Goal: Task Accomplishment & Management: Complete application form

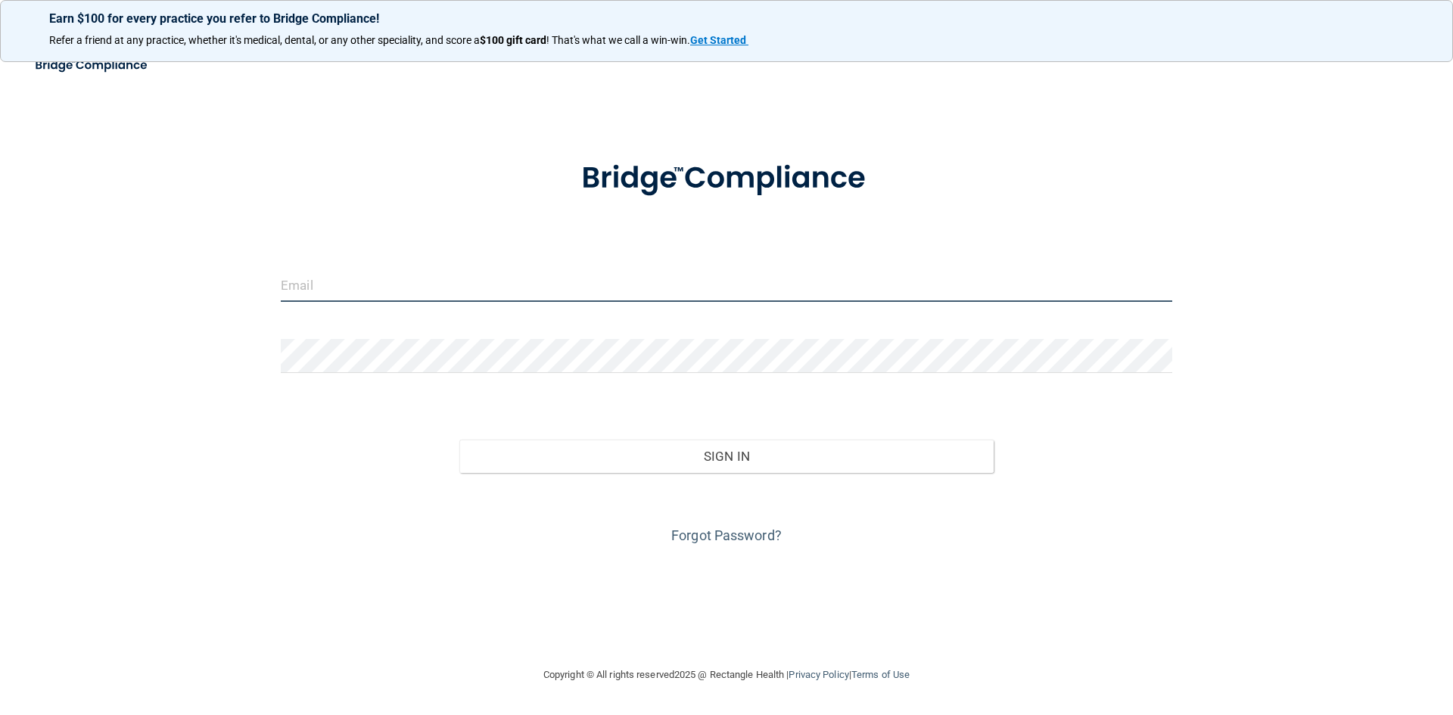
click at [356, 297] on input "email" at bounding box center [726, 285] width 891 height 34
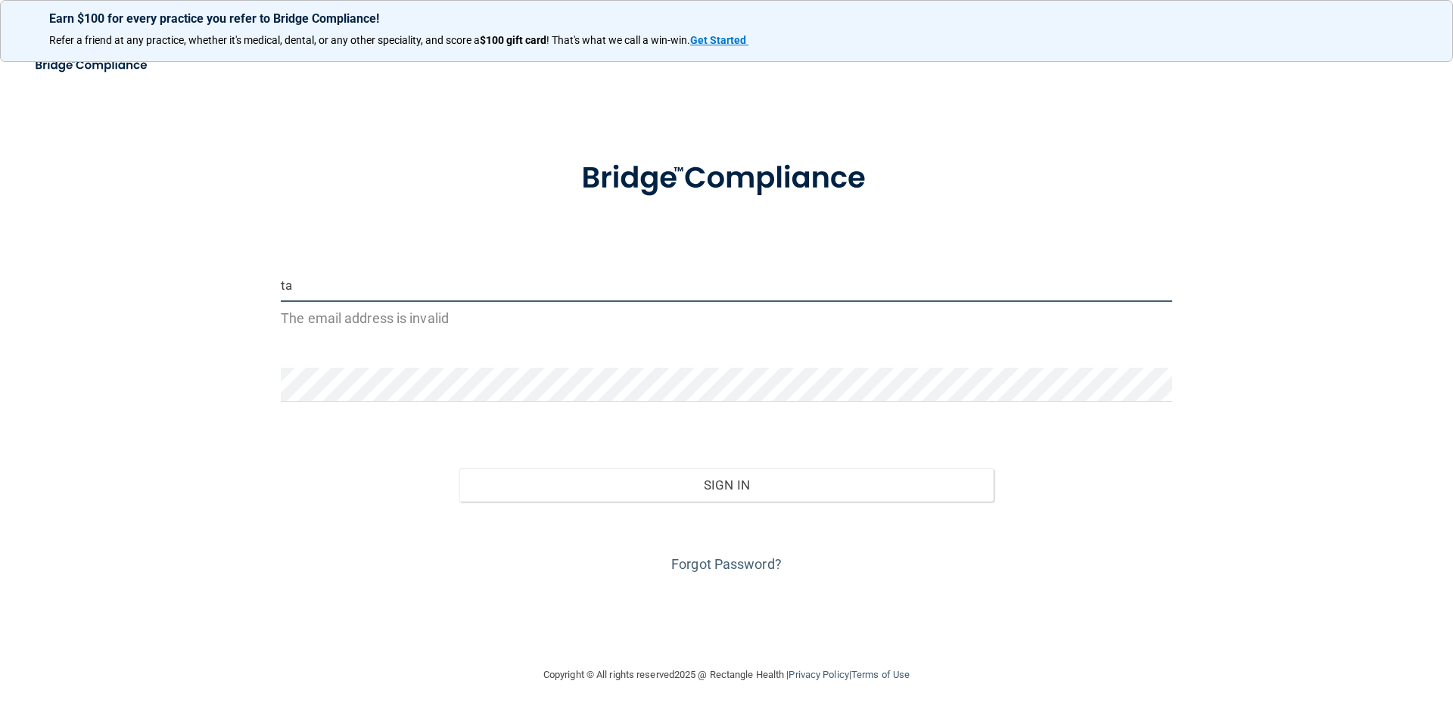
type input "[EMAIL_ADDRESS][DOMAIN_NAME]"
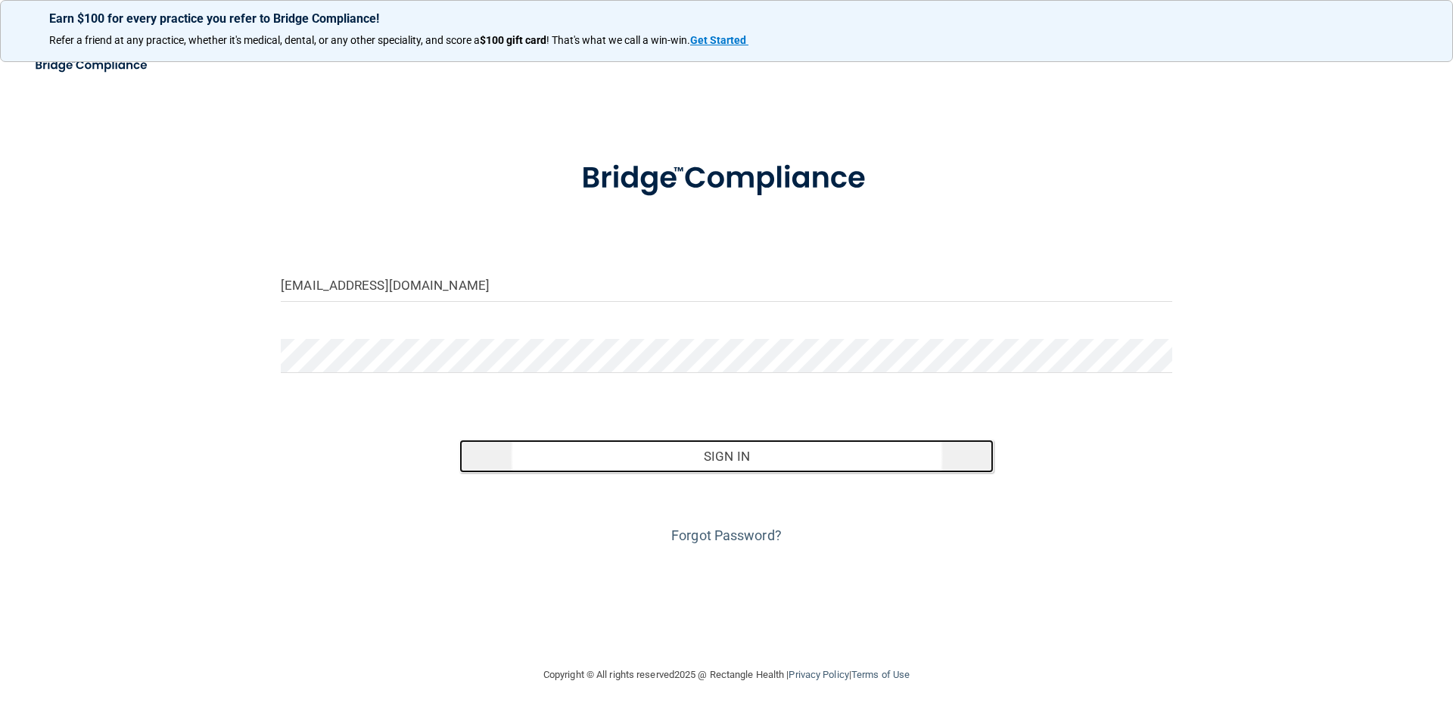
click at [685, 452] on button "Sign In" at bounding box center [726, 456] width 535 height 33
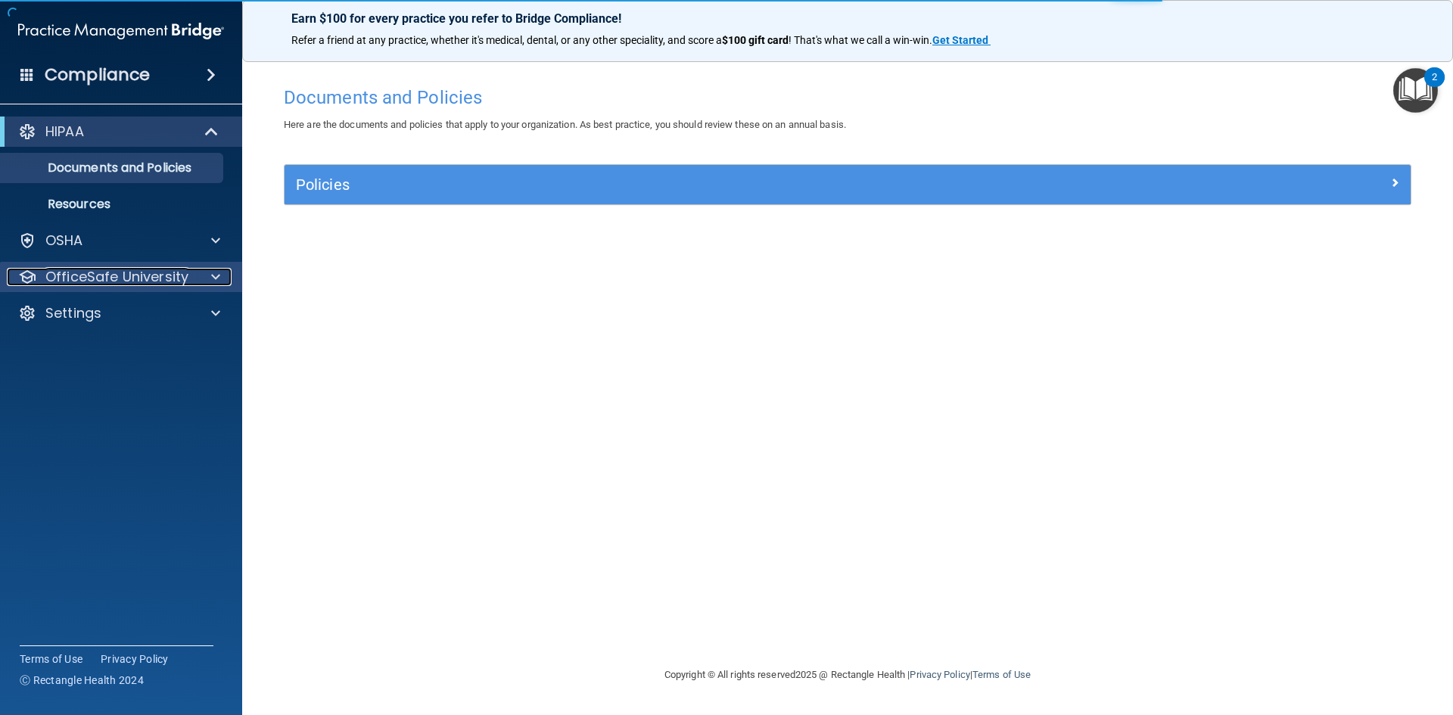
click at [120, 281] on p "OfficeSafe University" at bounding box center [116, 277] width 143 height 18
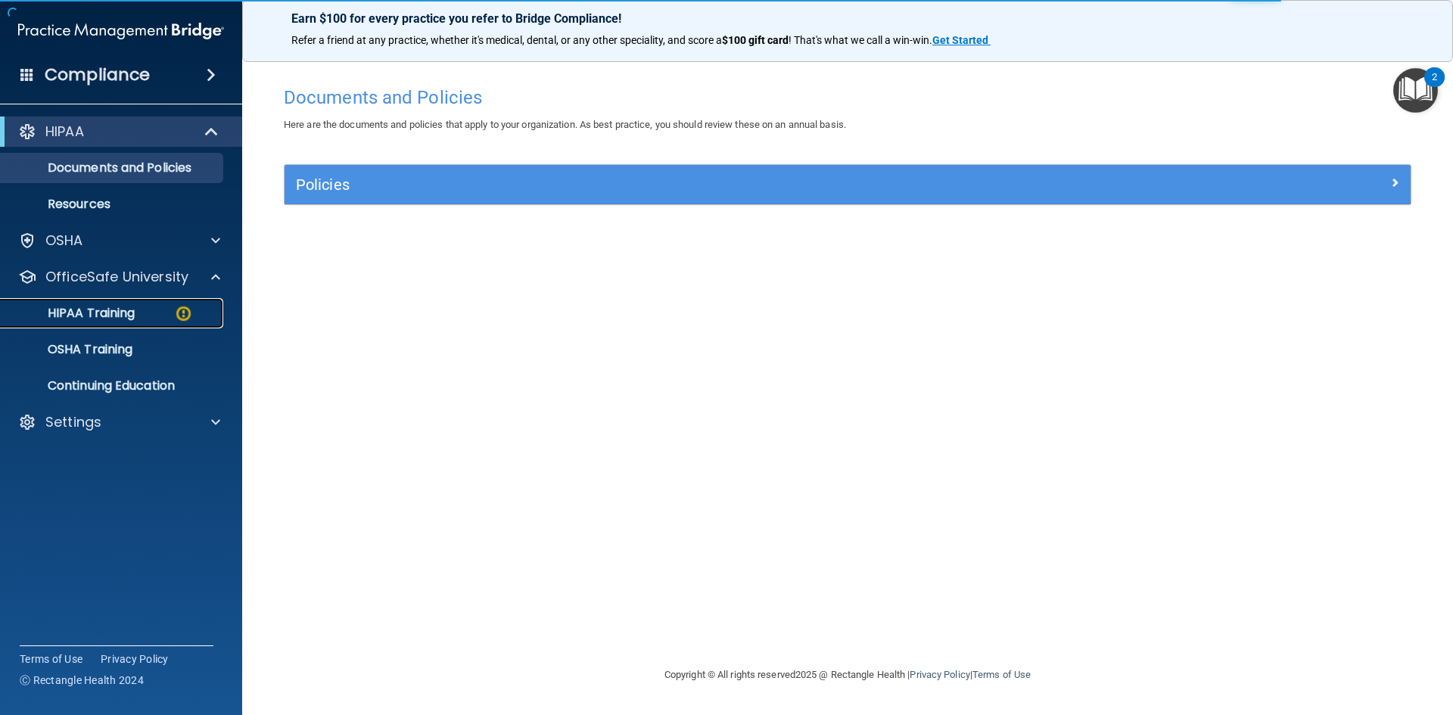
click at [89, 320] on p "HIPAA Training" at bounding box center [72, 313] width 125 height 15
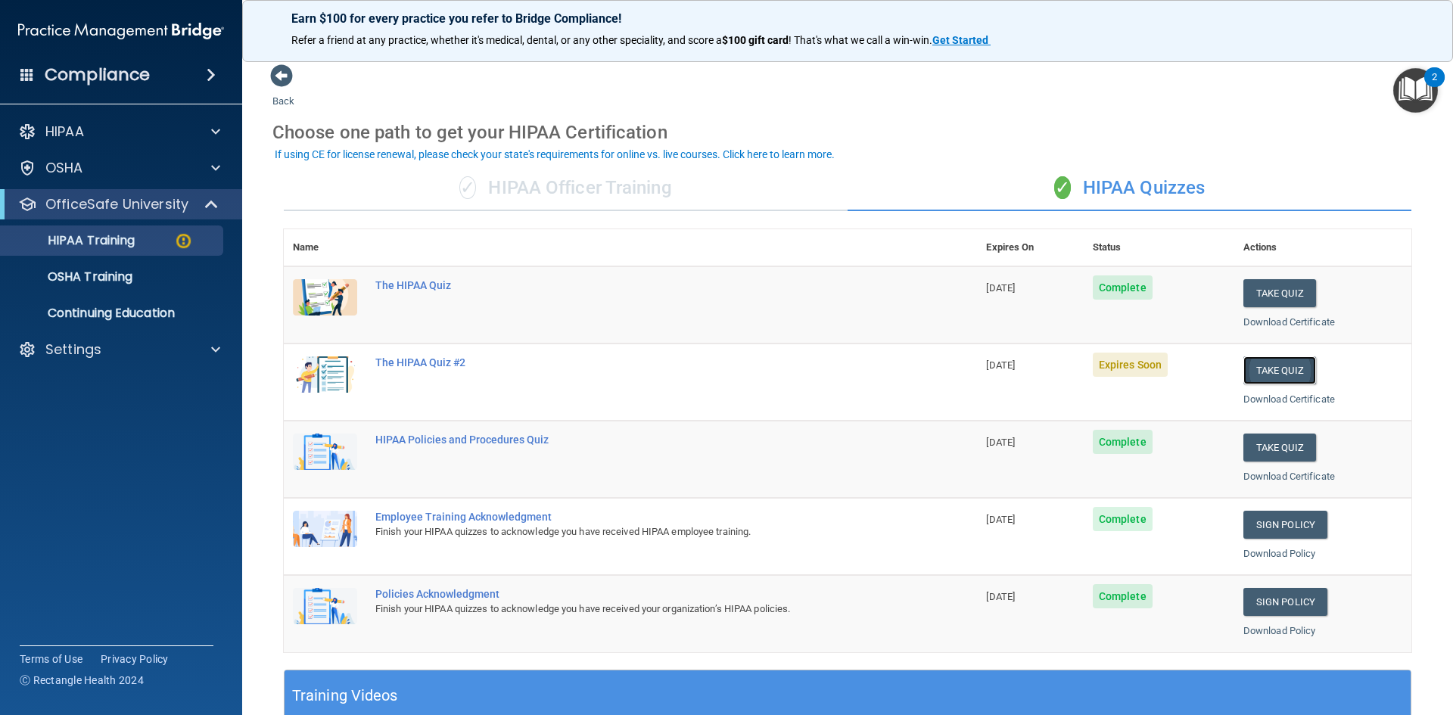
click at [1280, 378] on button "Take Quiz" at bounding box center [1279, 370] width 73 height 28
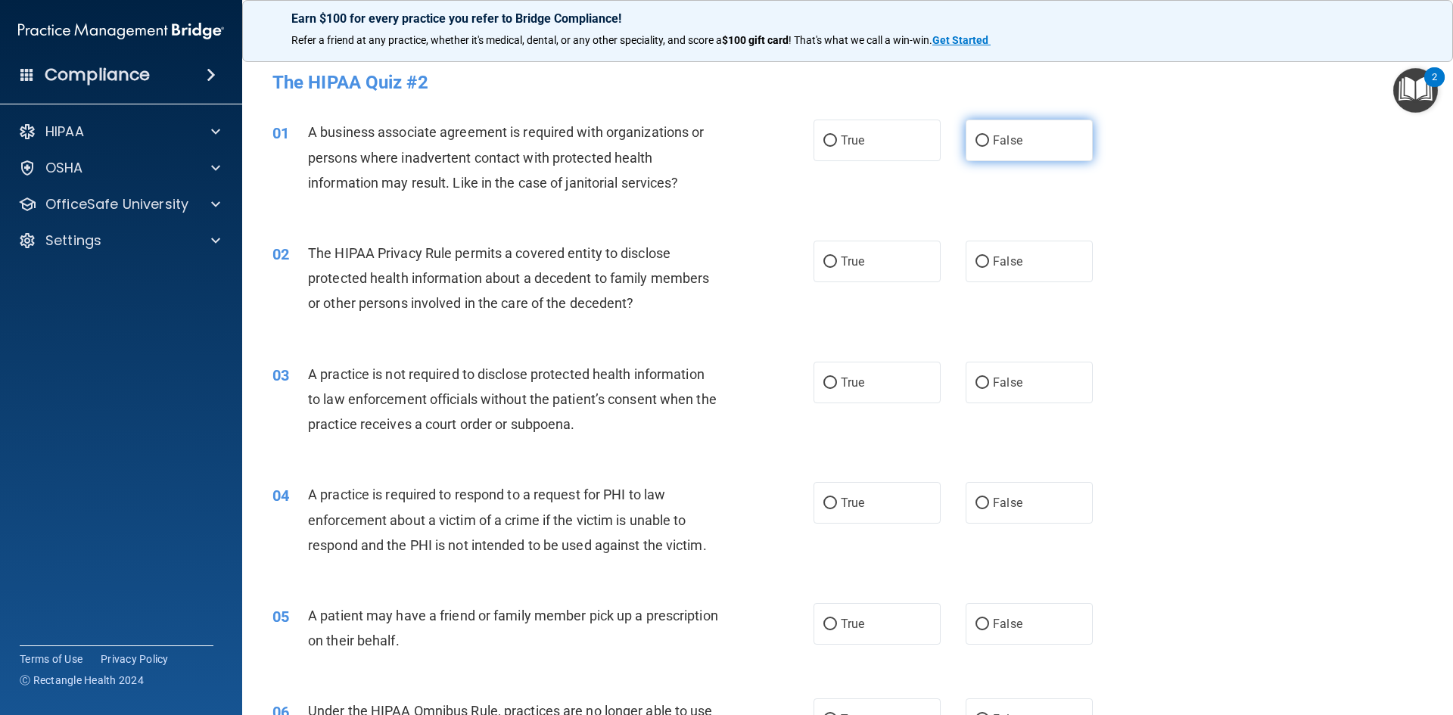
click at [975, 135] on input "False" at bounding box center [982, 140] width 14 height 11
radio input "true"
click at [823, 260] on input "True" at bounding box center [830, 261] width 14 height 11
radio input "true"
click at [993, 378] on span "False" at bounding box center [1008, 382] width 30 height 14
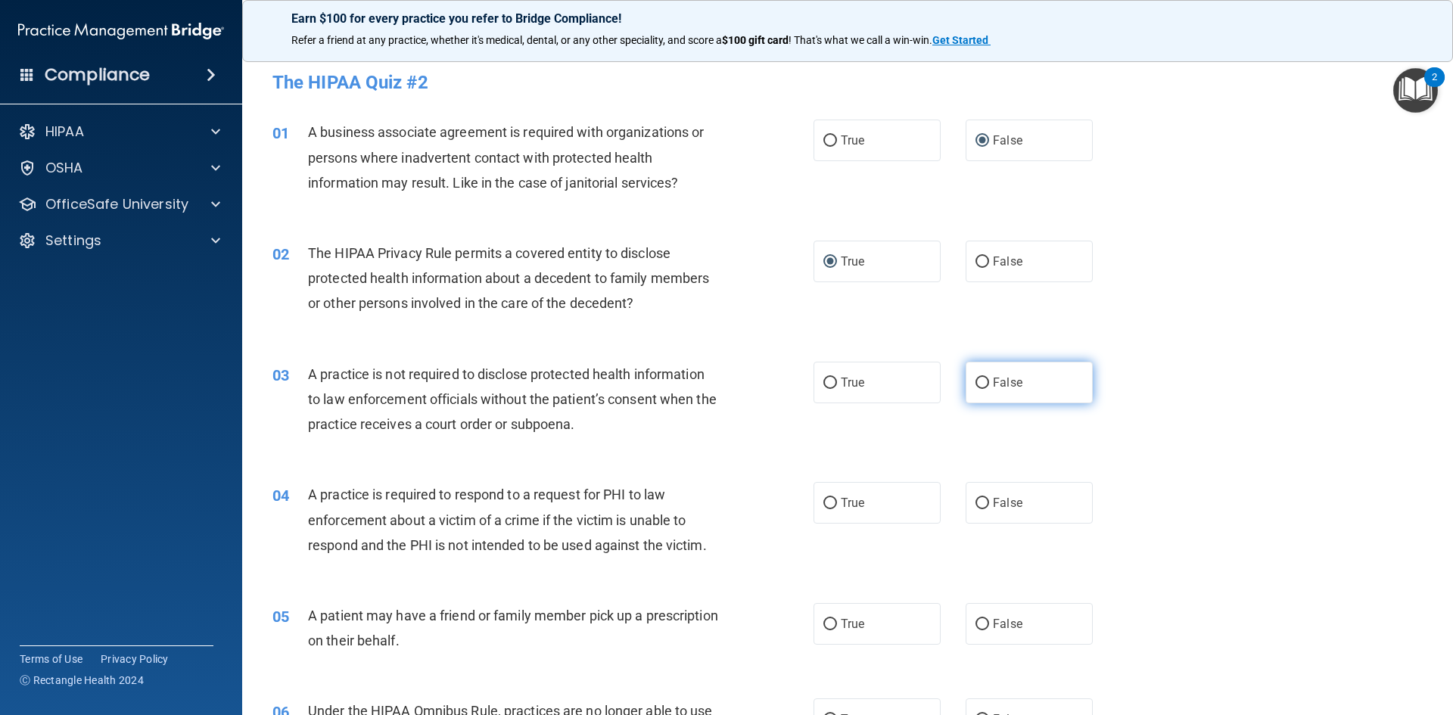
click at [987, 378] on input "False" at bounding box center [982, 383] width 14 height 11
radio input "true"
click at [828, 505] on input "True" at bounding box center [830, 503] width 14 height 11
radio input "true"
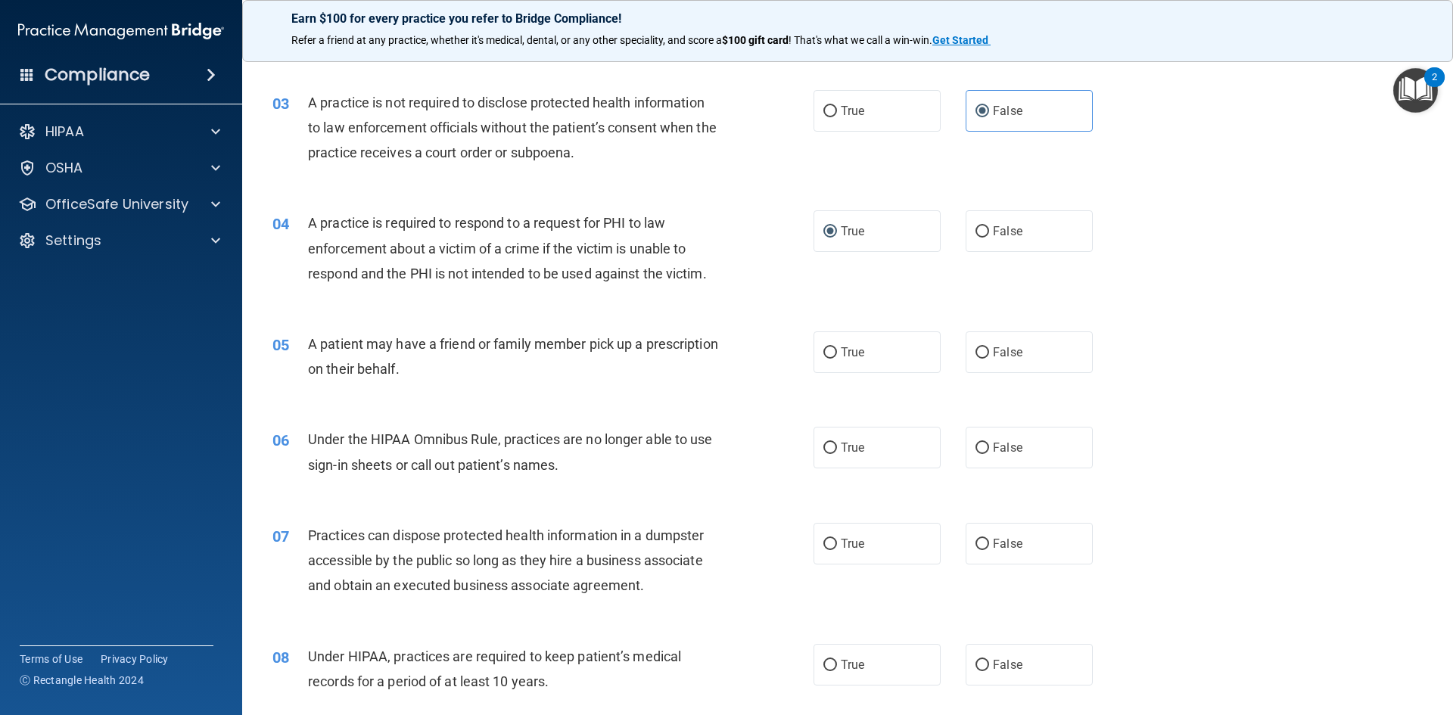
scroll to position [303, 0]
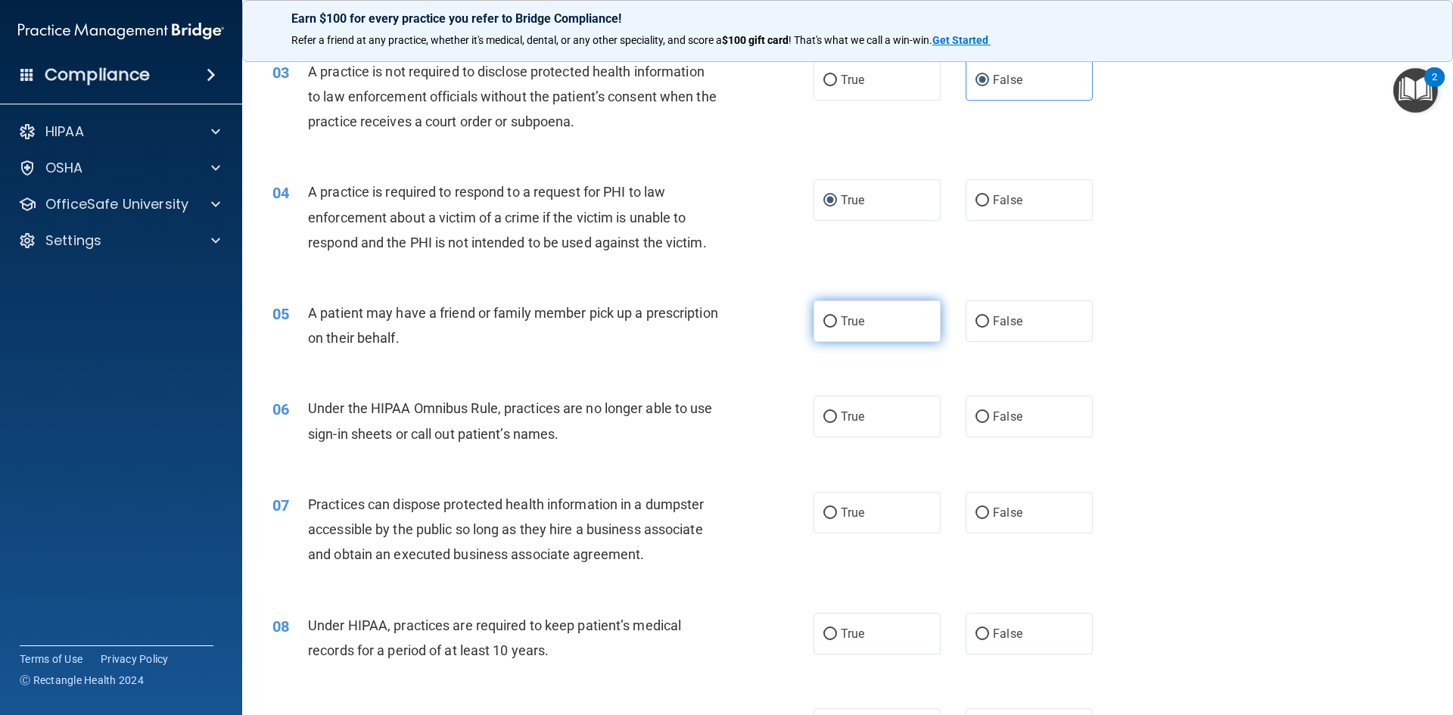
click at [823, 324] on input "True" at bounding box center [830, 321] width 14 height 11
radio input "true"
click at [975, 415] on input "False" at bounding box center [982, 417] width 14 height 11
radio input "true"
click at [832, 506] on label "True" at bounding box center [876, 513] width 127 height 42
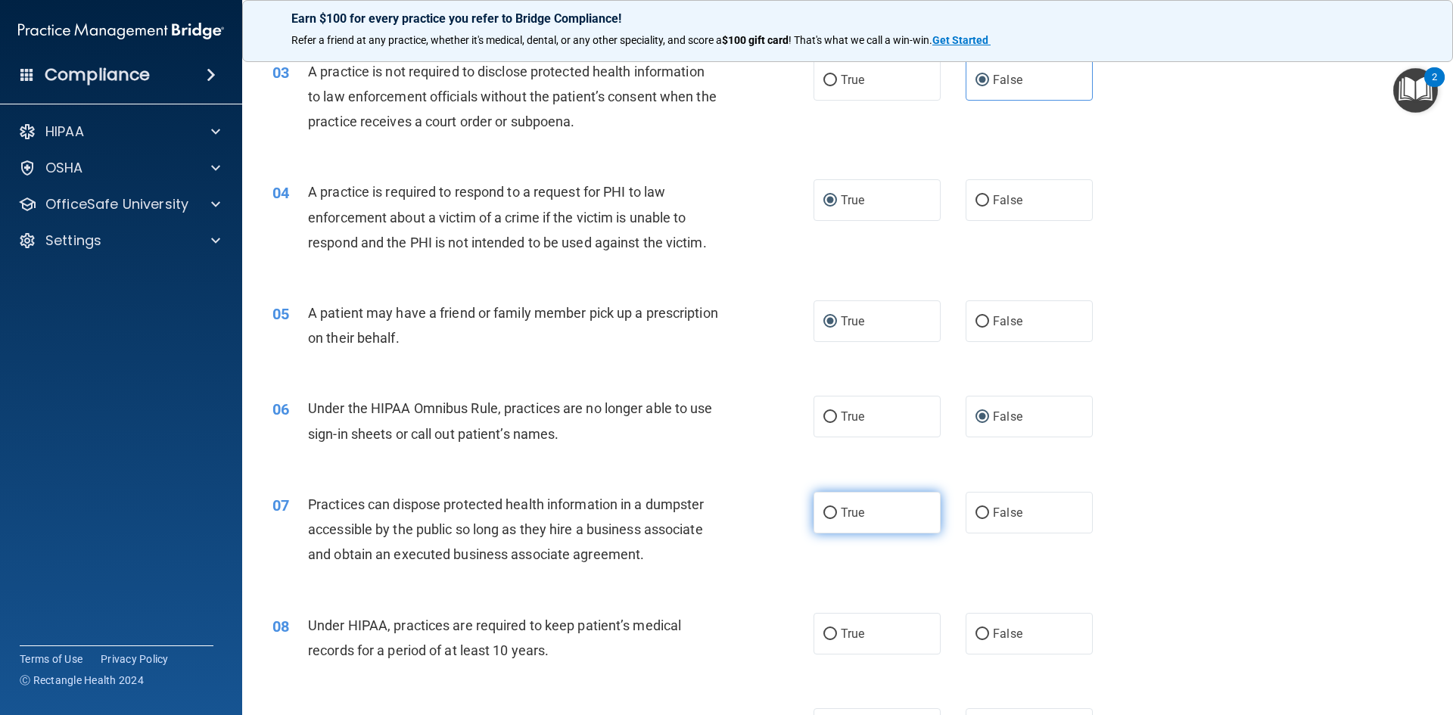
click at [832, 508] on input "True" at bounding box center [830, 513] width 14 height 11
radio input "true"
click at [983, 642] on label "False" at bounding box center [1028, 634] width 127 height 42
click at [983, 640] on input "False" at bounding box center [982, 634] width 14 height 11
radio input "true"
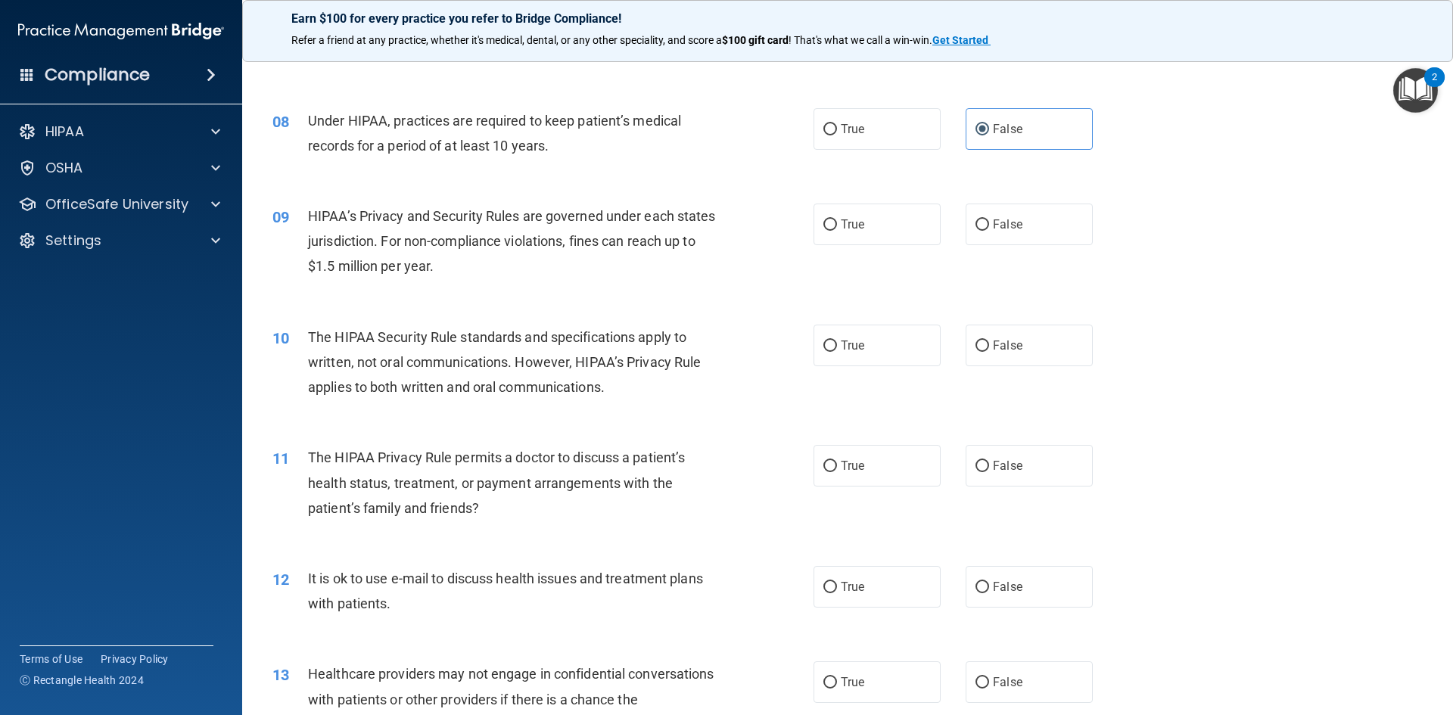
scroll to position [838, 0]
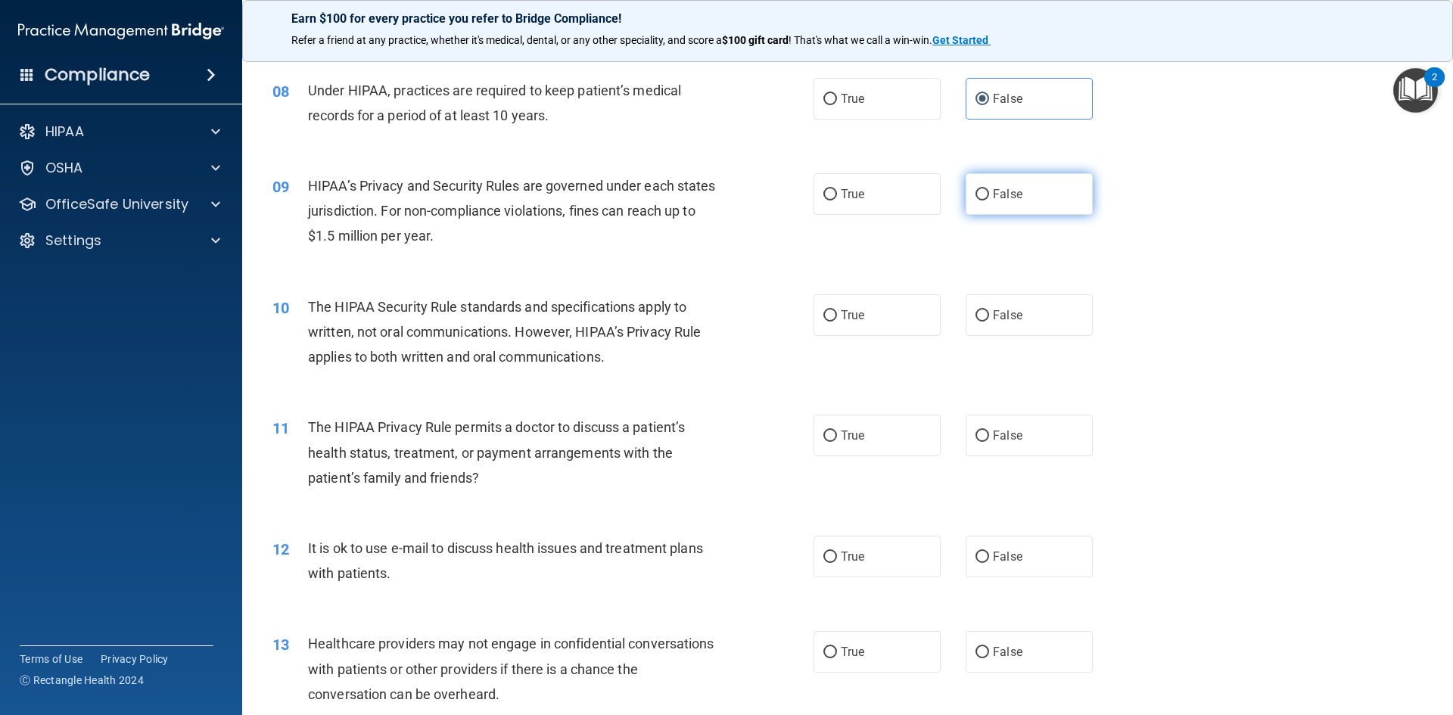
click at [975, 193] on input "False" at bounding box center [982, 194] width 14 height 11
radio input "true"
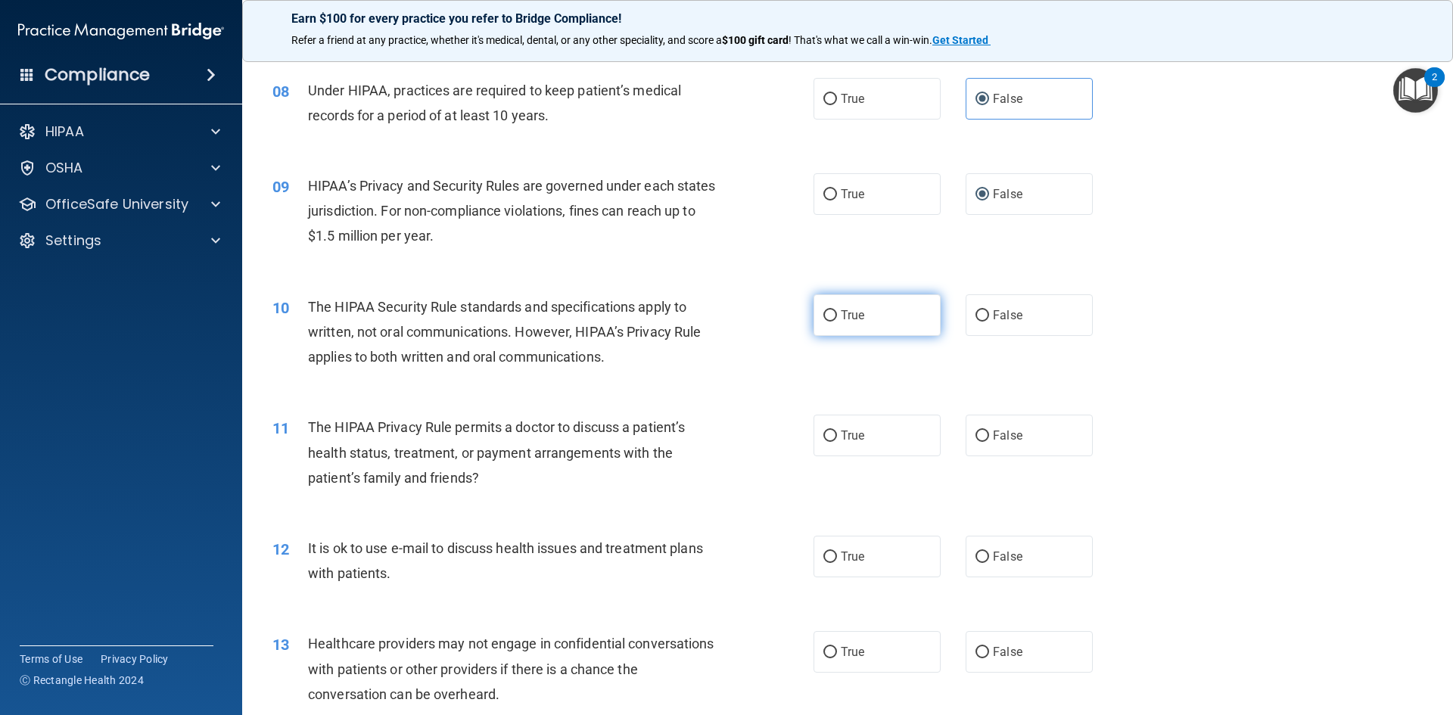
click at [841, 319] on span "True" at bounding box center [852, 315] width 23 height 14
click at [835, 319] on input "True" at bounding box center [830, 315] width 14 height 11
radio input "true"
click at [983, 429] on label "False" at bounding box center [1028, 436] width 127 height 42
click at [983, 430] on input "False" at bounding box center [982, 435] width 14 height 11
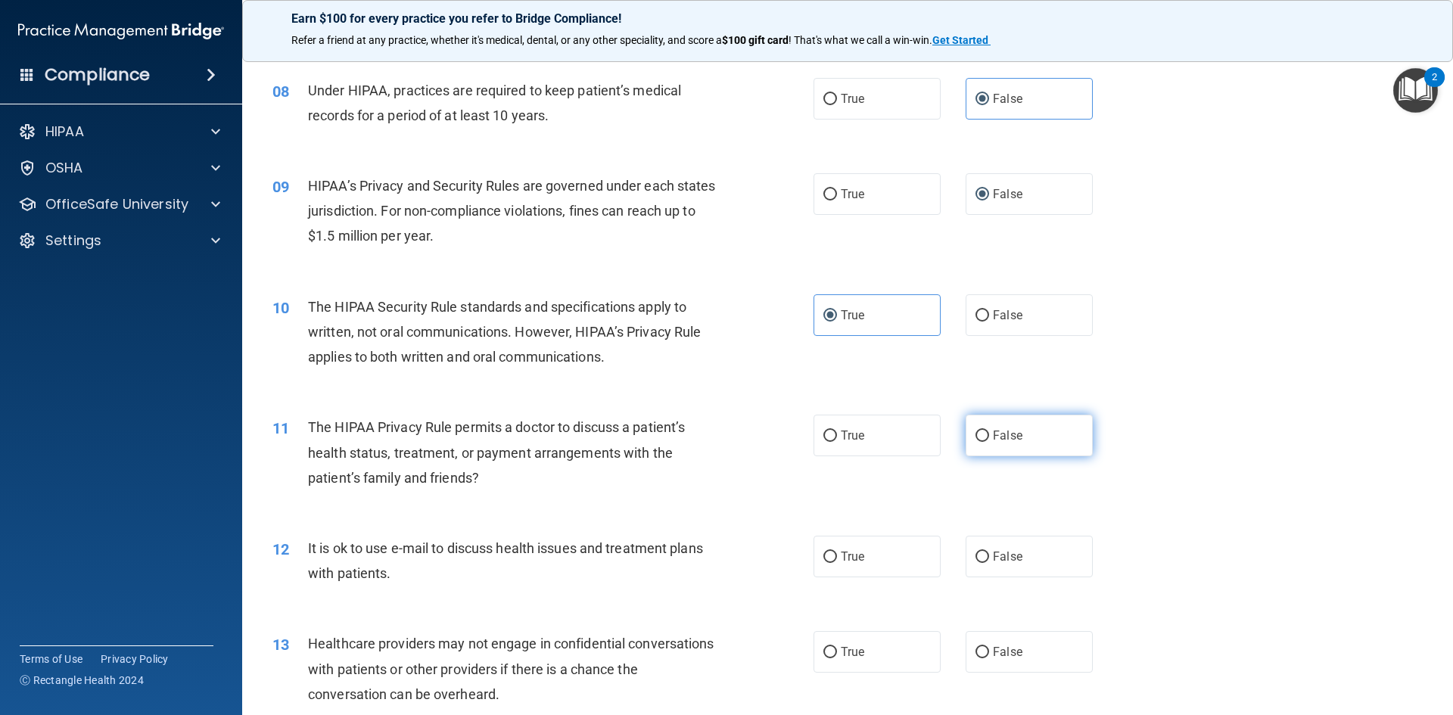
radio input "true"
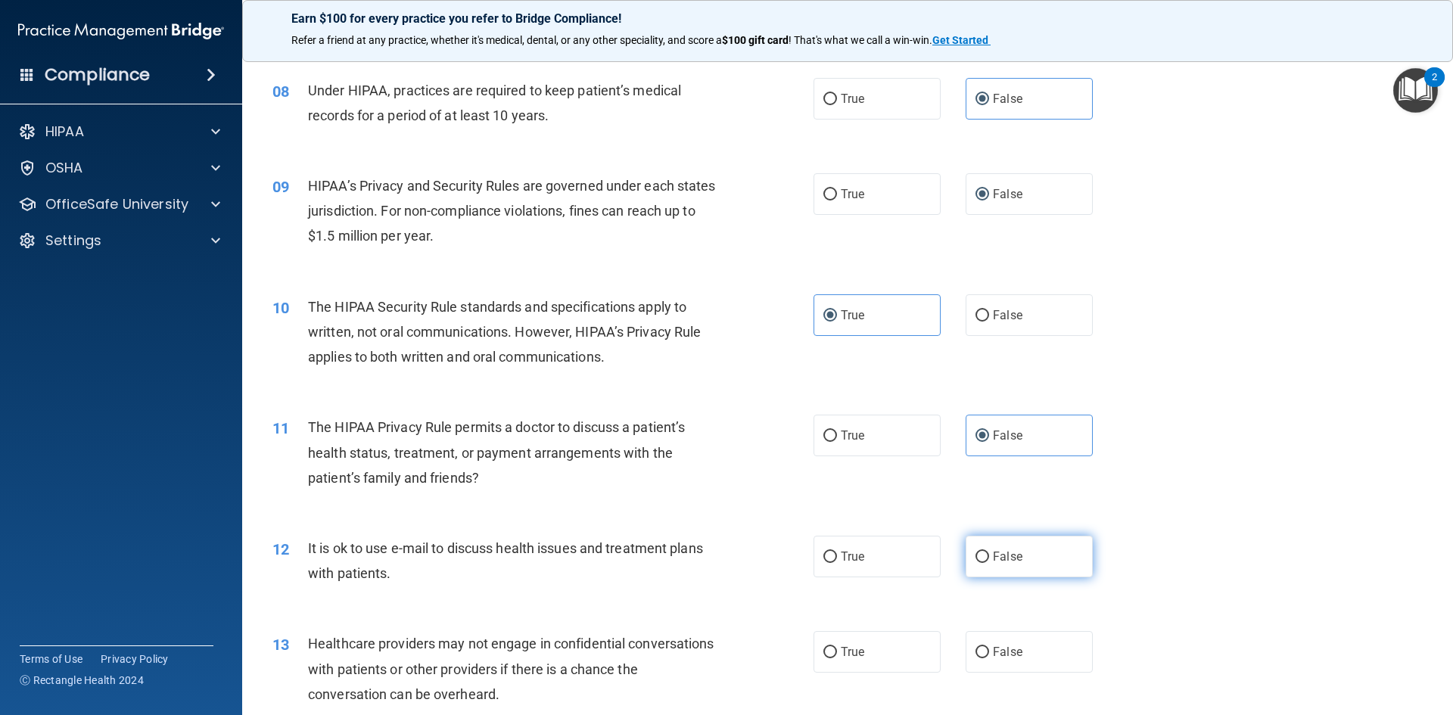
click at [993, 557] on span "False" at bounding box center [1008, 556] width 30 height 14
click at [986, 557] on input "False" at bounding box center [982, 557] width 14 height 11
radio input "true"
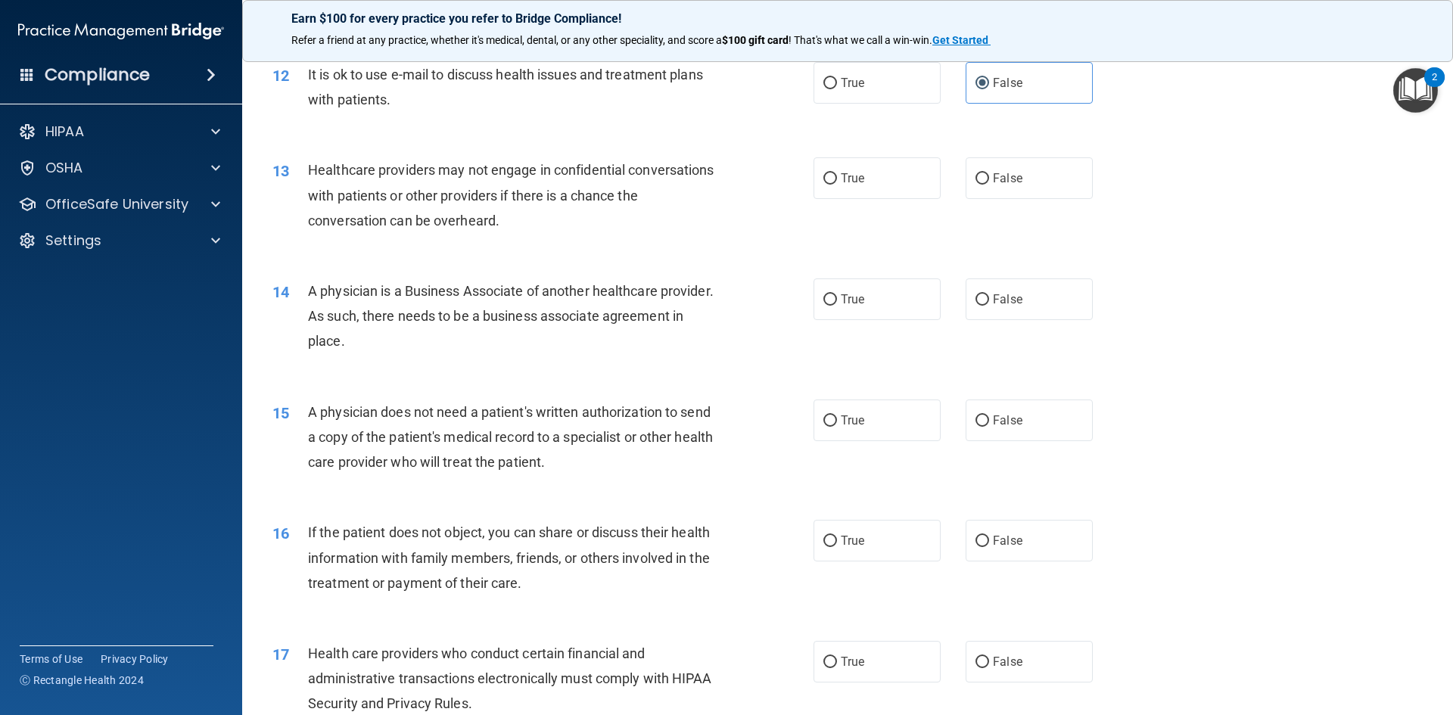
scroll to position [1341, 0]
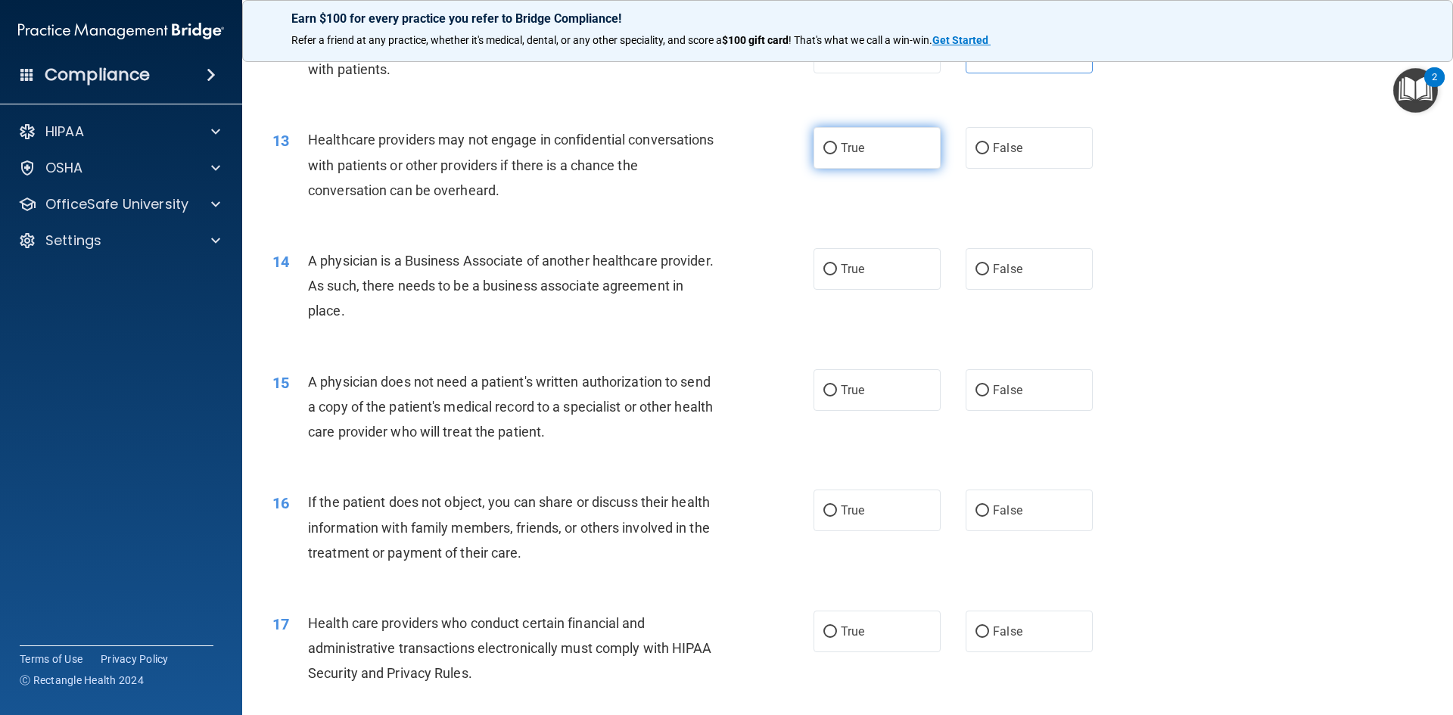
click at [831, 153] on input "True" at bounding box center [830, 148] width 14 height 11
radio input "true"
click at [993, 269] on span "False" at bounding box center [1008, 269] width 30 height 14
click at [986, 269] on input "False" at bounding box center [982, 269] width 14 height 11
radio input "true"
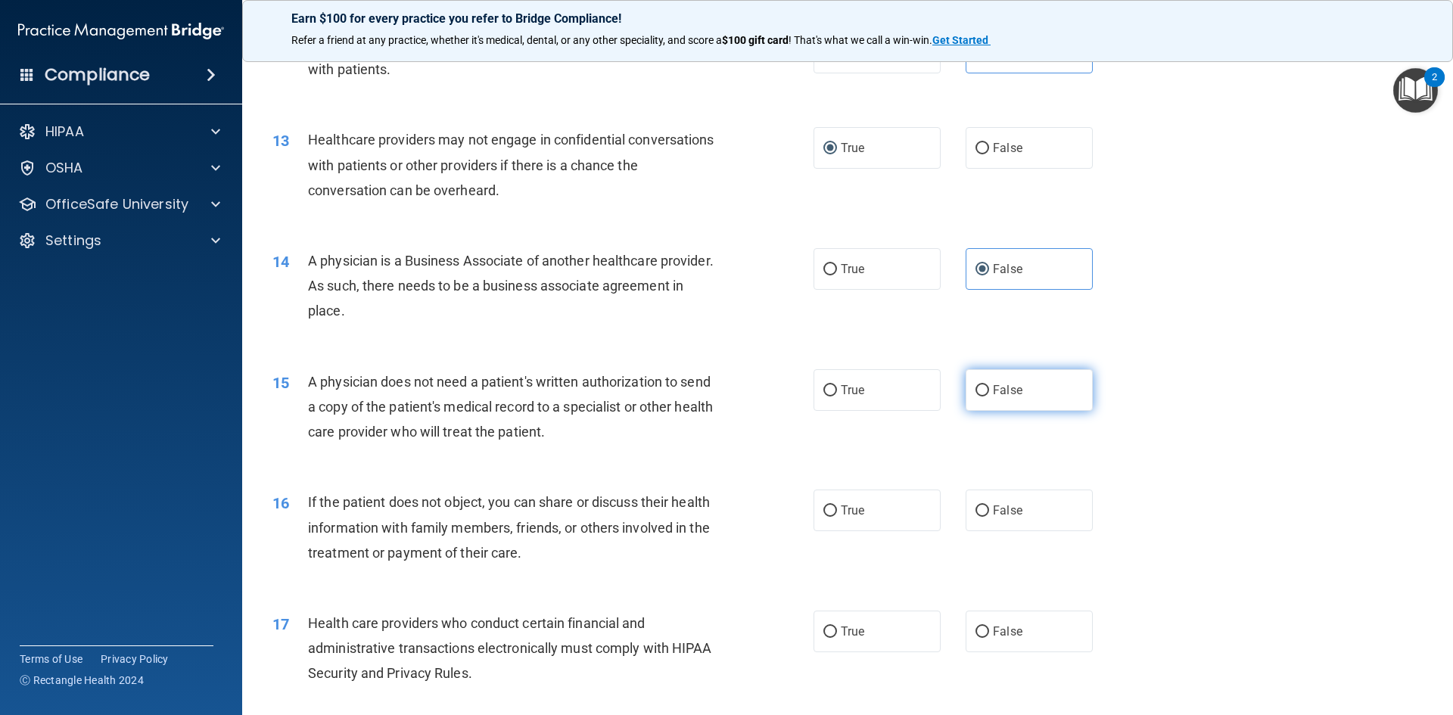
click at [977, 391] on input "False" at bounding box center [982, 390] width 14 height 11
radio input "true"
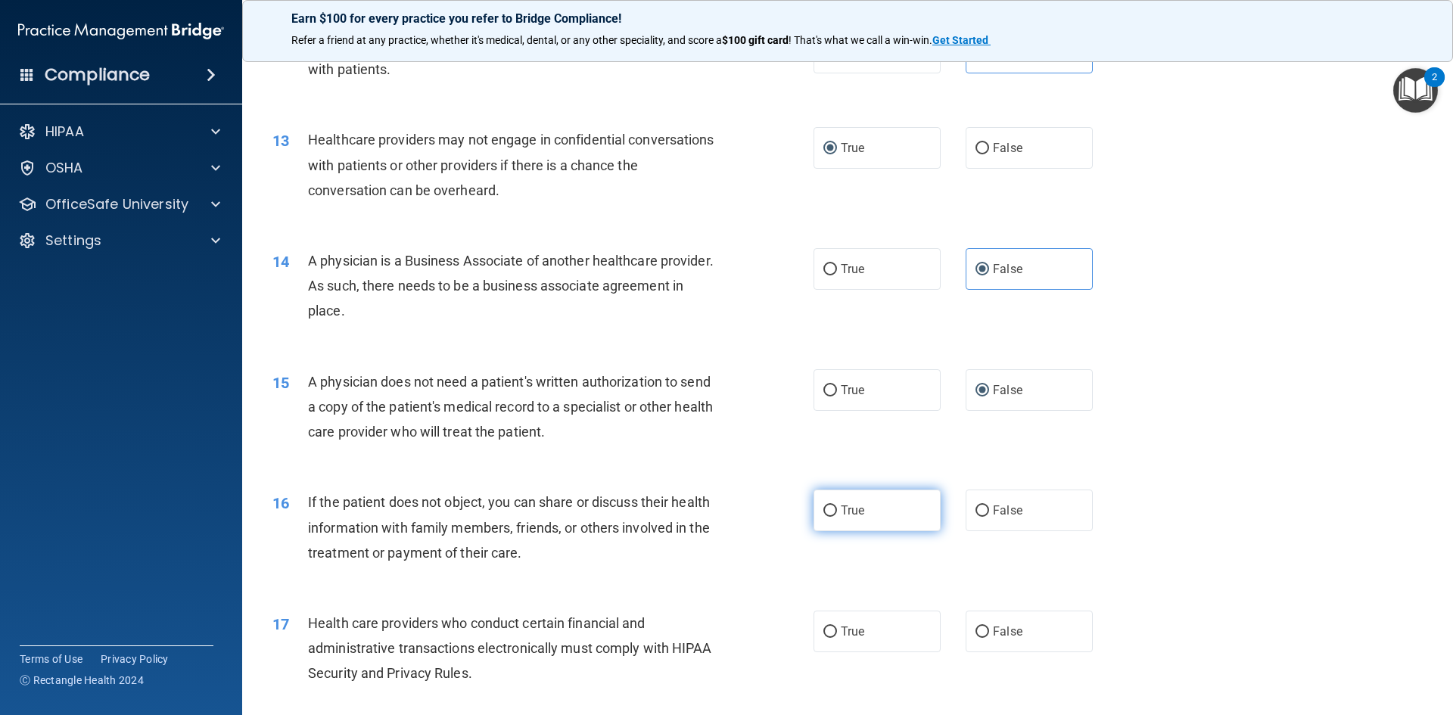
click at [828, 511] on input "True" at bounding box center [830, 510] width 14 height 11
radio input "true"
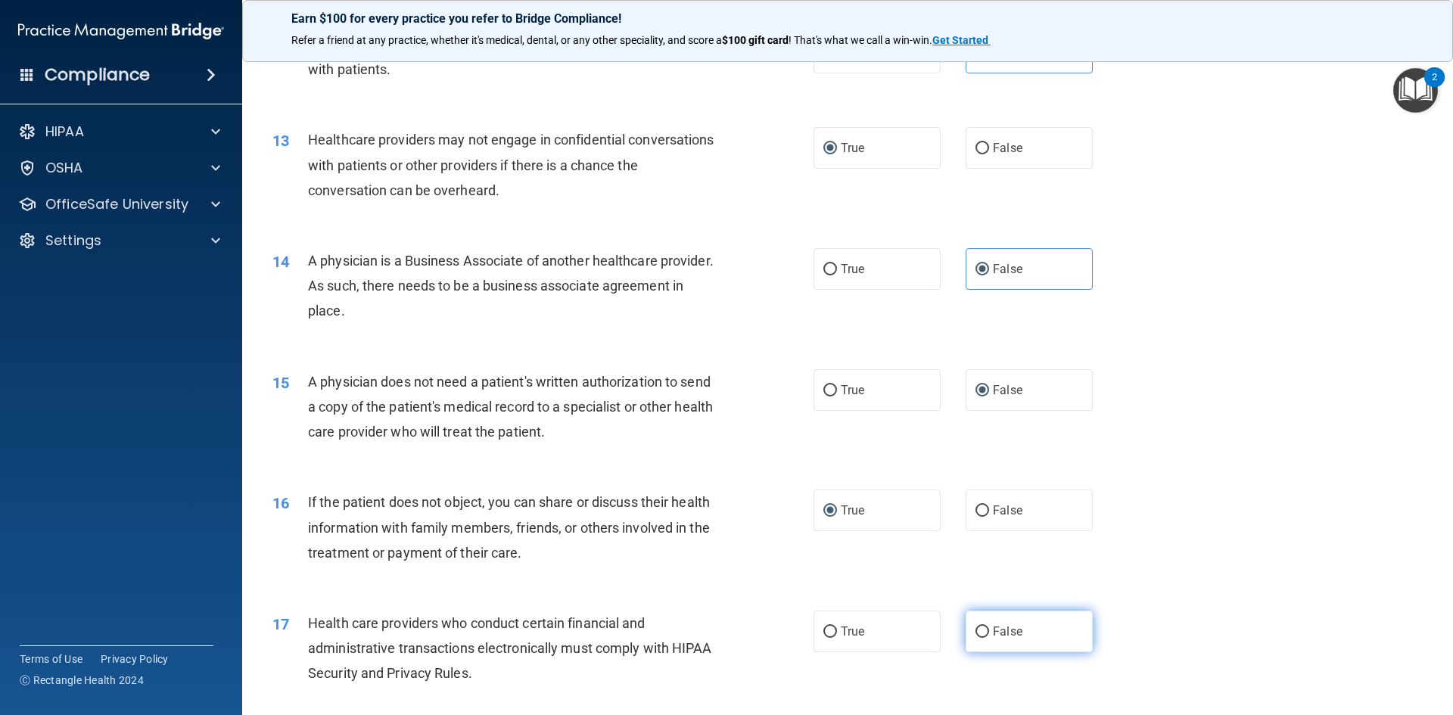
click at [980, 628] on input "False" at bounding box center [982, 631] width 14 height 11
radio input "true"
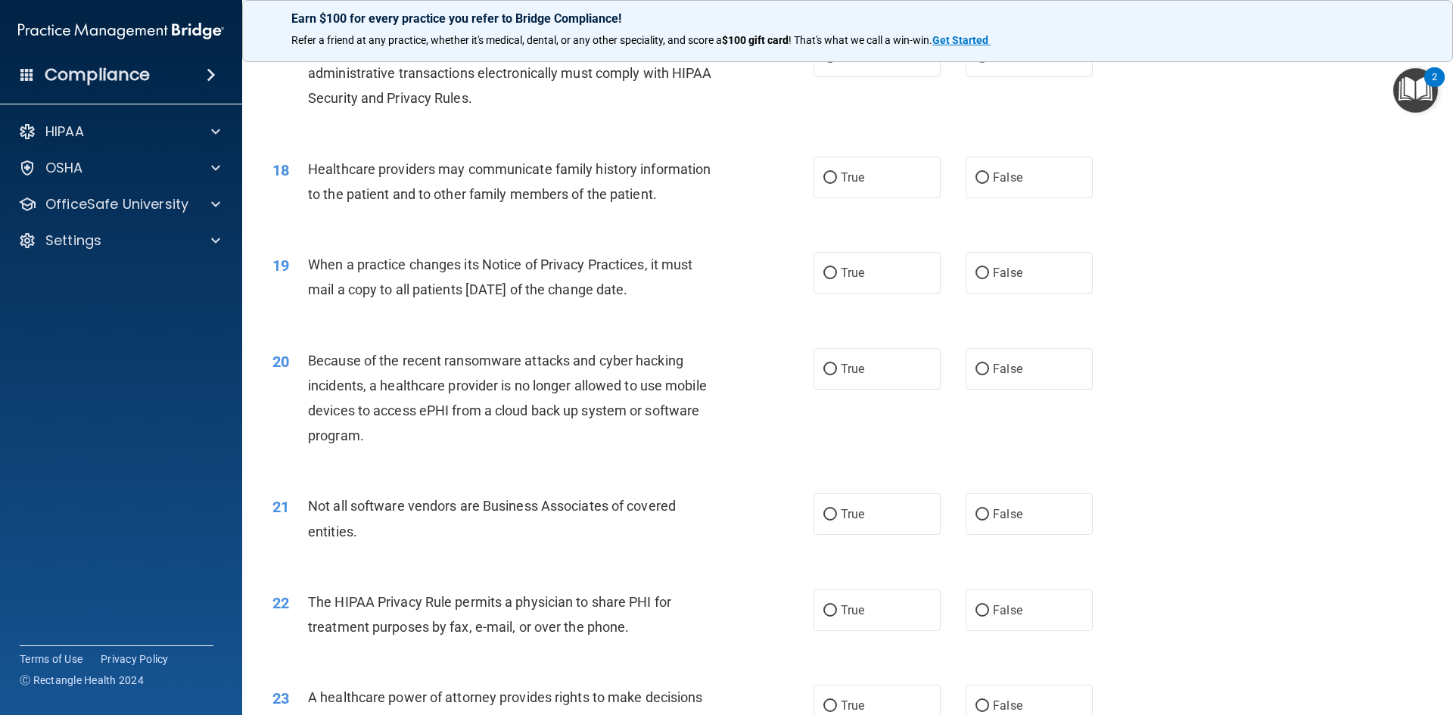
scroll to position [1977, 0]
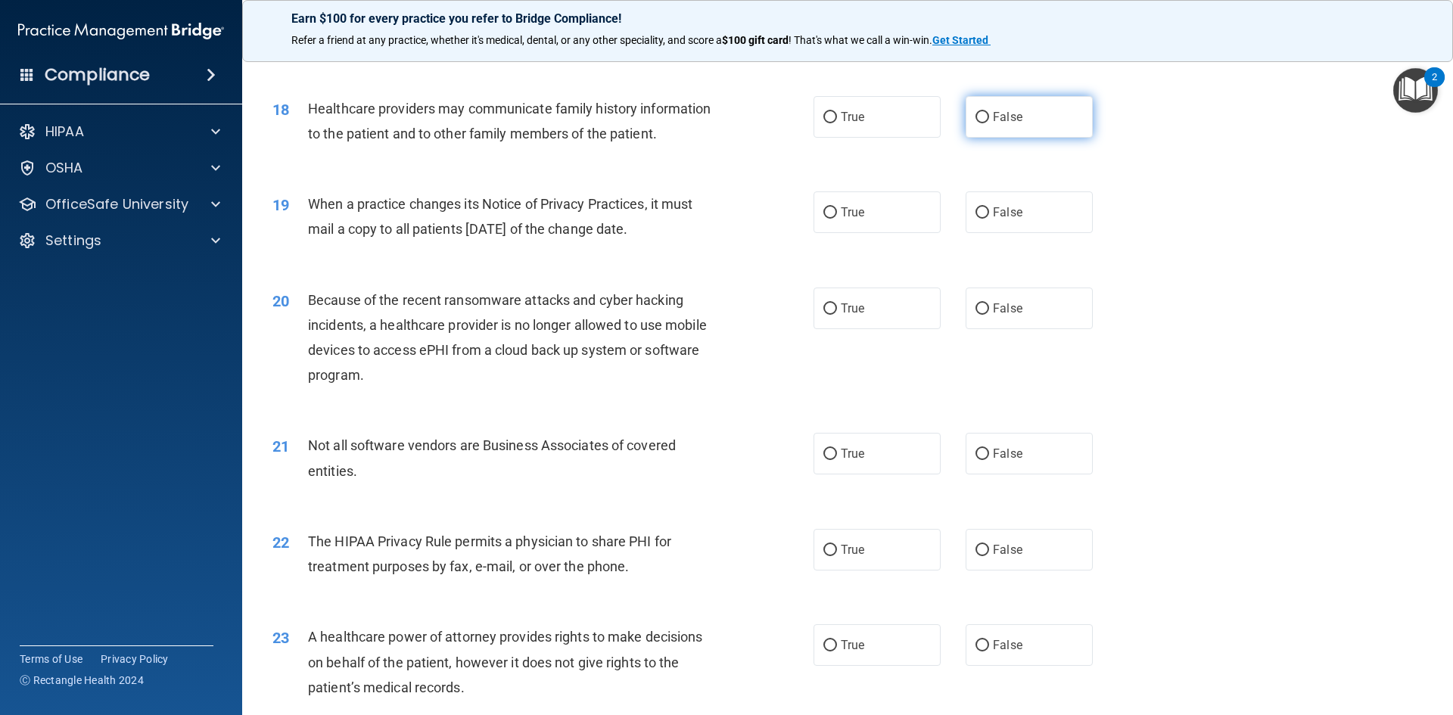
click at [993, 115] on span "False" at bounding box center [1008, 117] width 30 height 14
click at [989, 115] on input "False" at bounding box center [982, 117] width 14 height 11
radio input "true"
click at [833, 219] on label "True" at bounding box center [876, 212] width 127 height 42
click at [833, 219] on input "True" at bounding box center [830, 212] width 14 height 11
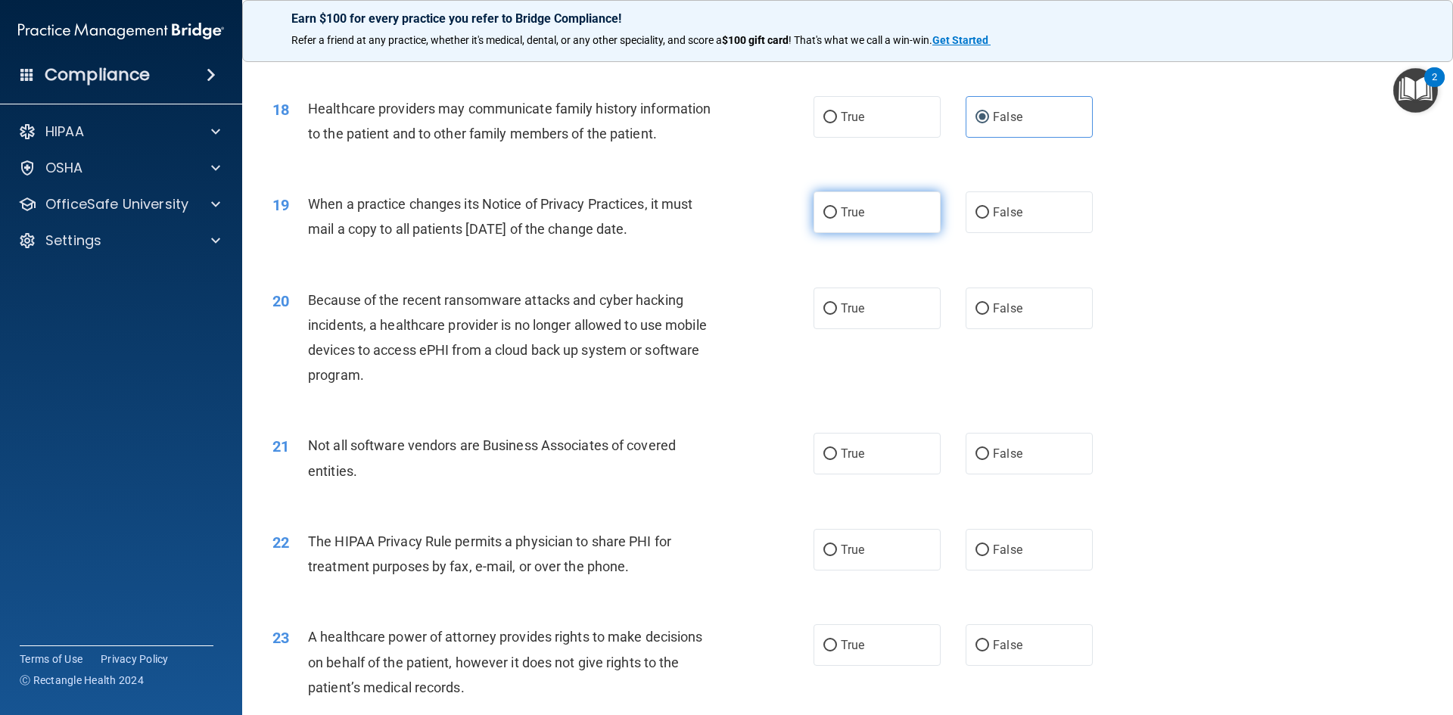
radio input "true"
click at [980, 300] on label "False" at bounding box center [1028, 308] width 127 height 42
click at [980, 303] on input "False" at bounding box center [982, 308] width 14 height 11
radio input "true"
click at [981, 453] on input "False" at bounding box center [982, 454] width 14 height 11
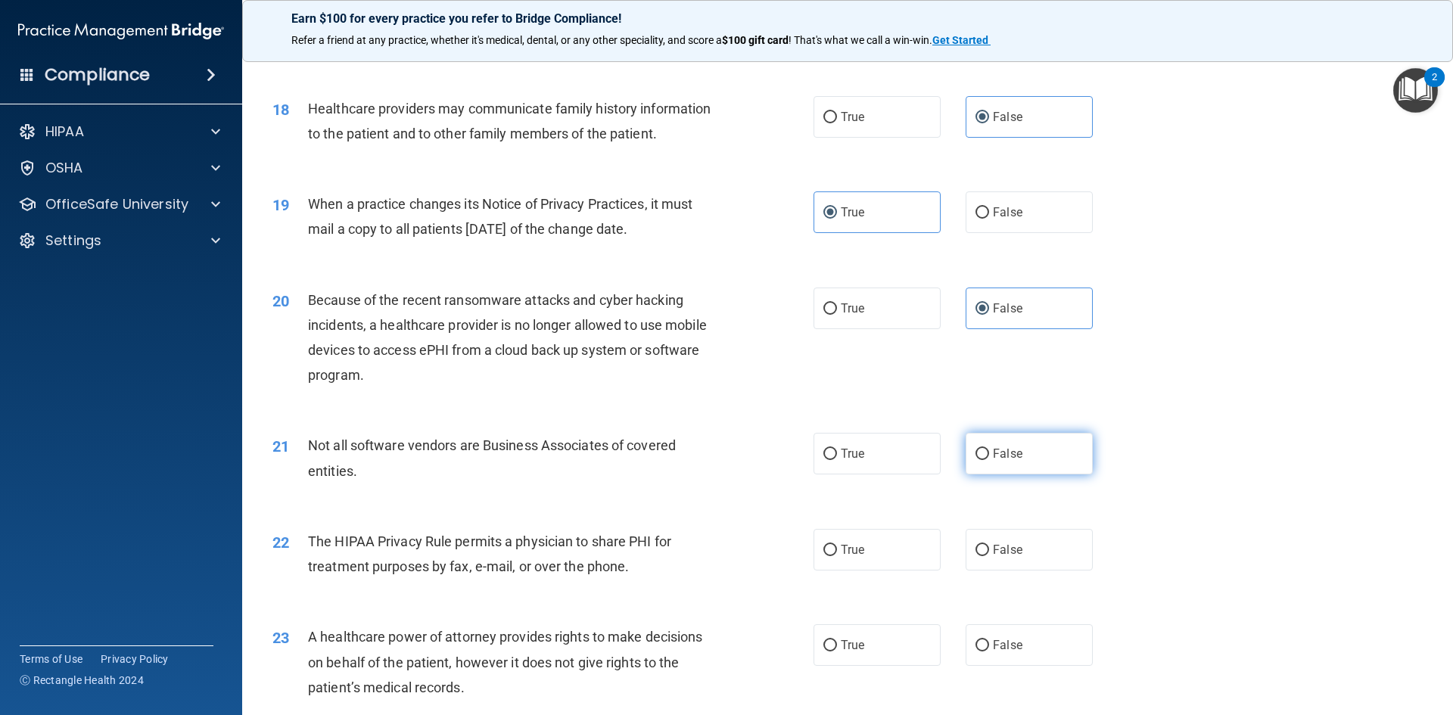
radio input "true"
click at [828, 446] on label "True" at bounding box center [876, 454] width 127 height 42
click at [828, 449] on input "True" at bounding box center [830, 454] width 14 height 11
radio input "true"
radio input "false"
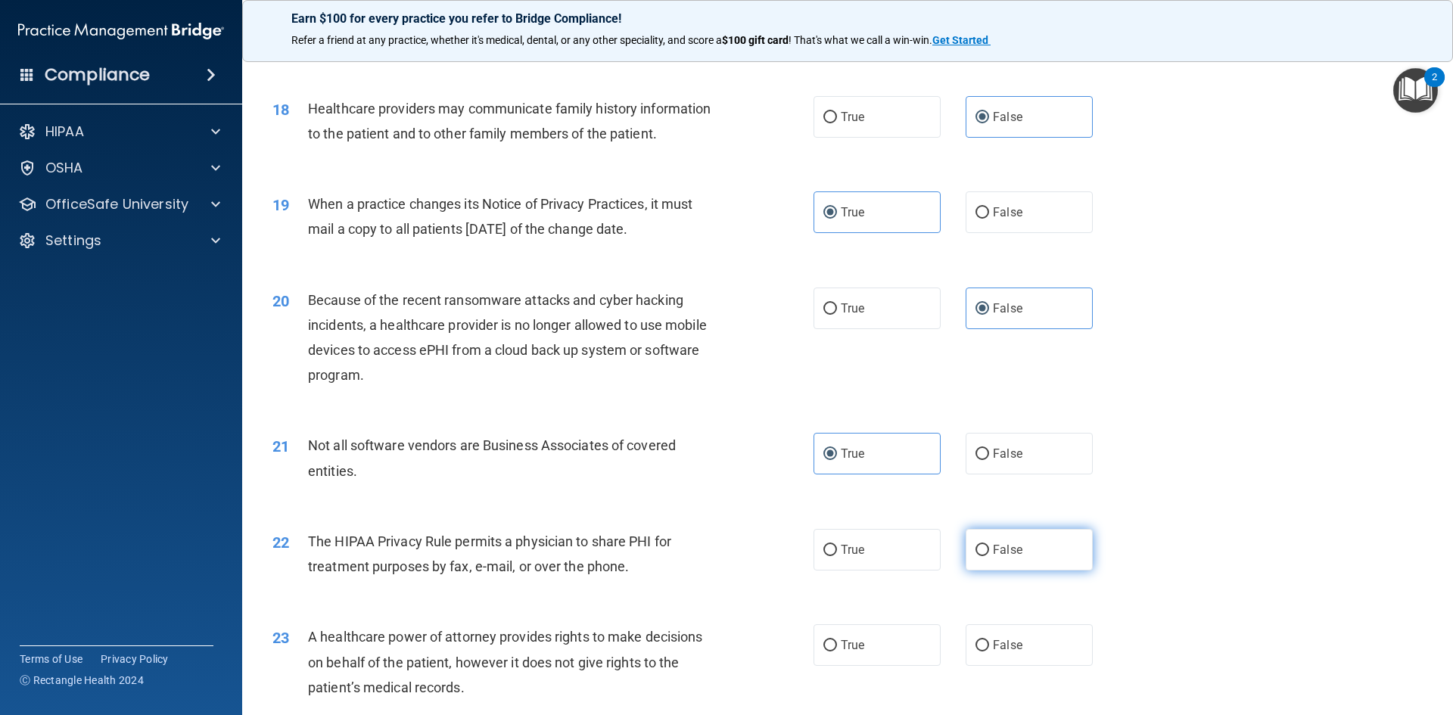
click at [1007, 553] on span "False" at bounding box center [1008, 549] width 30 height 14
click at [989, 553] on input "False" at bounding box center [982, 550] width 14 height 11
radio input "true"
drag, startPoint x: 990, startPoint y: 642, endPoint x: 1047, endPoint y: 642, distance: 57.5
click at [993, 642] on span "False" at bounding box center [1008, 645] width 30 height 14
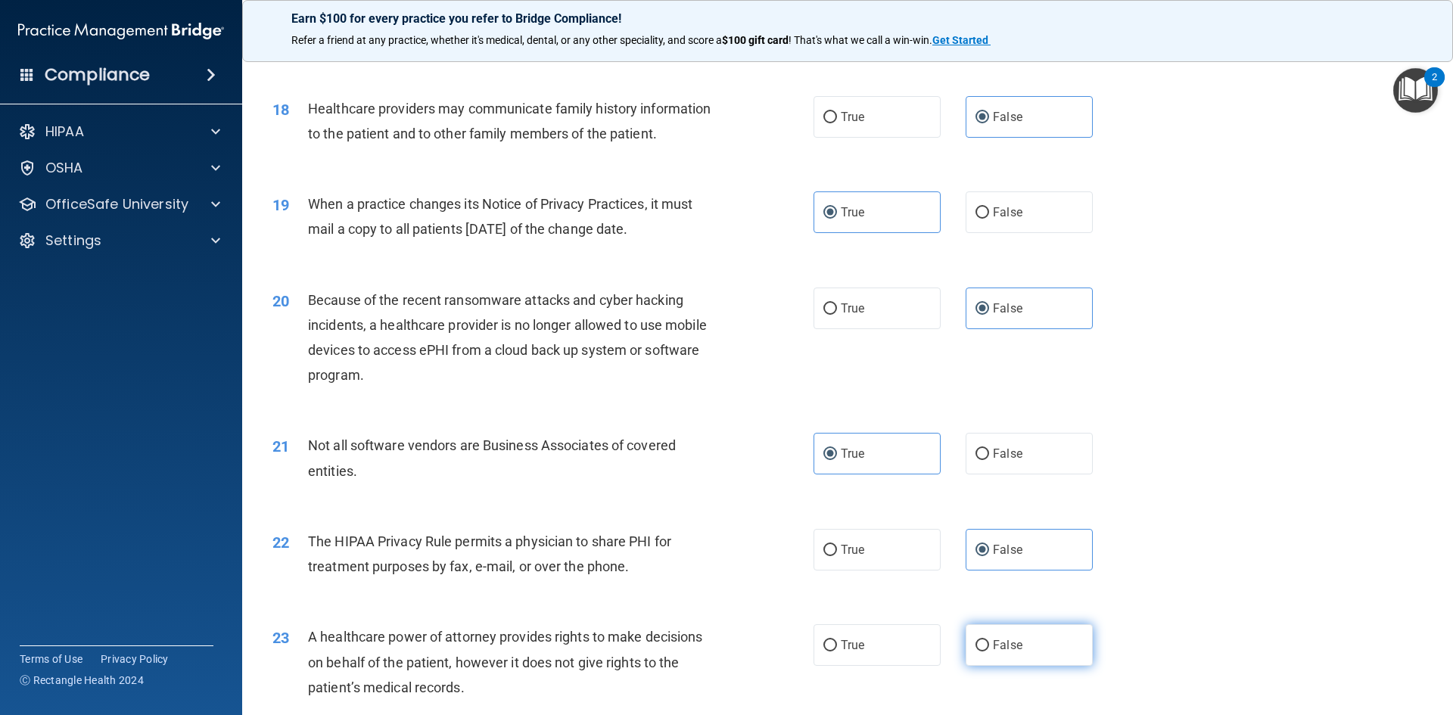
click at [989, 642] on input "False" at bounding box center [982, 645] width 14 height 11
radio input "true"
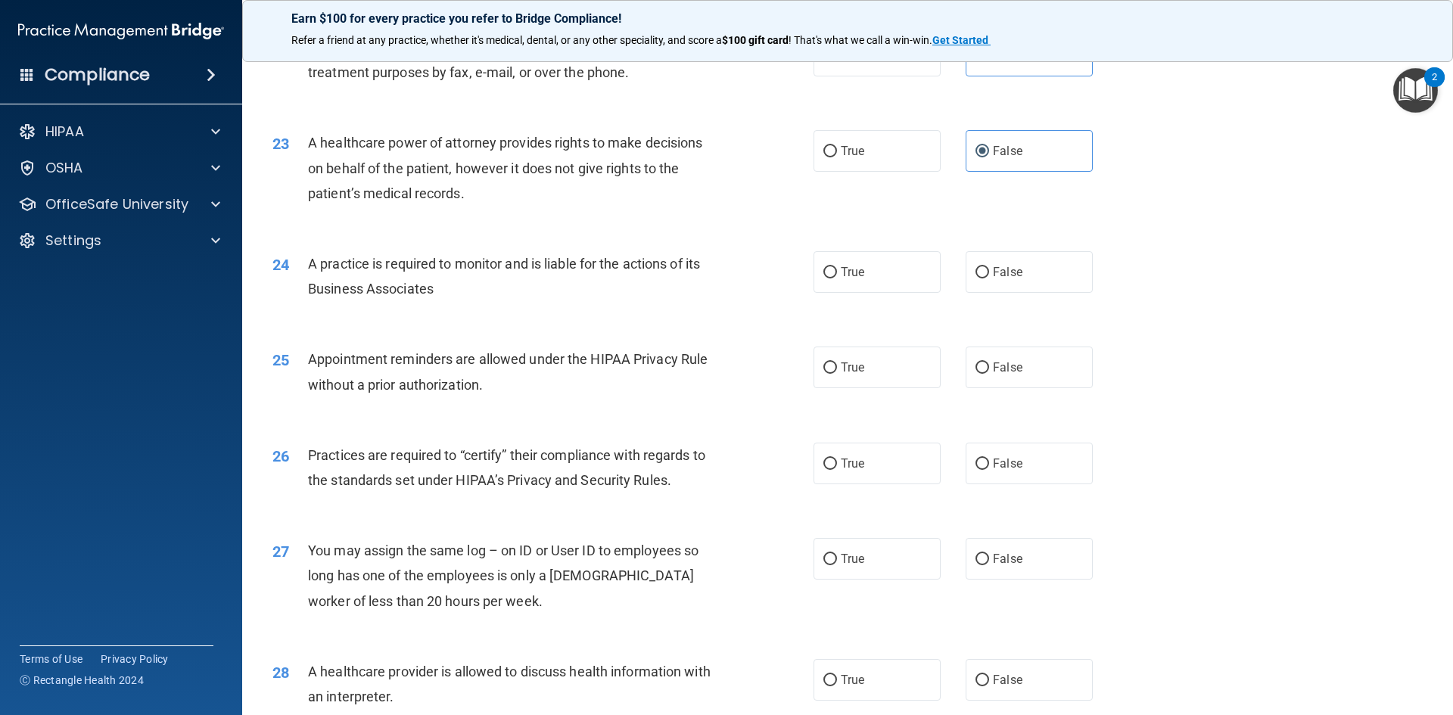
scroll to position [2542, 0]
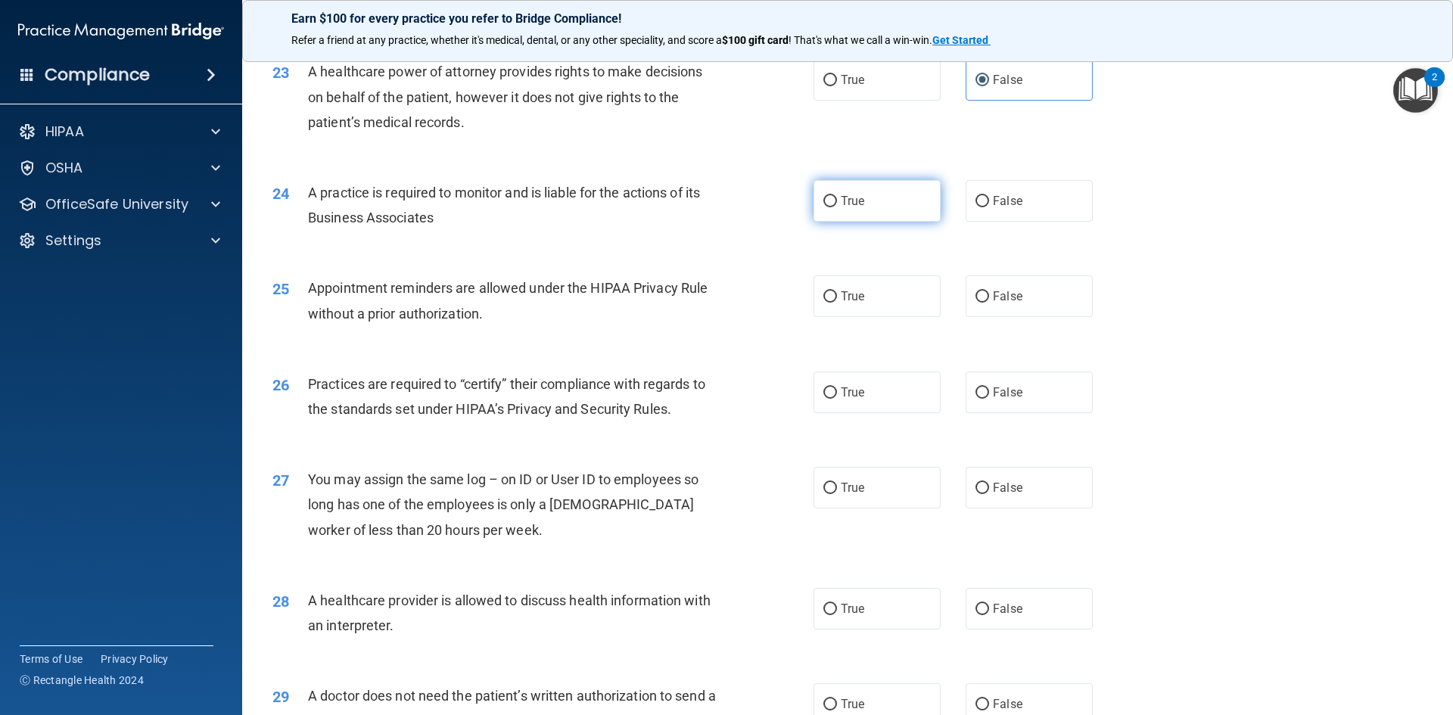
click at [823, 198] on input "True" at bounding box center [830, 201] width 14 height 11
radio input "true"
click at [825, 301] on input "True" at bounding box center [830, 296] width 14 height 11
radio input "true"
click at [824, 389] on input "True" at bounding box center [830, 392] width 14 height 11
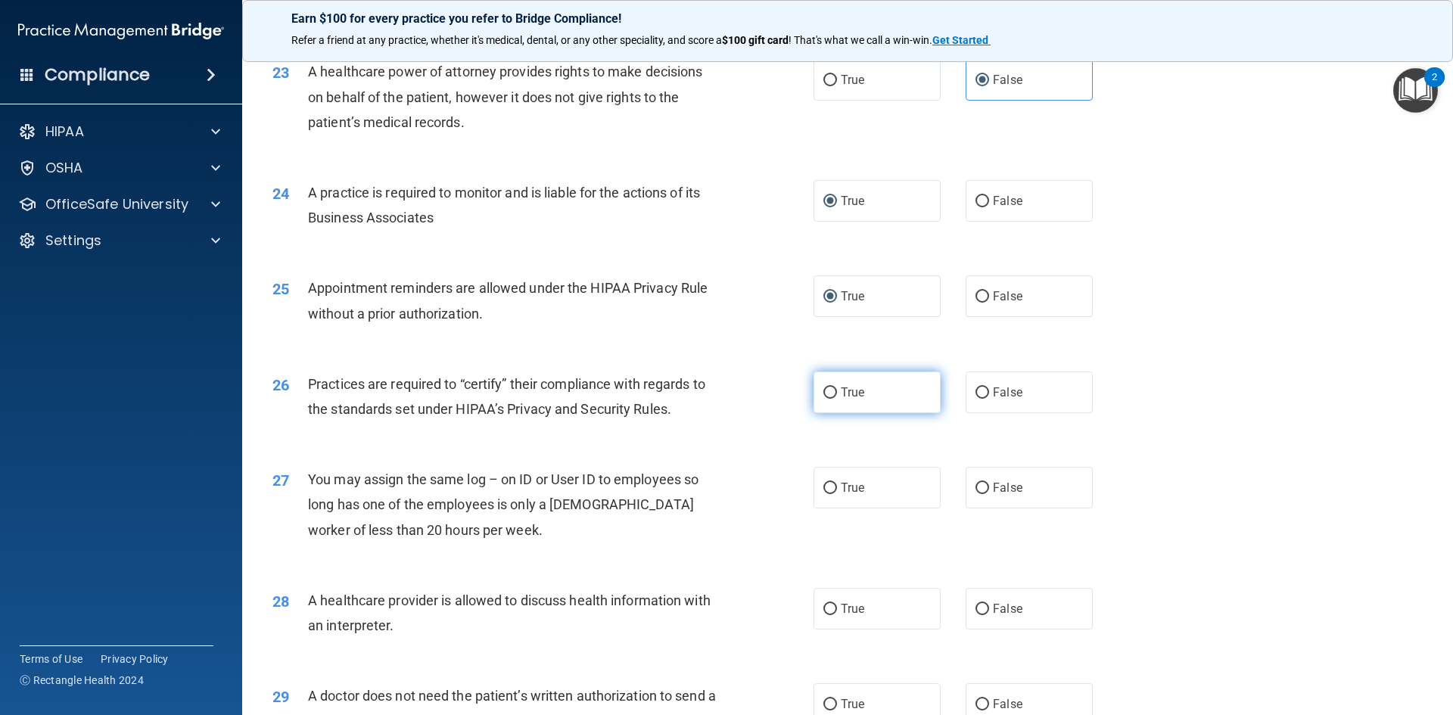
radio input "true"
click at [993, 481] on span "False" at bounding box center [1008, 487] width 30 height 14
click at [989, 483] on input "False" at bounding box center [982, 488] width 14 height 11
radio input "true"
click at [1005, 619] on label "False" at bounding box center [1028, 609] width 127 height 42
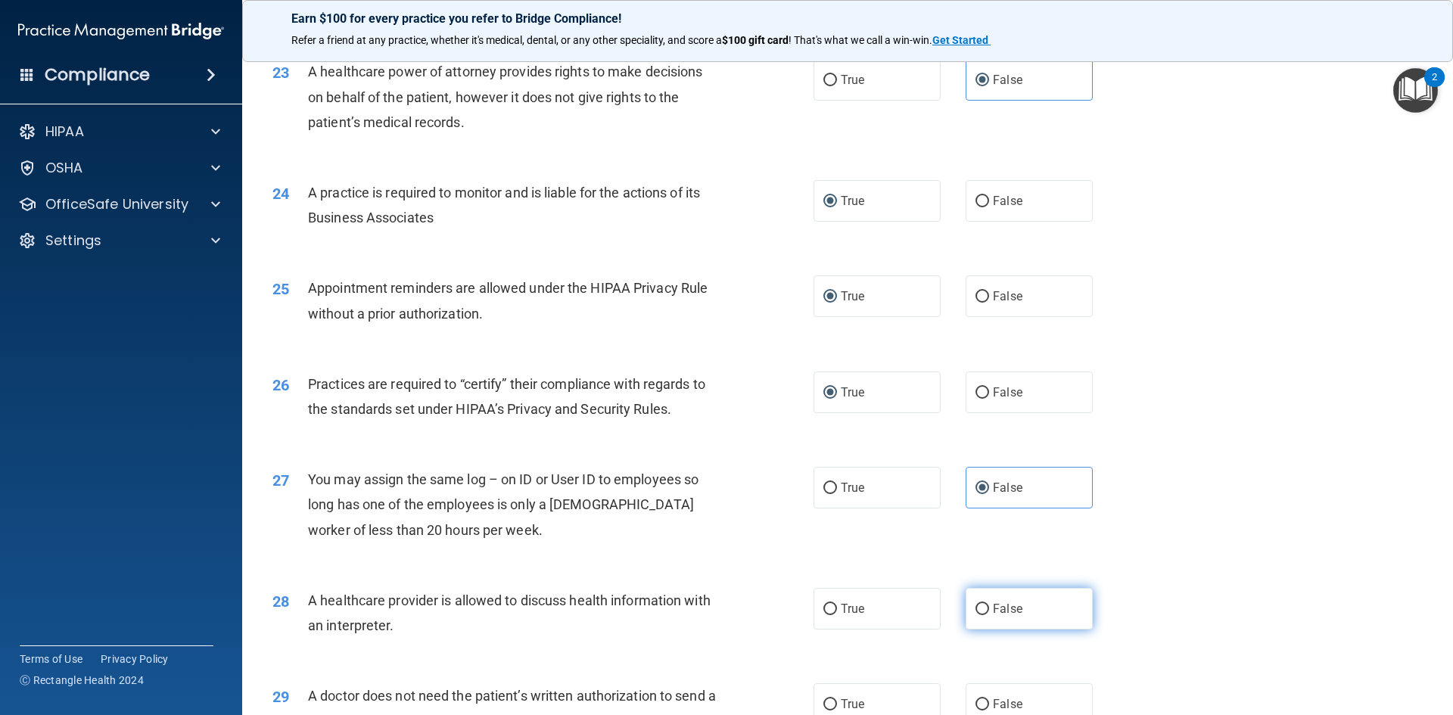
click at [989, 615] on input "False" at bounding box center [982, 609] width 14 height 11
radio input "true"
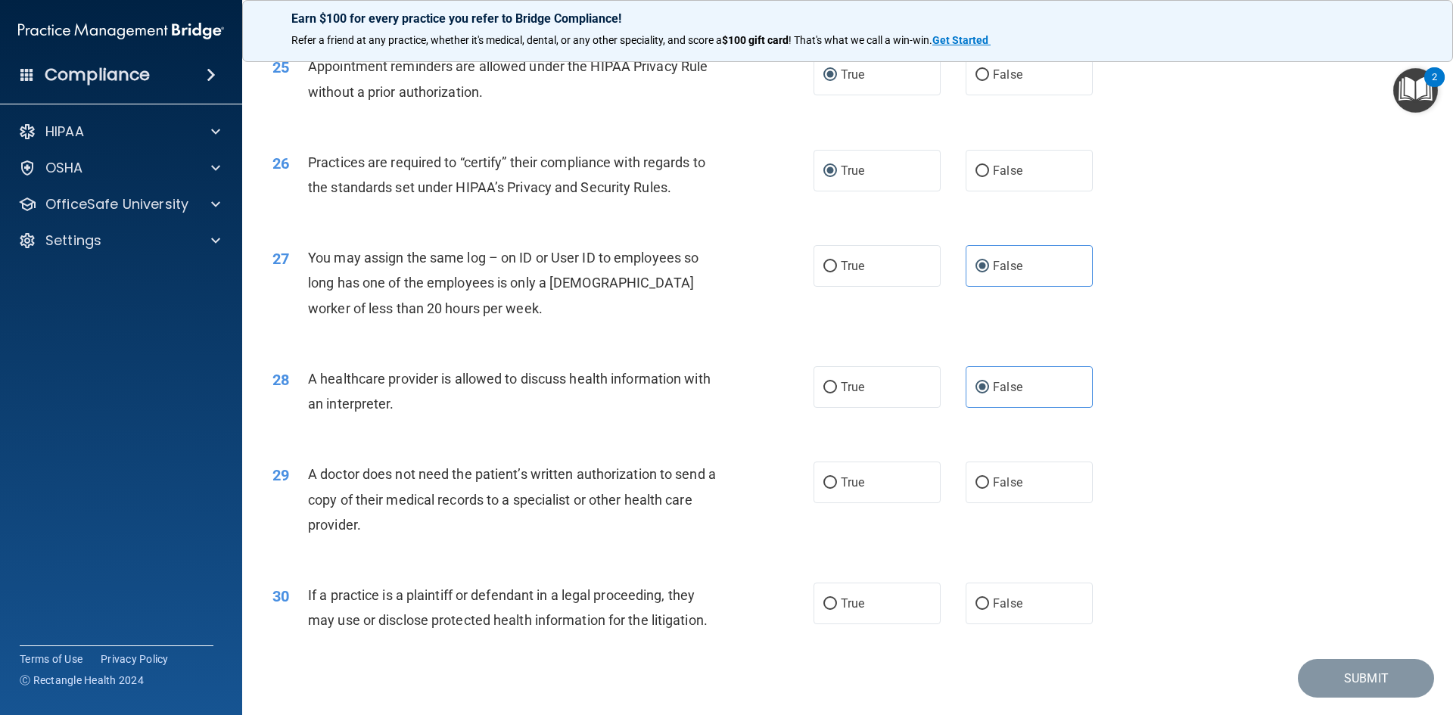
scroll to position [2807, 0]
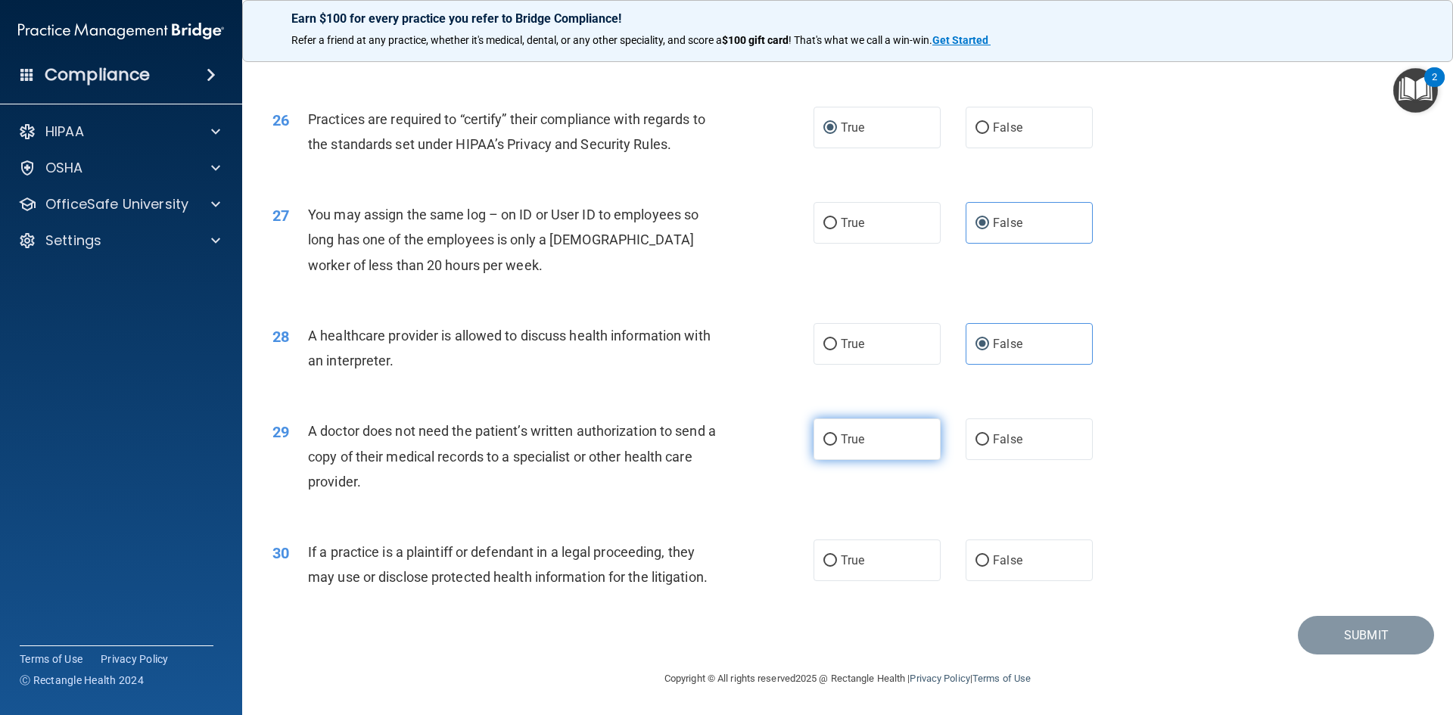
click at [828, 440] on input "True" at bounding box center [830, 439] width 14 height 11
radio input "true"
click at [971, 567] on label "False" at bounding box center [1028, 560] width 127 height 42
click at [975, 567] on input "False" at bounding box center [982, 560] width 14 height 11
radio input "true"
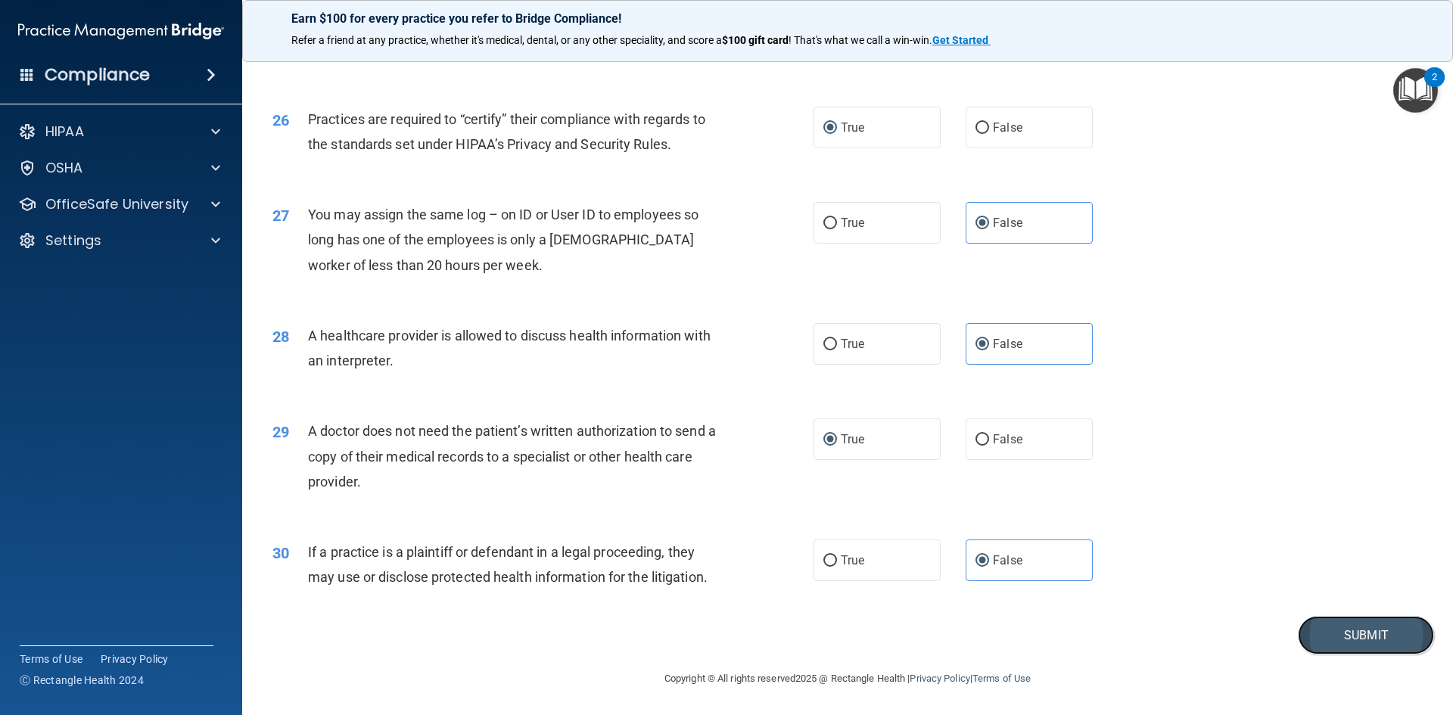
click at [1324, 635] on button "Submit" at bounding box center [1365, 635] width 136 height 39
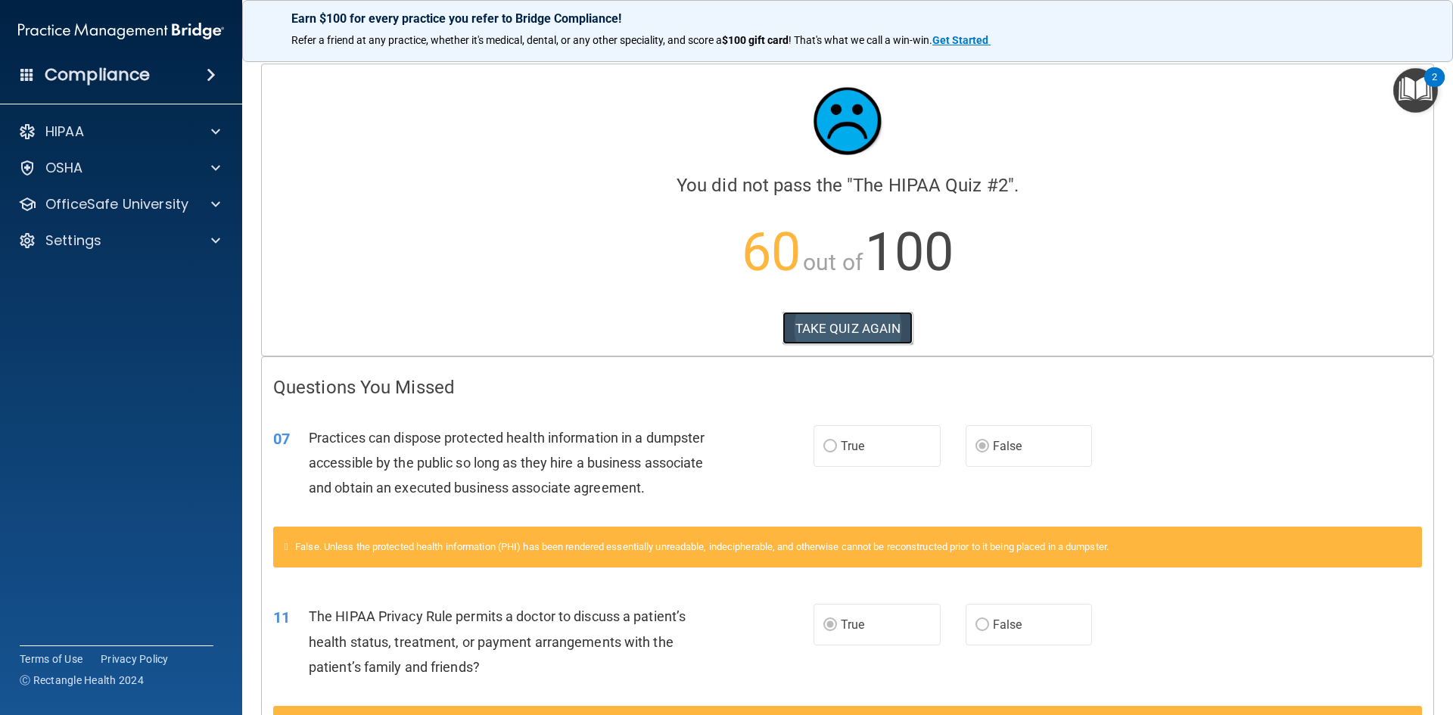
click at [819, 328] on button "TAKE QUIZ AGAIN" at bounding box center [847, 328] width 131 height 33
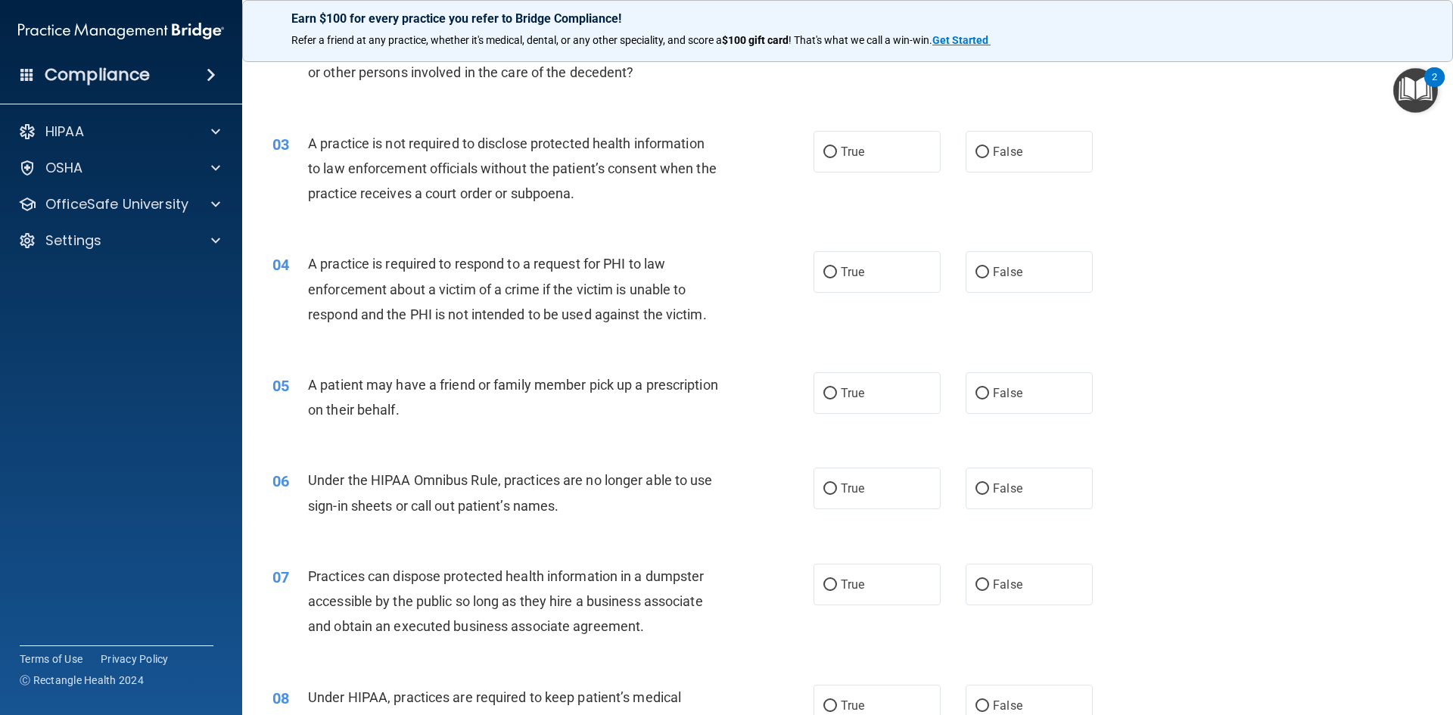
scroll to position [242, 0]
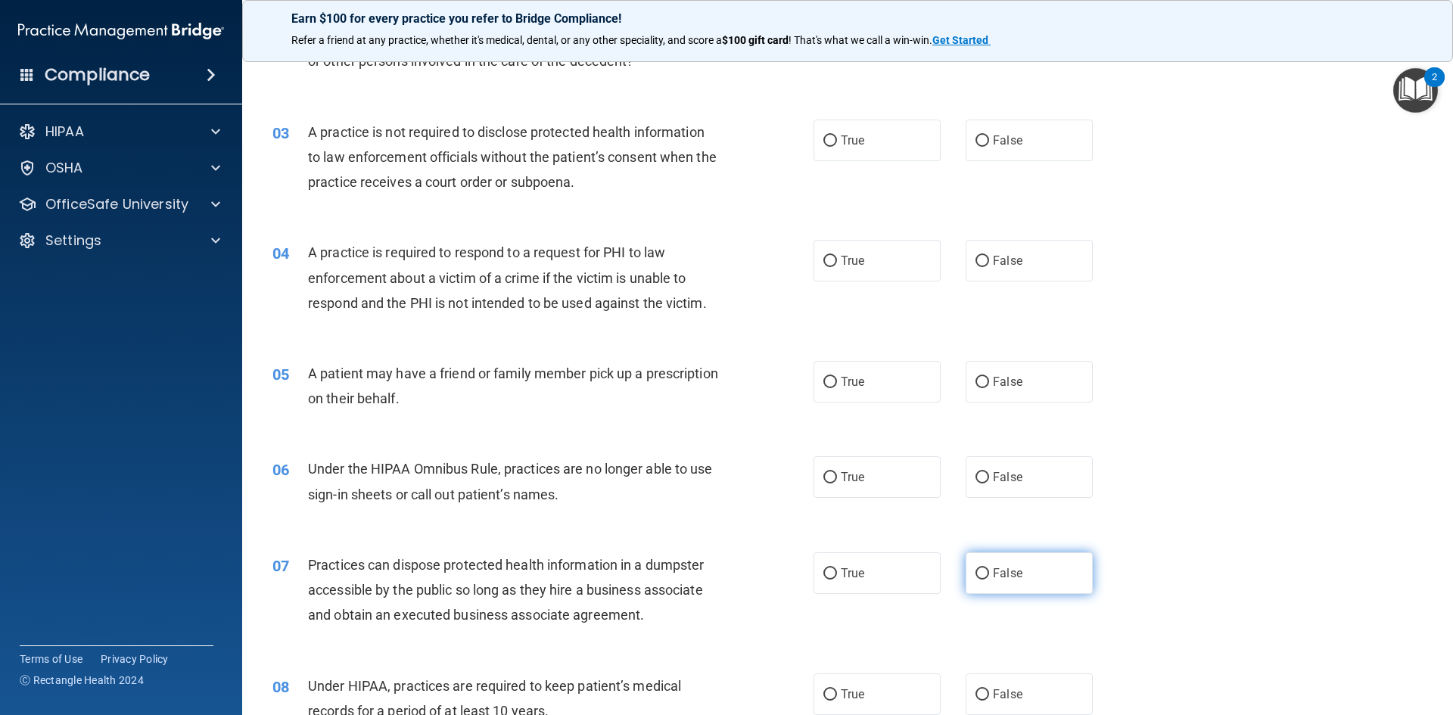
click at [982, 571] on label "False" at bounding box center [1028, 573] width 127 height 42
click at [982, 571] on input "False" at bounding box center [982, 573] width 14 height 11
radio input "true"
click at [975, 475] on input "False" at bounding box center [982, 477] width 14 height 11
radio input "true"
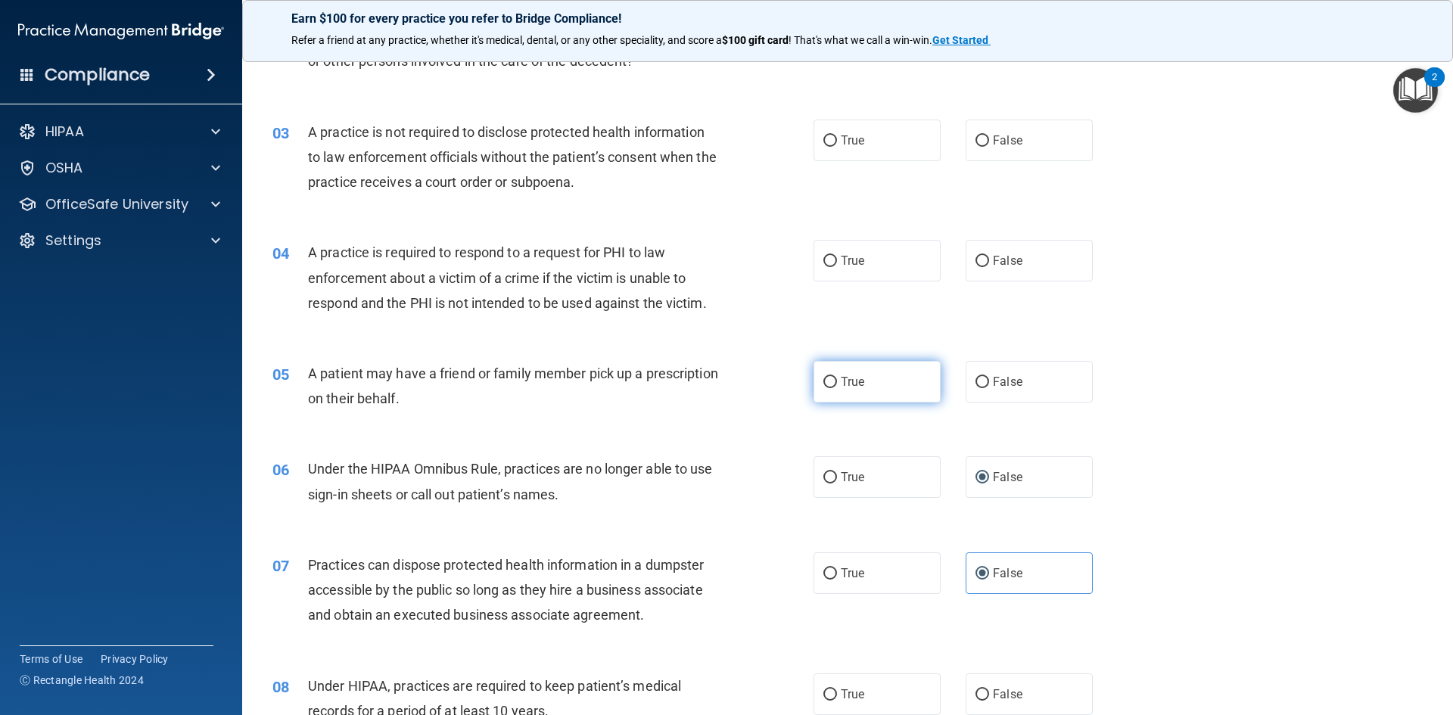
click at [823, 384] on input "True" at bounding box center [830, 382] width 14 height 11
radio input "true"
click at [831, 263] on input "True" at bounding box center [830, 261] width 14 height 11
radio input "true"
click at [975, 139] on input "False" at bounding box center [982, 140] width 14 height 11
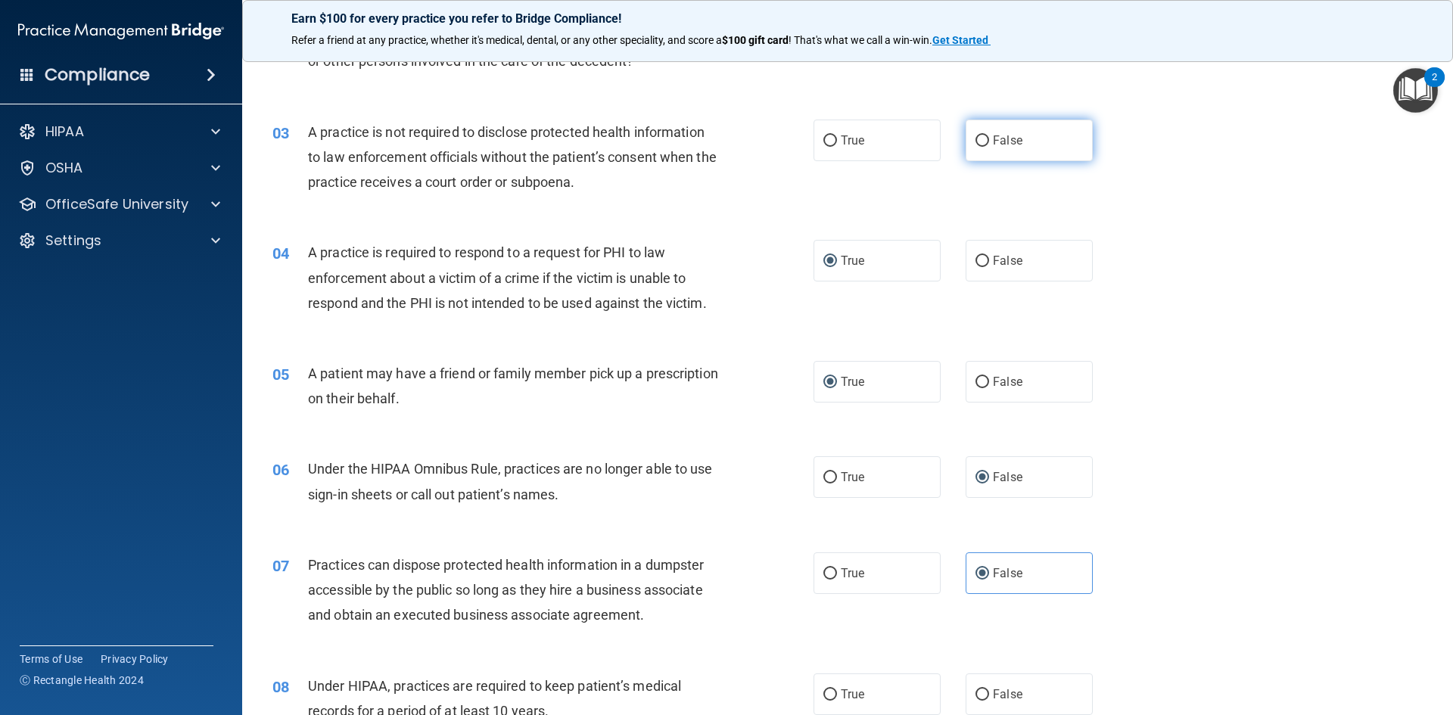
radio input "true"
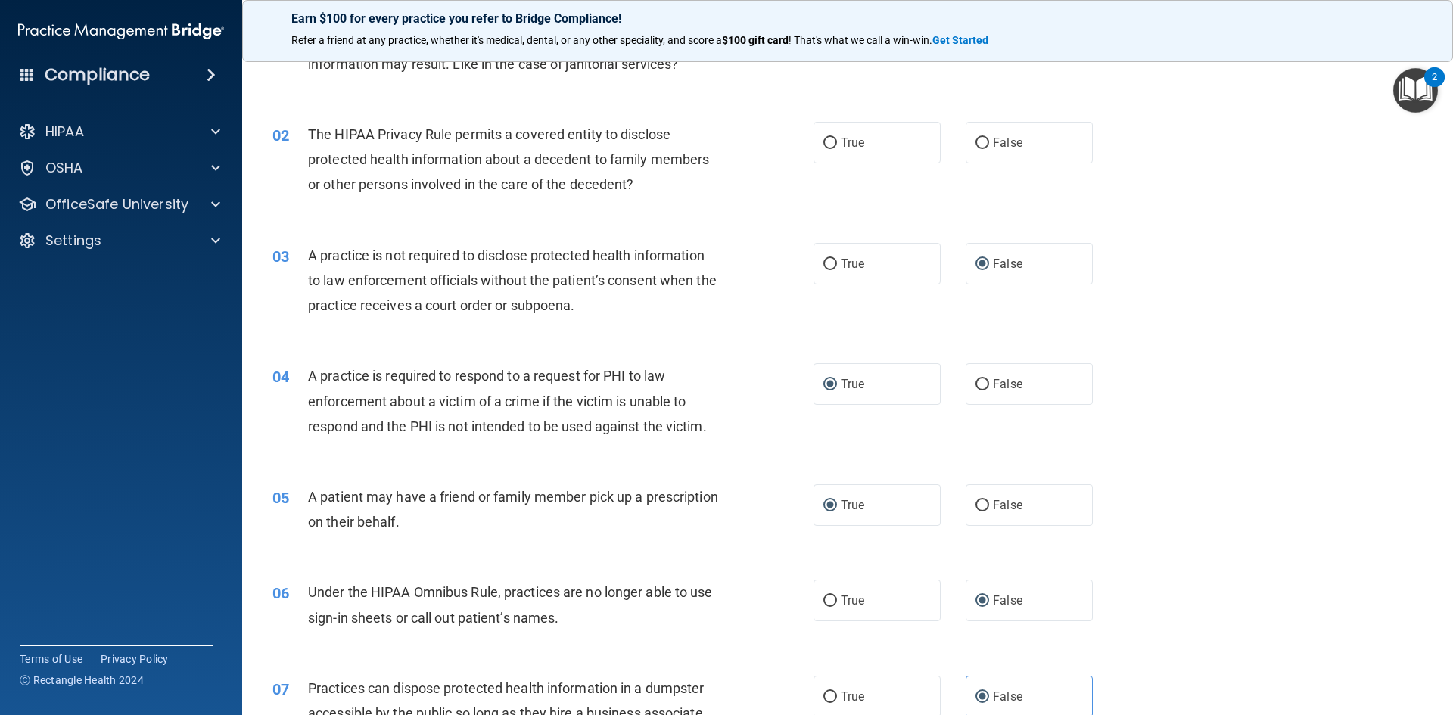
scroll to position [0, 0]
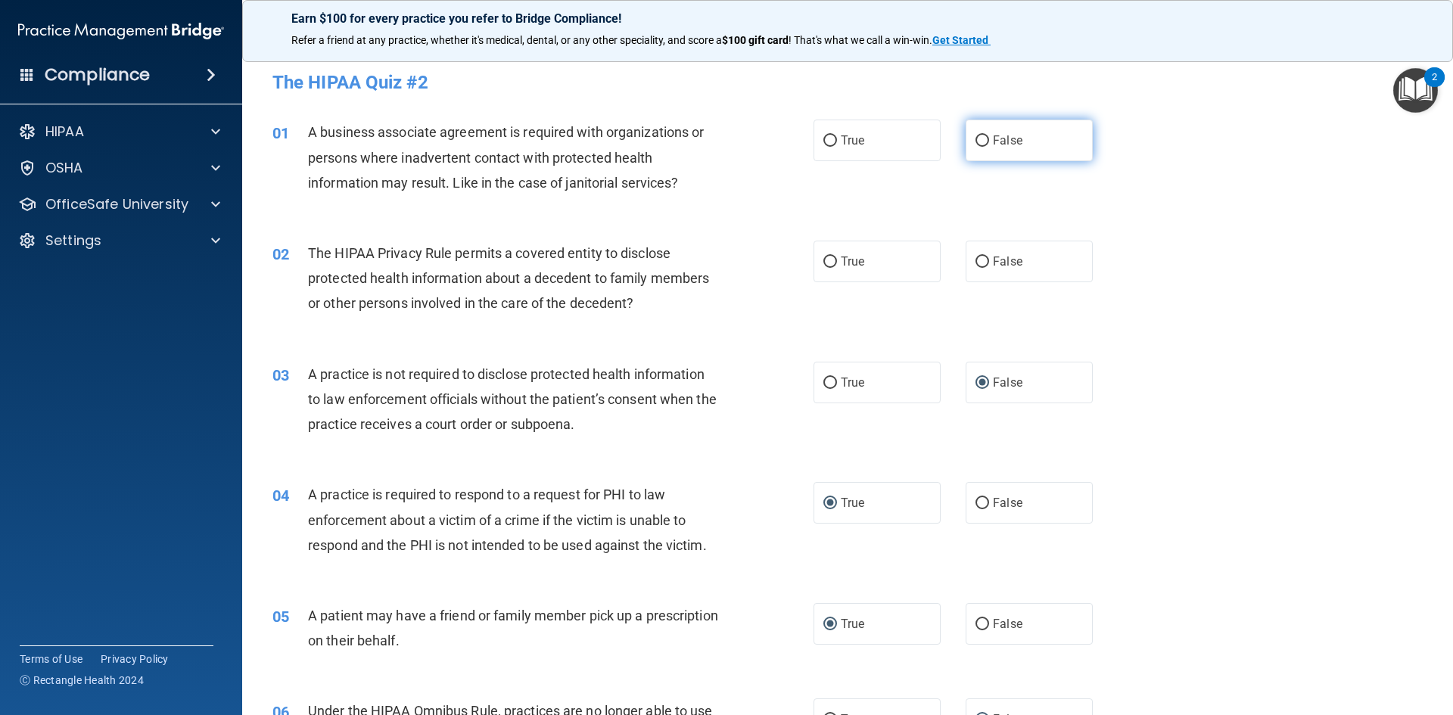
click at [993, 138] on span "False" at bounding box center [1008, 140] width 30 height 14
click at [987, 138] on input "False" at bounding box center [982, 140] width 14 height 11
radio input "true"
click at [827, 262] on input "True" at bounding box center [830, 261] width 14 height 11
radio input "true"
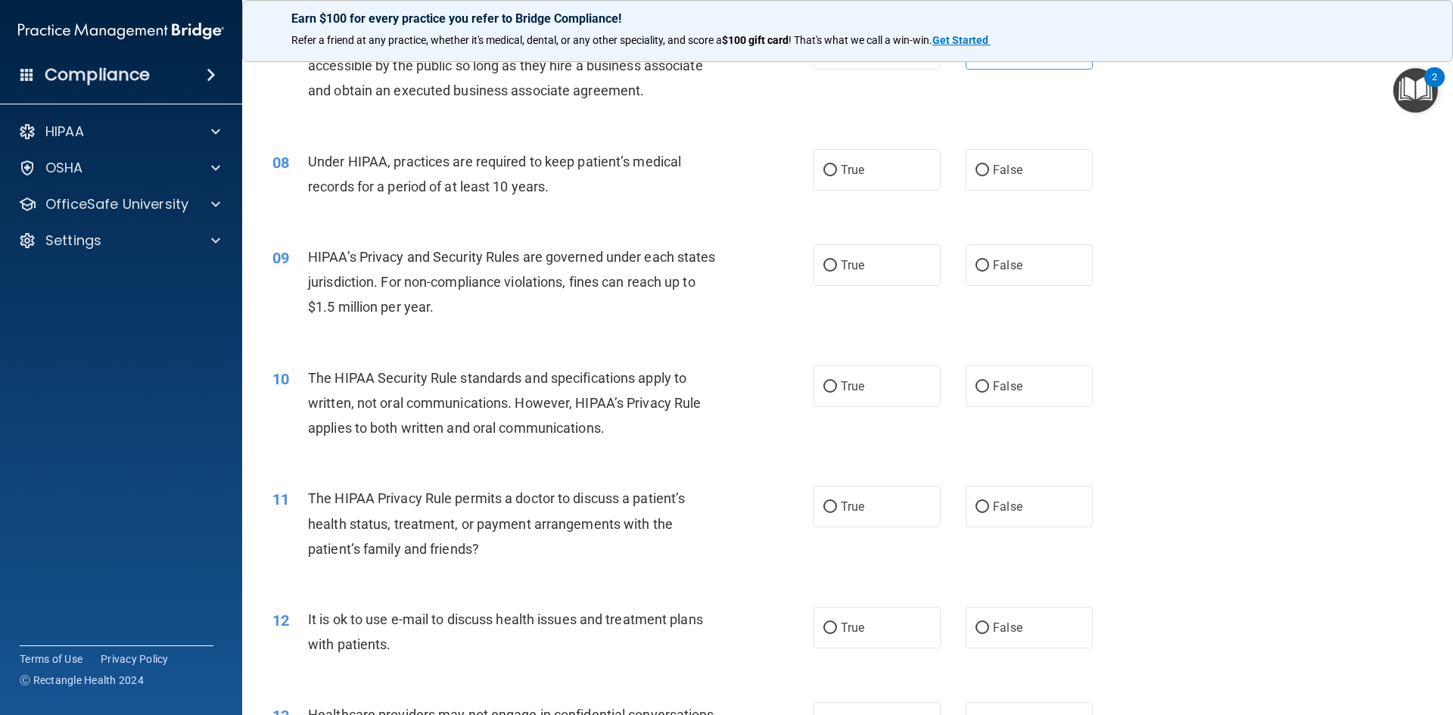
scroll to position [797, 0]
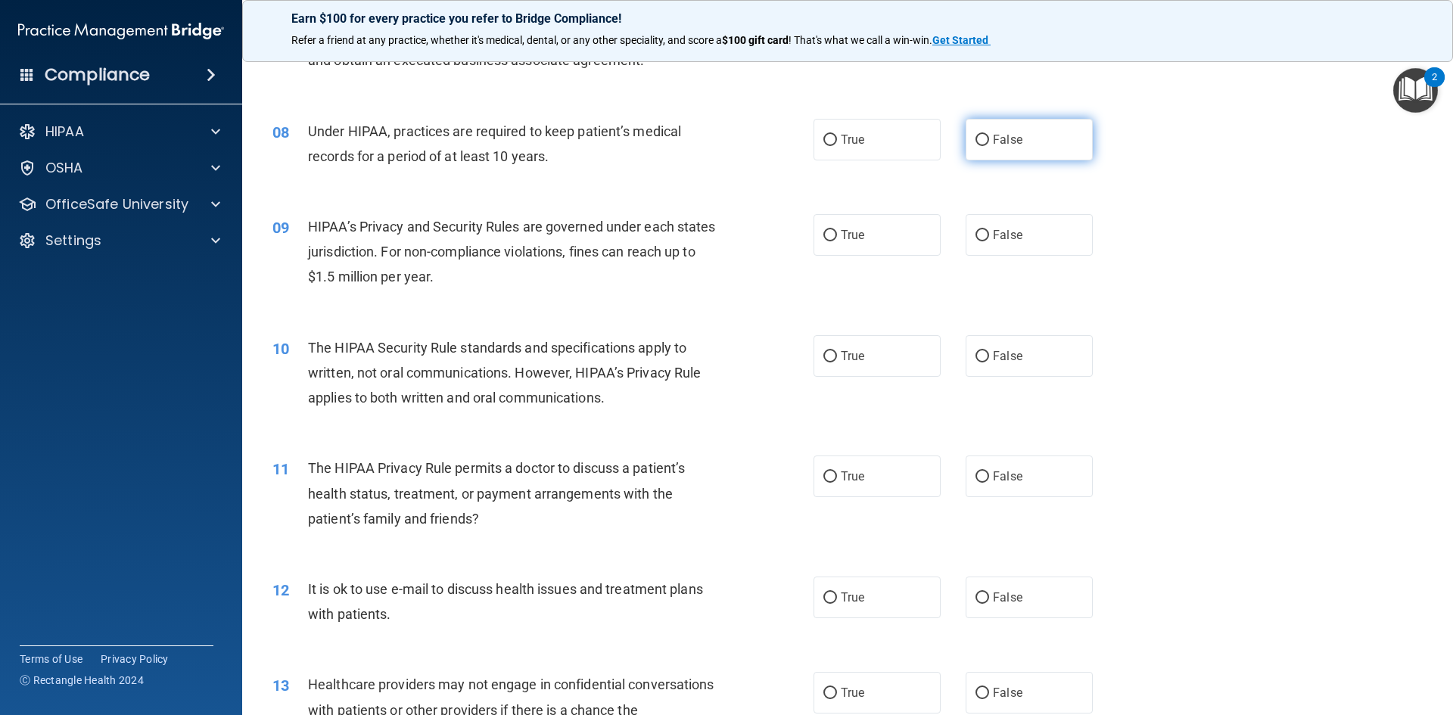
click at [975, 135] on input "False" at bounding box center [982, 140] width 14 height 11
radio input "true"
click at [976, 231] on input "False" at bounding box center [982, 235] width 14 height 11
radio input "true"
click at [834, 353] on label "True" at bounding box center [876, 356] width 127 height 42
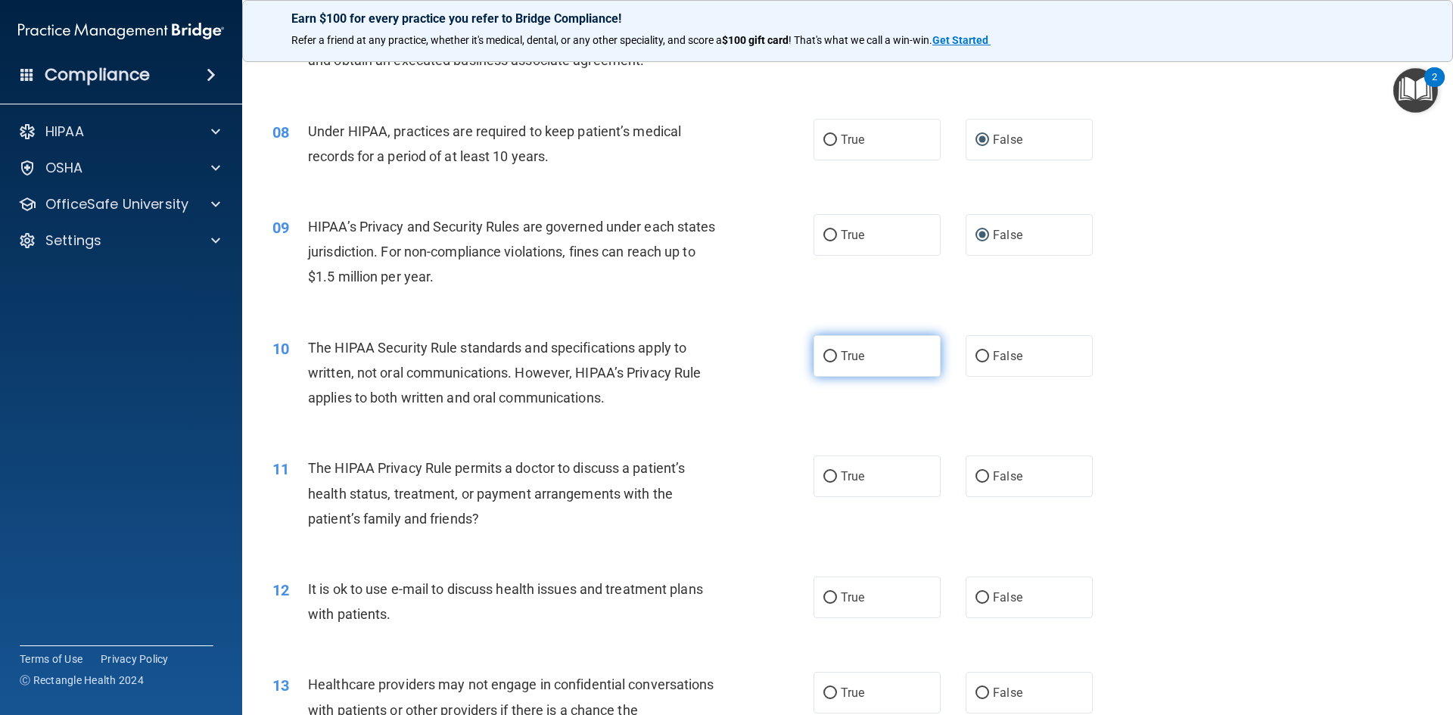
click at [834, 353] on input "True" at bounding box center [830, 356] width 14 height 11
radio input "true"
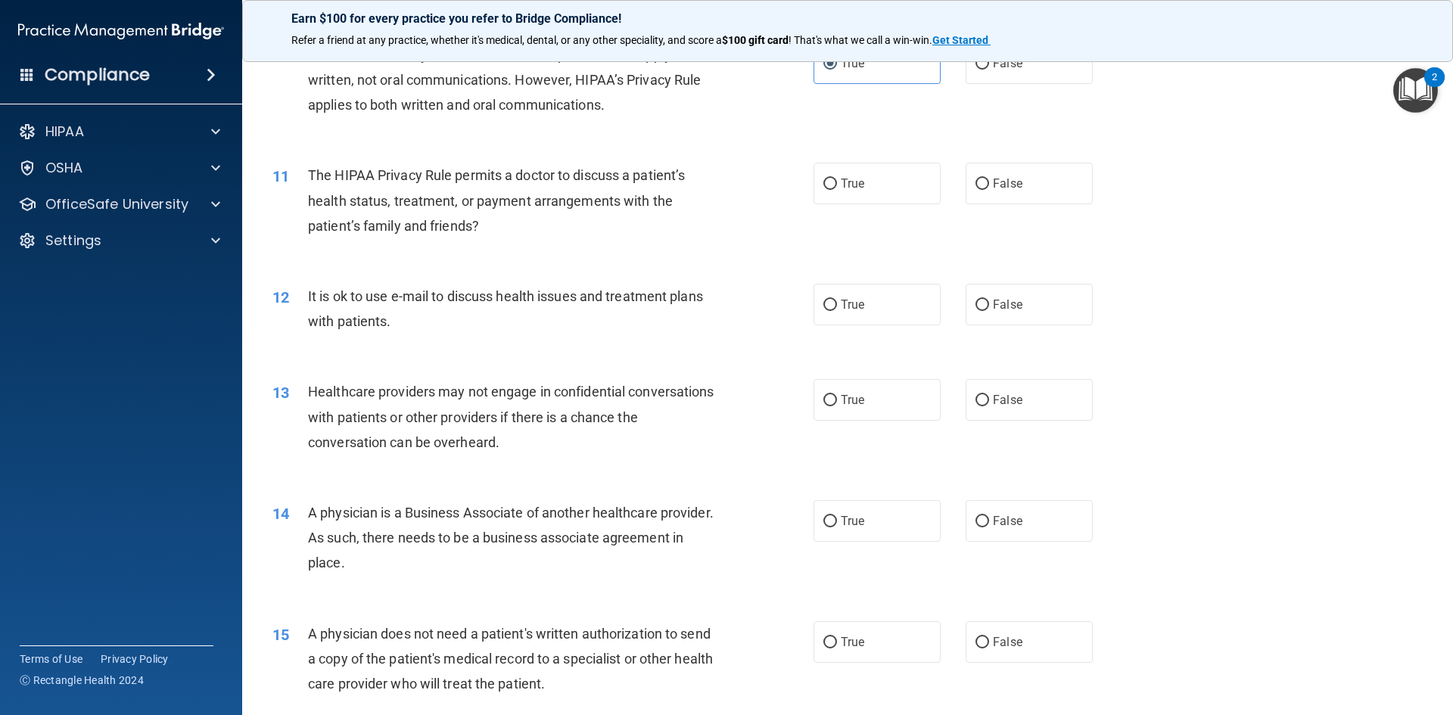
scroll to position [1120, 0]
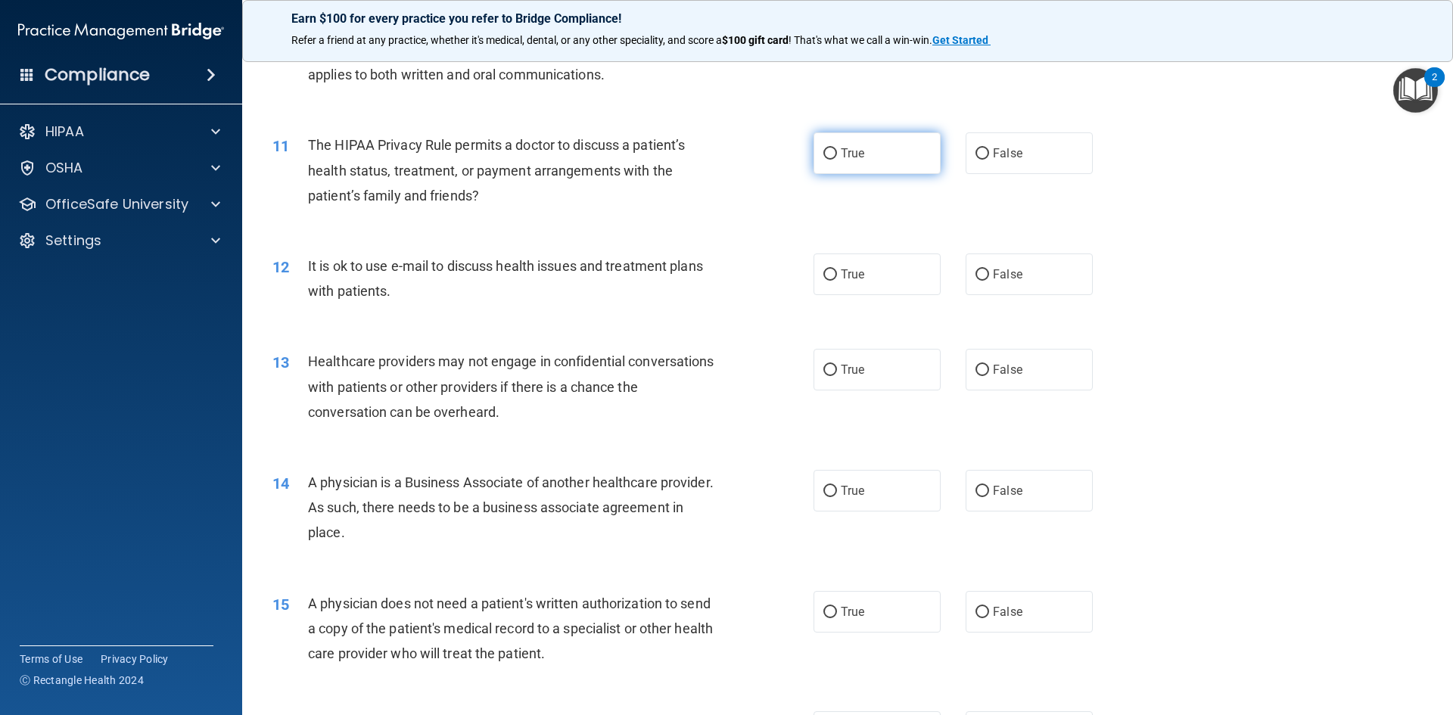
click at [823, 159] on input "True" at bounding box center [830, 153] width 14 height 11
radio input "true"
click at [827, 271] on input "True" at bounding box center [830, 274] width 14 height 11
radio input "true"
click at [983, 368] on label "False" at bounding box center [1028, 370] width 127 height 42
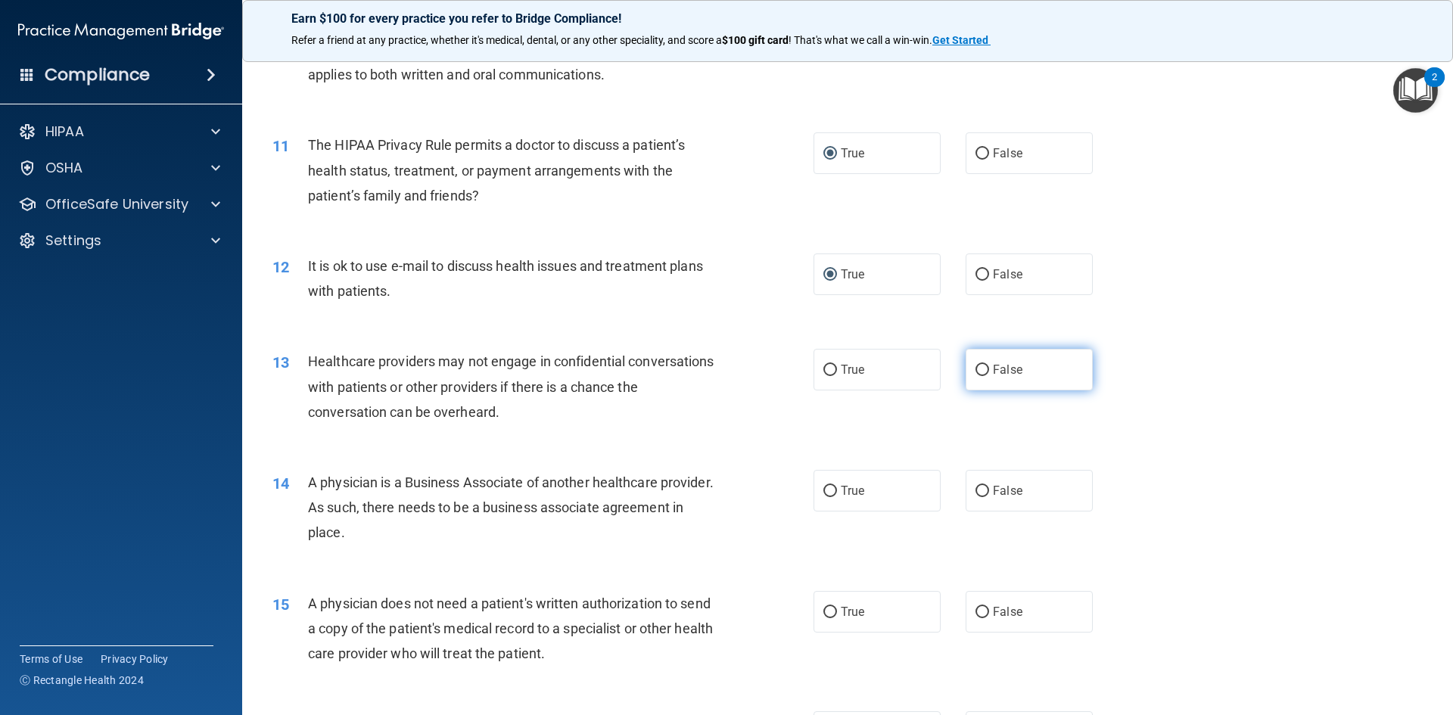
click at [983, 368] on input "False" at bounding box center [982, 370] width 14 height 11
radio input "true"
click at [823, 613] on input "True" at bounding box center [830, 612] width 14 height 11
radio input "true"
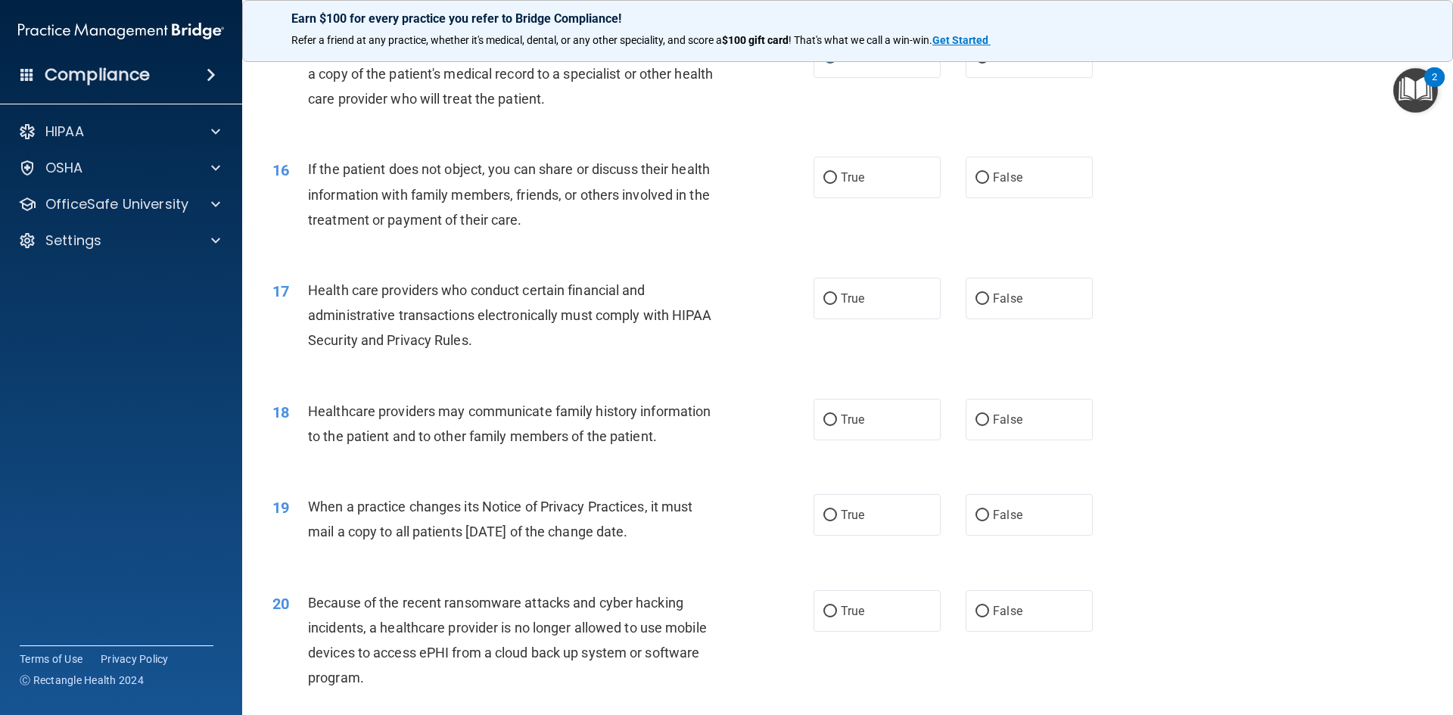
scroll to position [1745, 0]
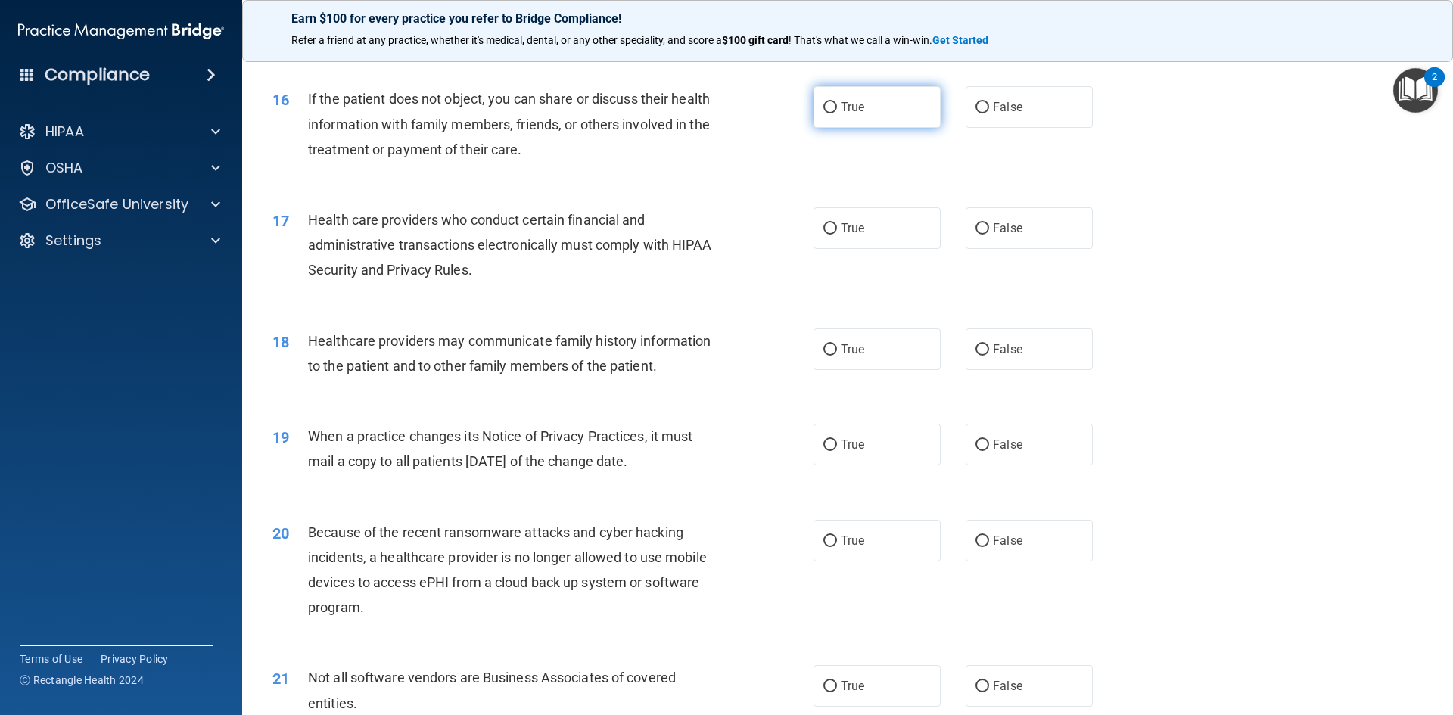
click at [823, 104] on input "True" at bounding box center [830, 107] width 14 height 11
radio input "true"
click at [823, 225] on input "True" at bounding box center [830, 228] width 14 height 11
radio input "true"
click at [976, 443] on input "False" at bounding box center [982, 445] width 14 height 11
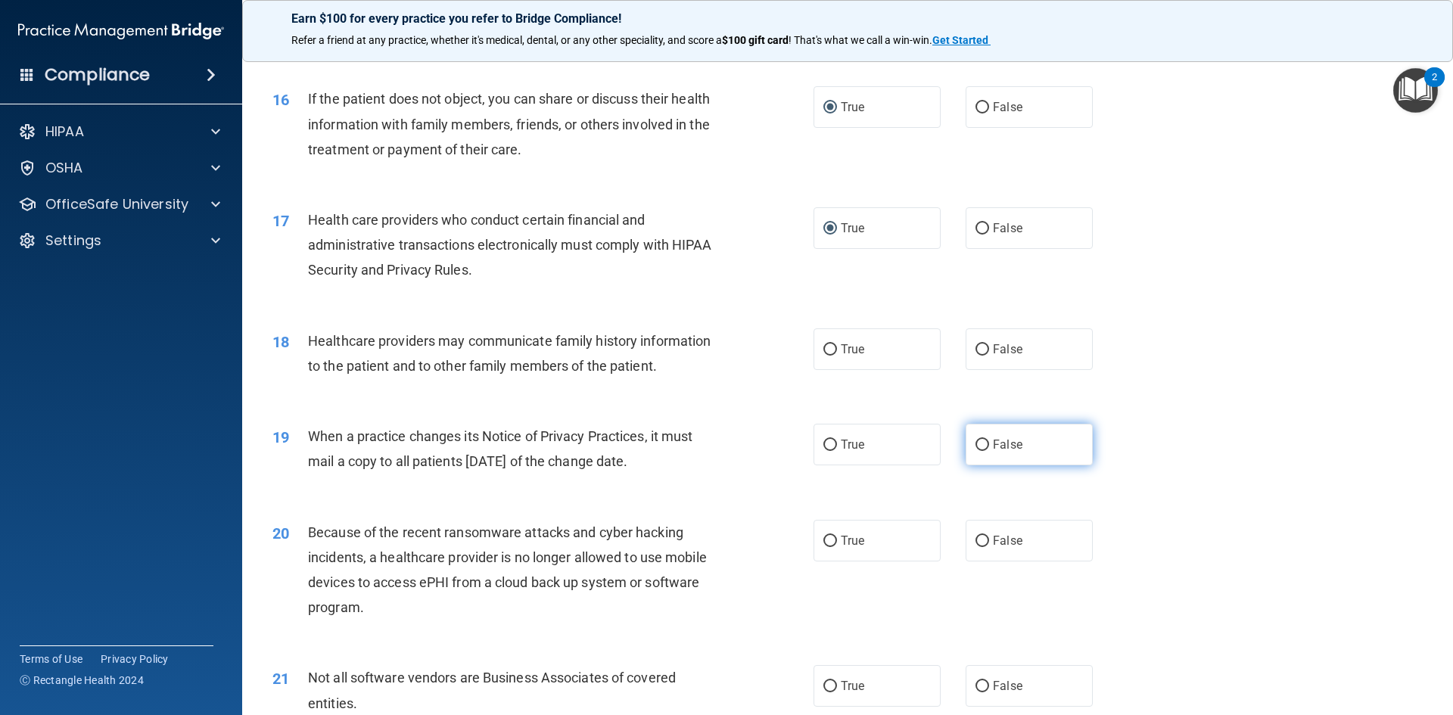
radio input "true"
click at [975, 349] on input "False" at bounding box center [982, 349] width 14 height 11
radio input "true"
click at [966, 536] on label "False" at bounding box center [1028, 541] width 127 height 42
click at [975, 536] on input "False" at bounding box center [982, 541] width 14 height 11
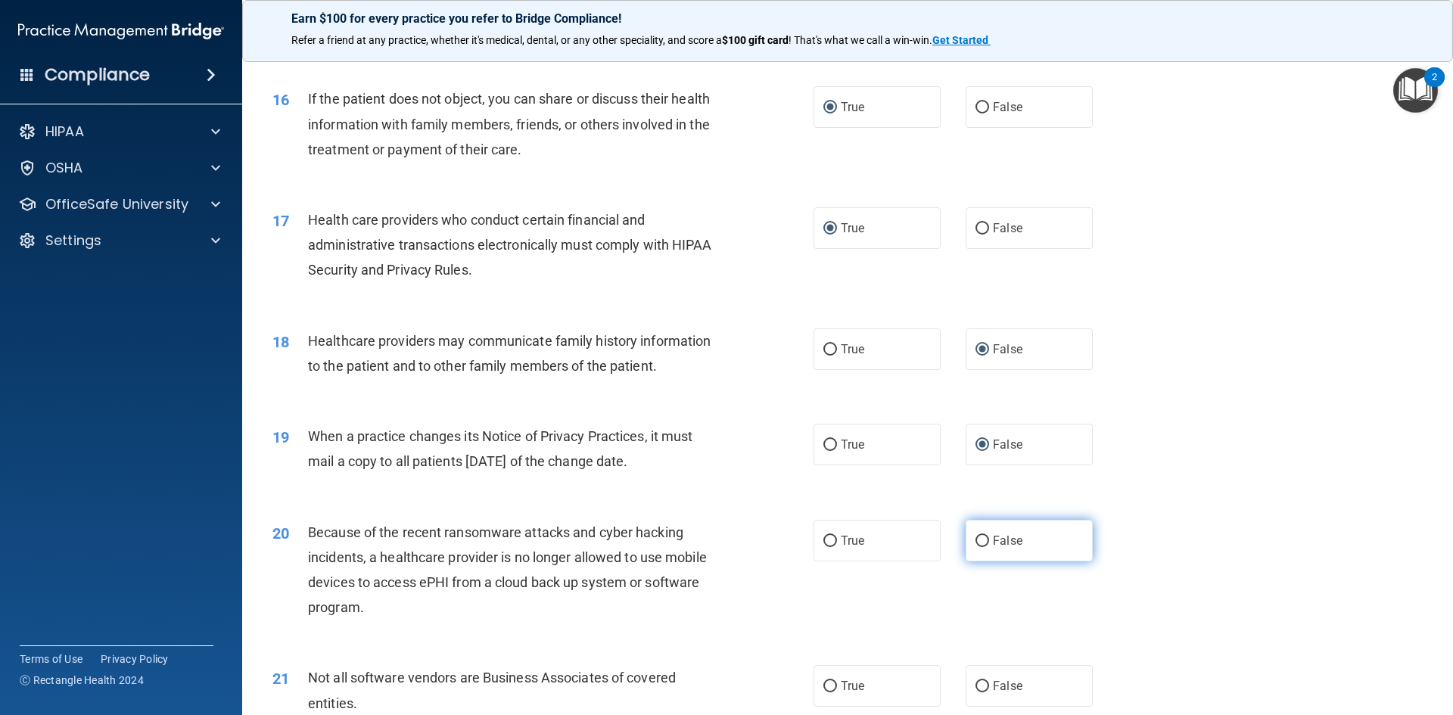
radio input "true"
click at [831, 688] on label "True" at bounding box center [876, 686] width 127 height 42
click at [831, 688] on input "True" at bounding box center [830, 686] width 14 height 11
radio input "true"
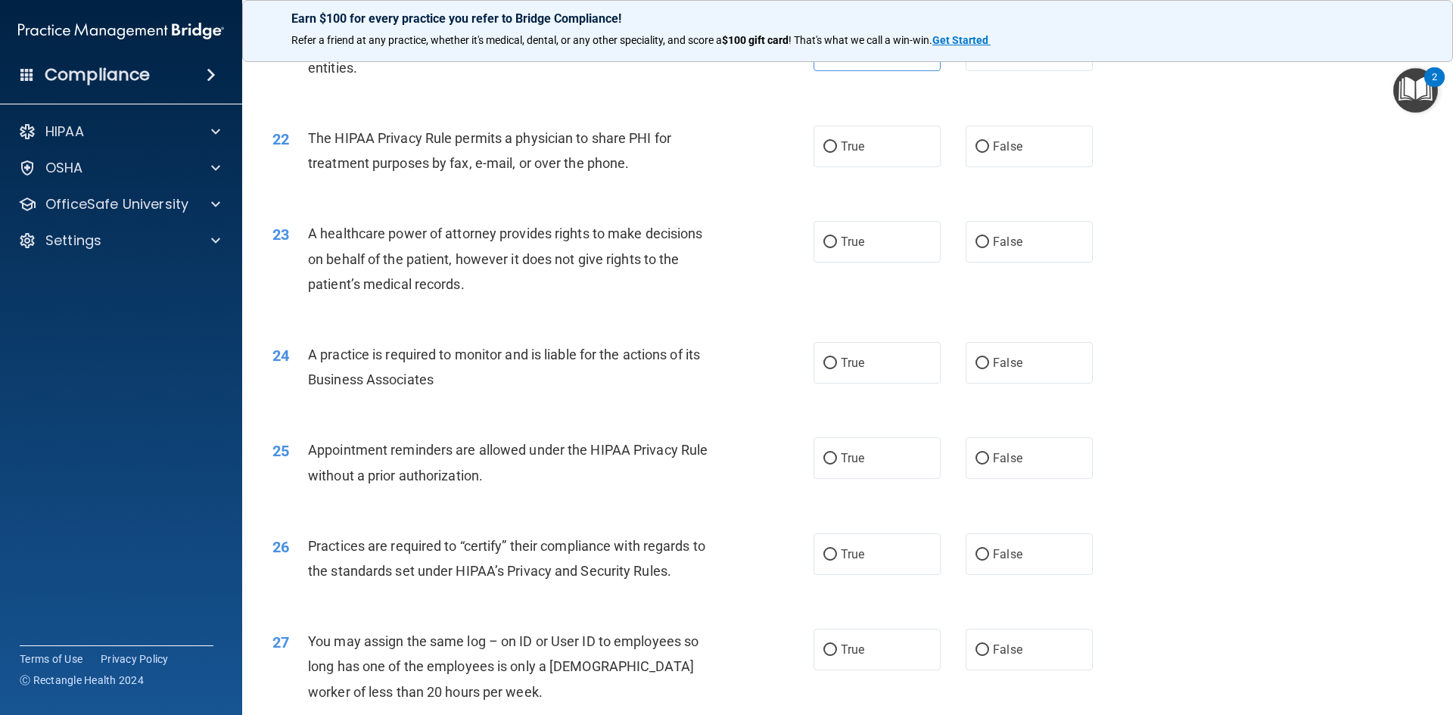
scroll to position [2420, 0]
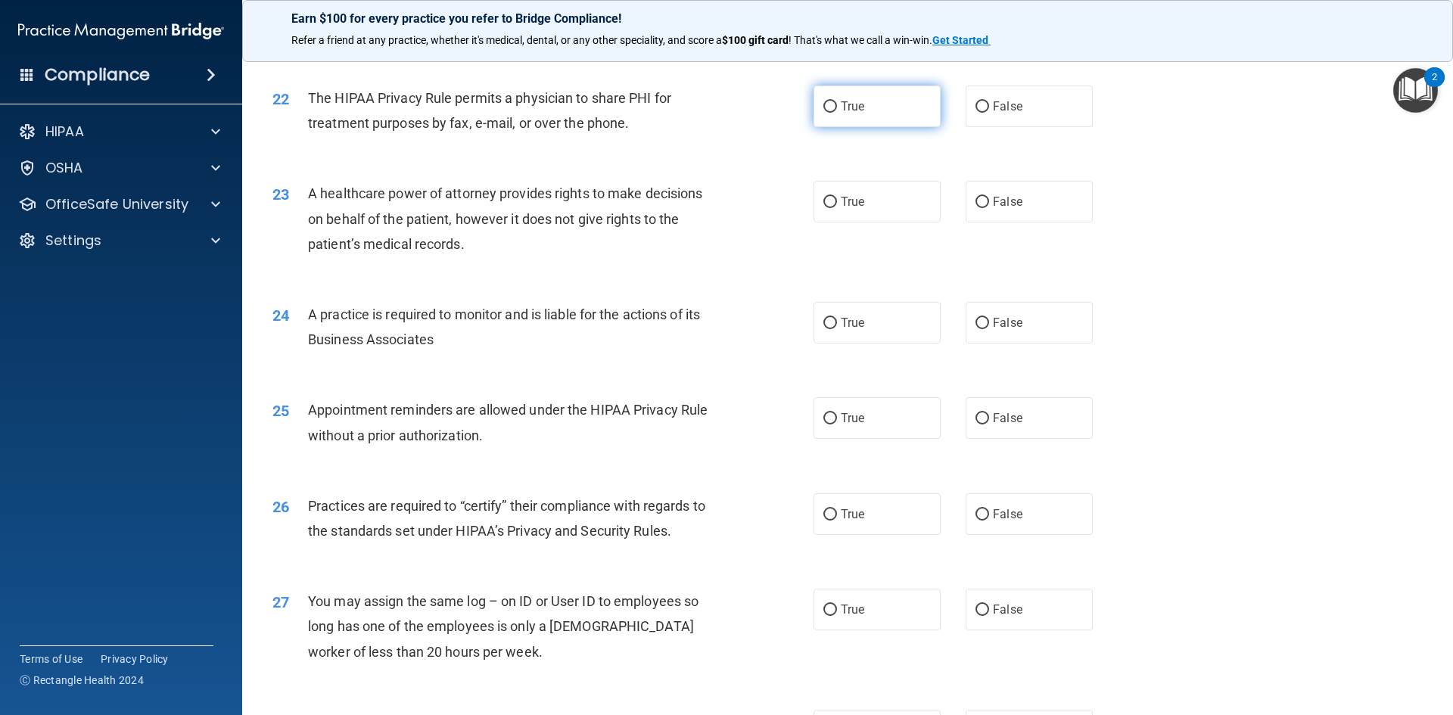
click at [823, 102] on input "True" at bounding box center [830, 106] width 14 height 11
radio input "true"
click at [984, 322] on label "False" at bounding box center [1028, 323] width 127 height 42
click at [984, 322] on input "False" at bounding box center [982, 323] width 14 height 11
radio input "true"
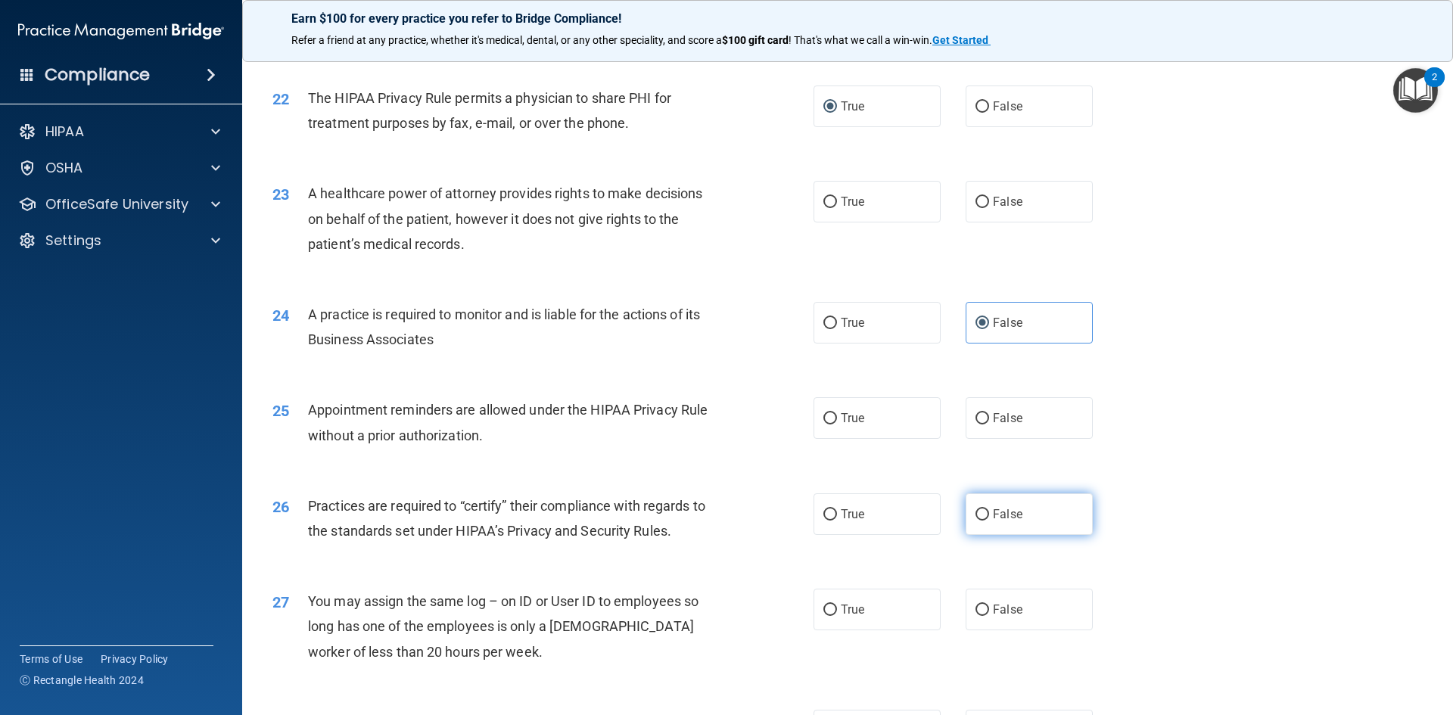
click at [978, 517] on input "False" at bounding box center [982, 514] width 14 height 11
radio input "true"
click at [841, 415] on span "True" at bounding box center [852, 418] width 23 height 14
click at [835, 415] on input "True" at bounding box center [830, 418] width 14 height 11
radio input "true"
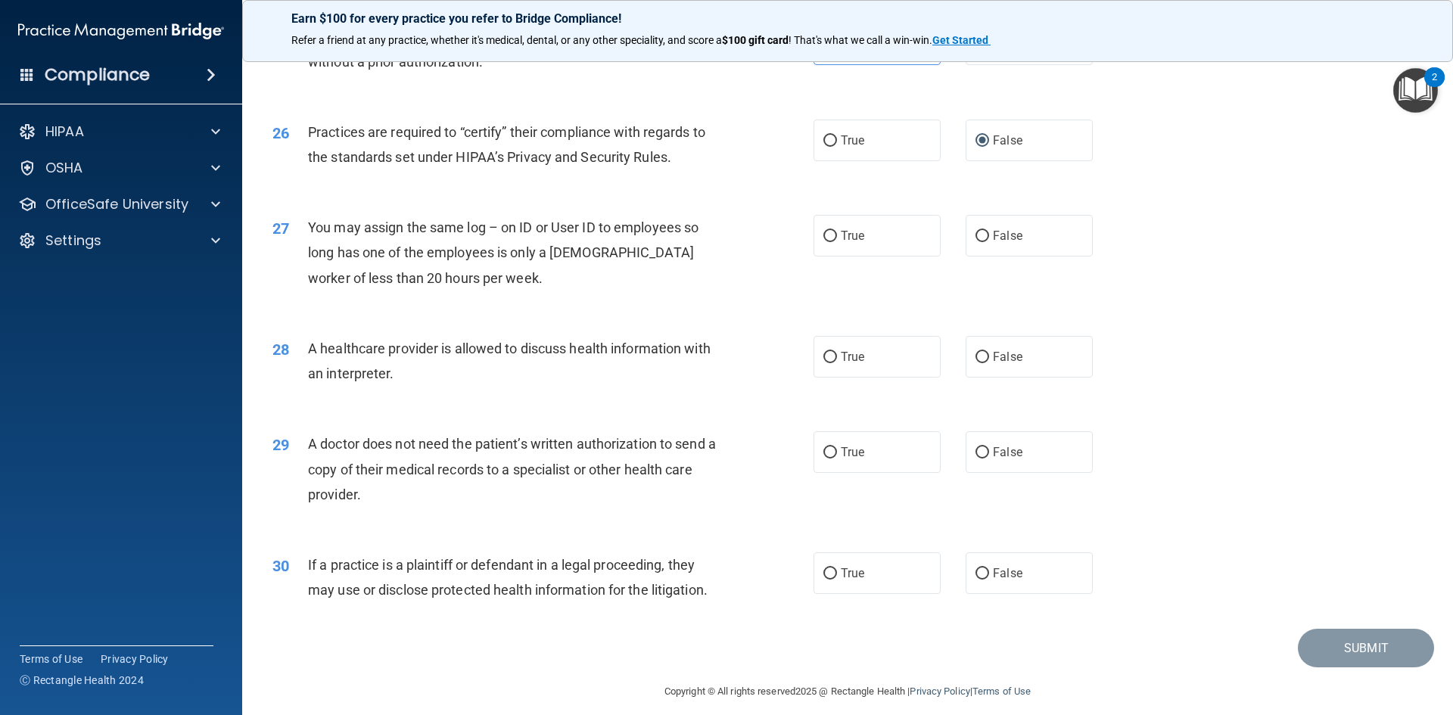
scroll to position [2807, 0]
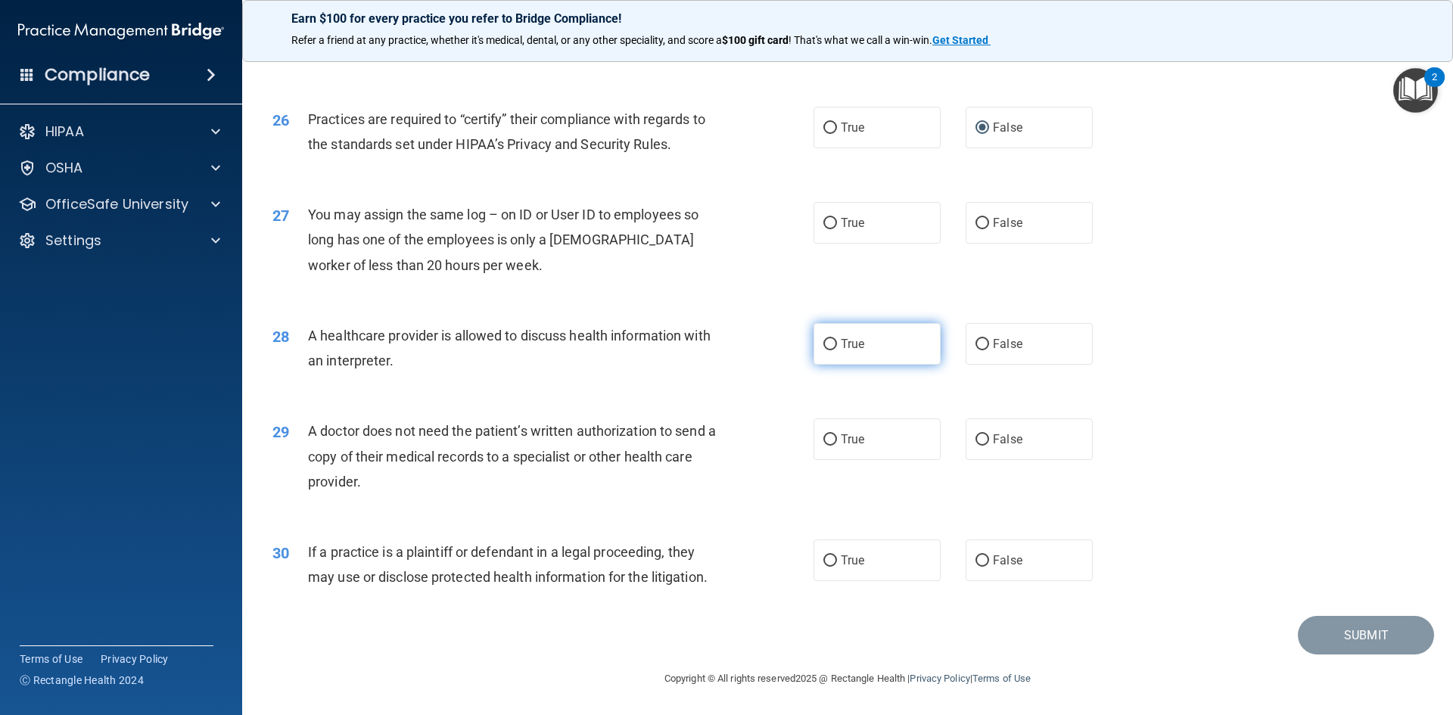
click at [825, 344] on input "True" at bounding box center [830, 344] width 14 height 11
radio input "true"
click at [830, 561] on input "True" at bounding box center [830, 560] width 14 height 11
radio input "true"
click at [825, 428] on label "True" at bounding box center [876, 439] width 127 height 42
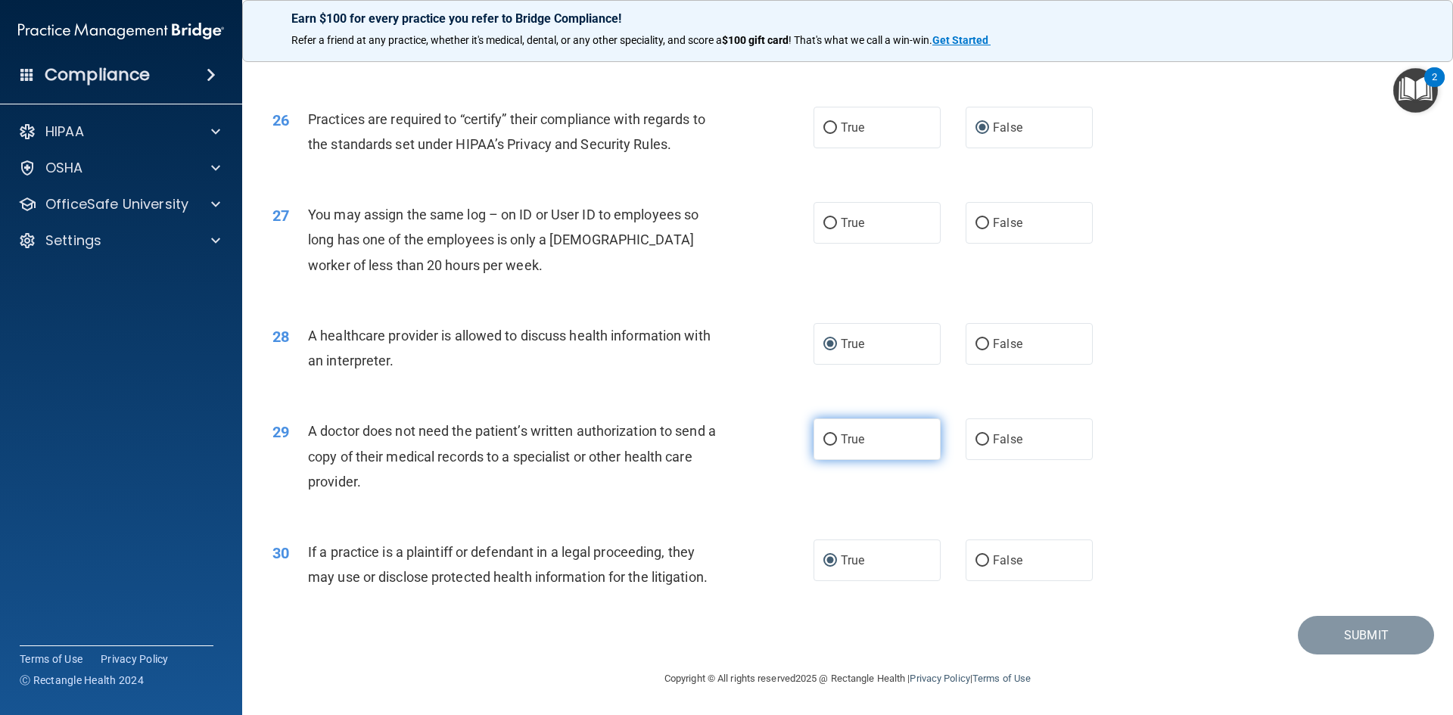
click at [825, 434] on input "True" at bounding box center [830, 439] width 14 height 11
radio input "true"
click at [975, 218] on input "False" at bounding box center [982, 223] width 14 height 11
radio input "true"
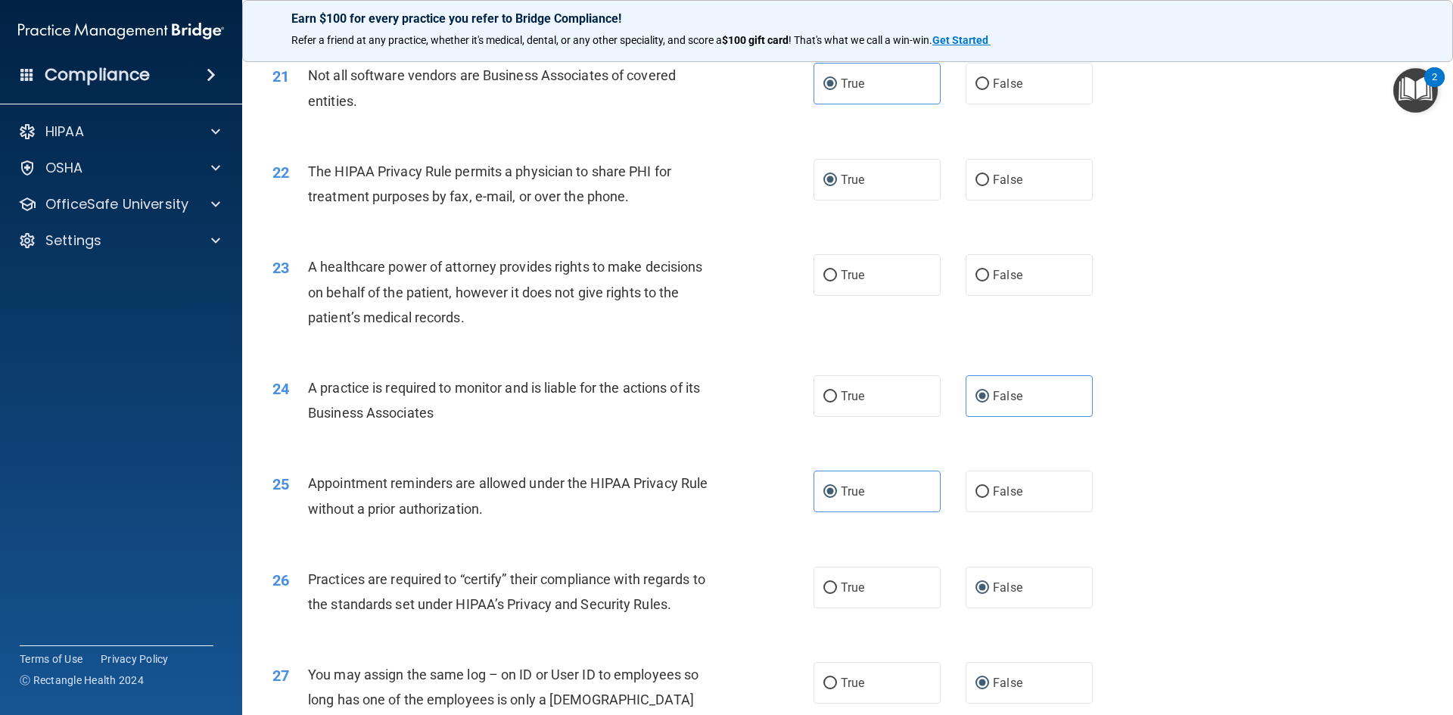
scroll to position [2310, 0]
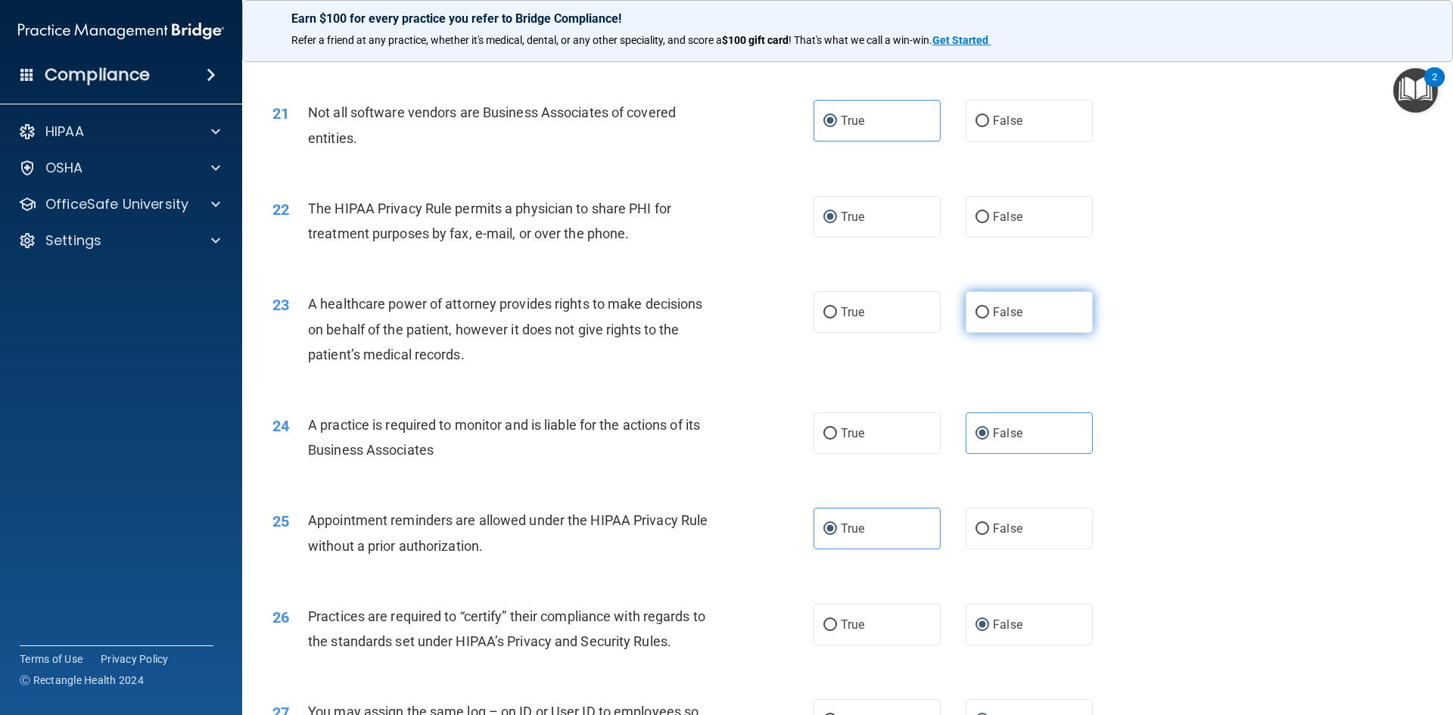
click at [975, 315] on input "False" at bounding box center [982, 312] width 14 height 11
radio input "true"
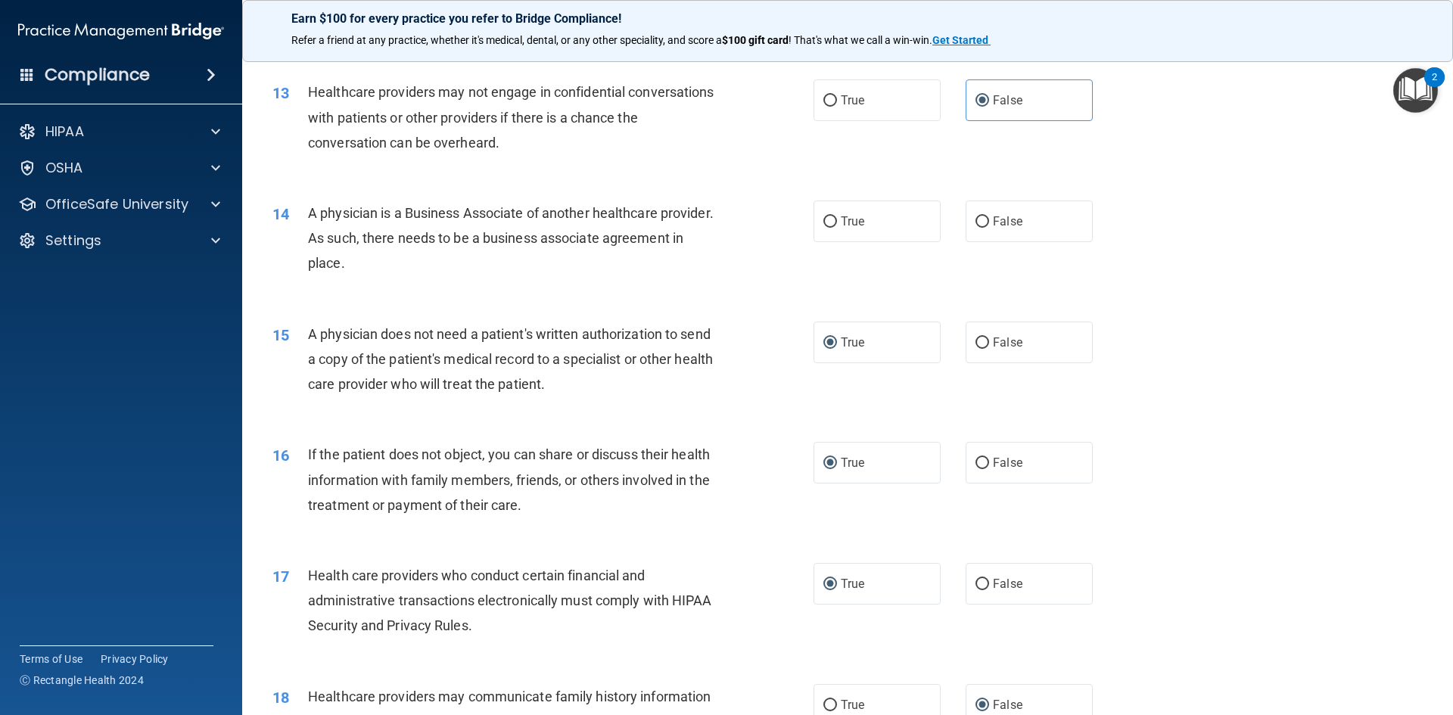
scroll to position [1360, 0]
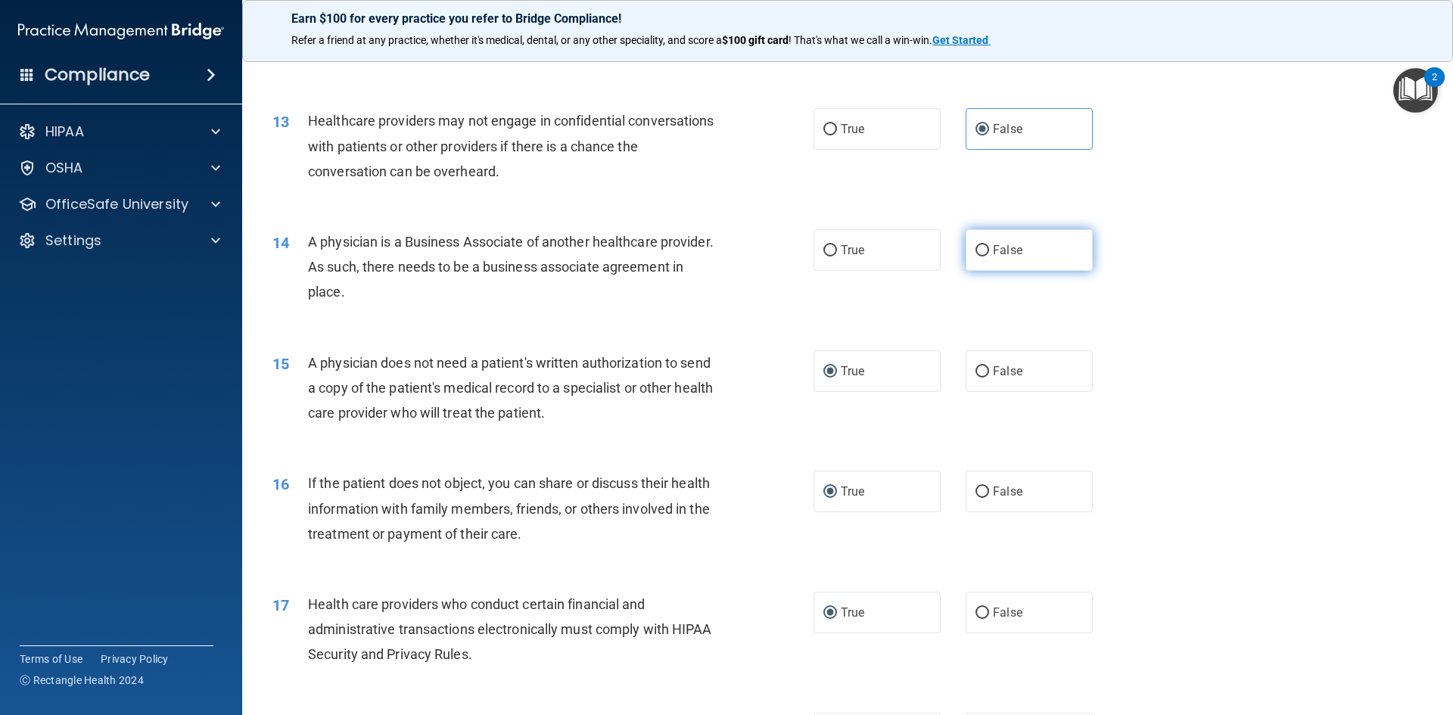
click at [975, 245] on input "False" at bounding box center [982, 250] width 14 height 11
radio input "true"
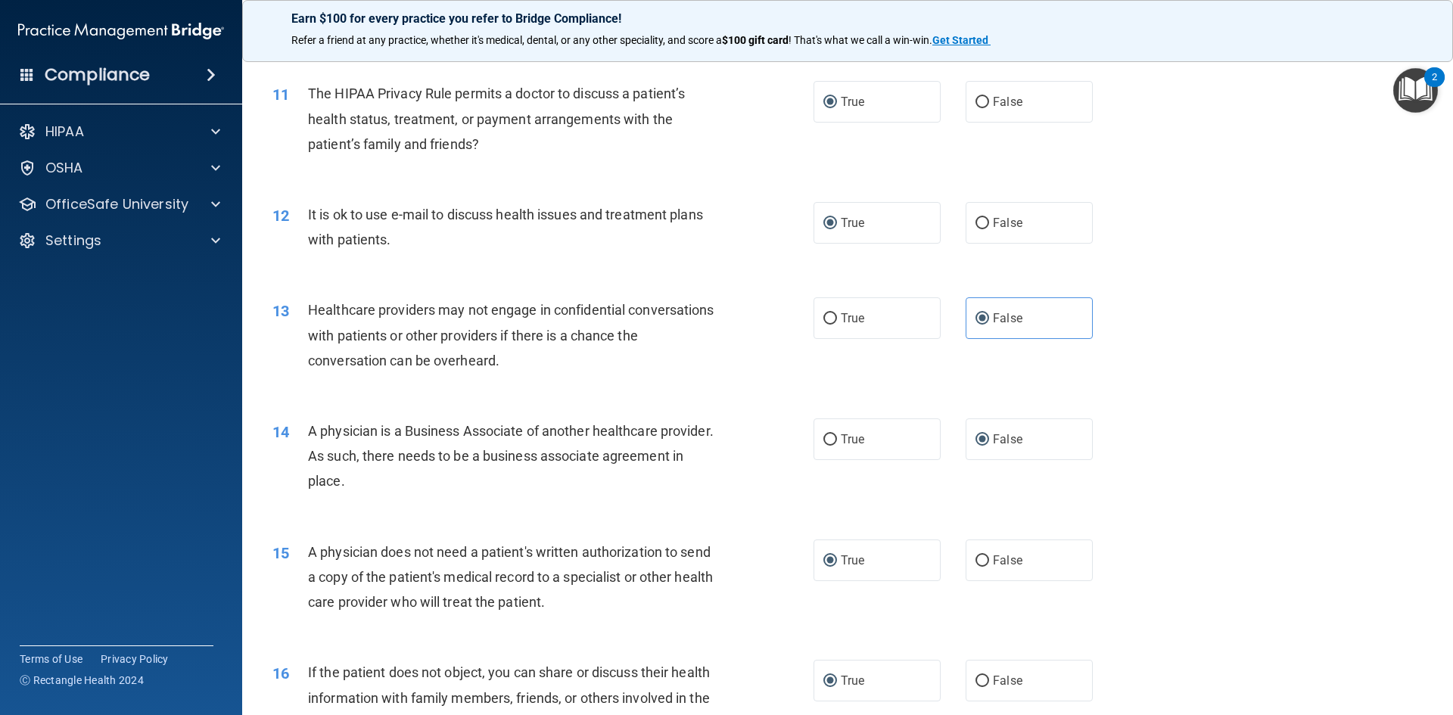
scroll to position [2807, 0]
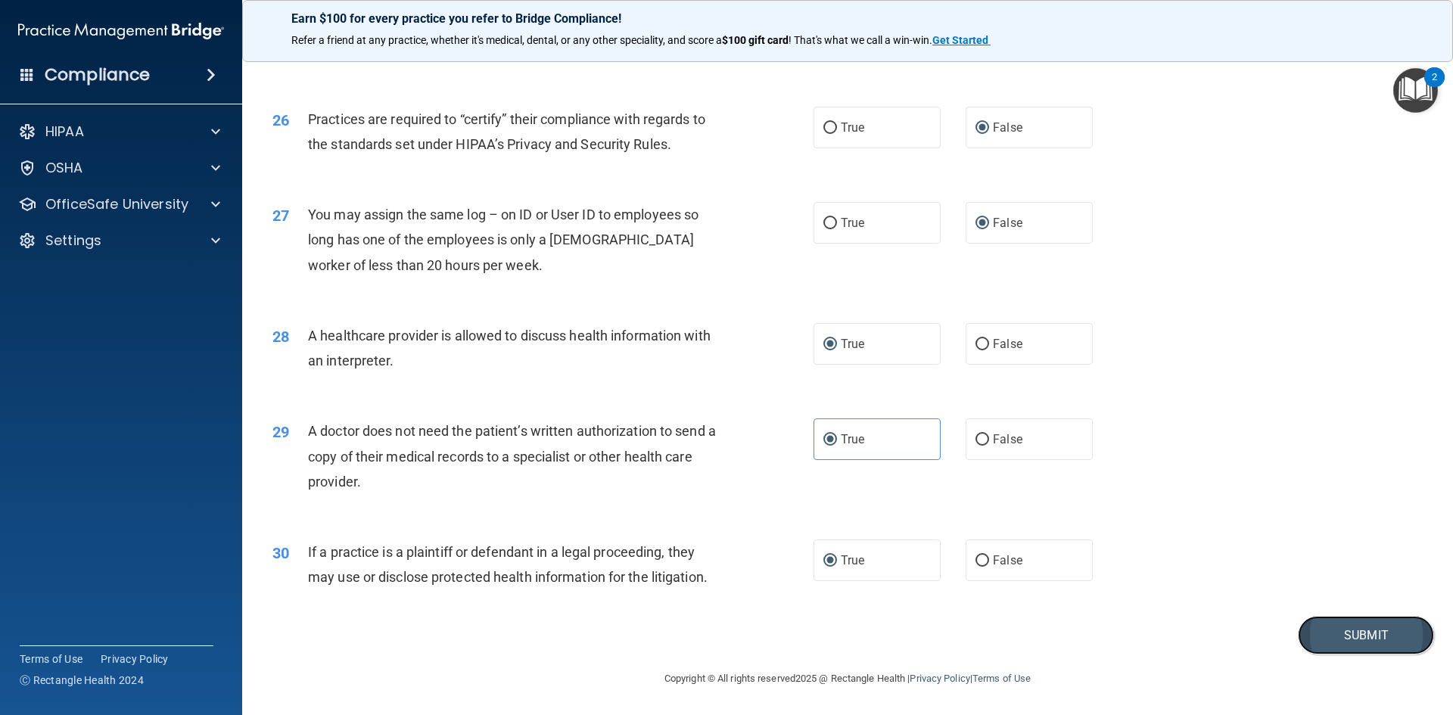
click at [1369, 636] on button "Submit" at bounding box center [1365, 635] width 136 height 39
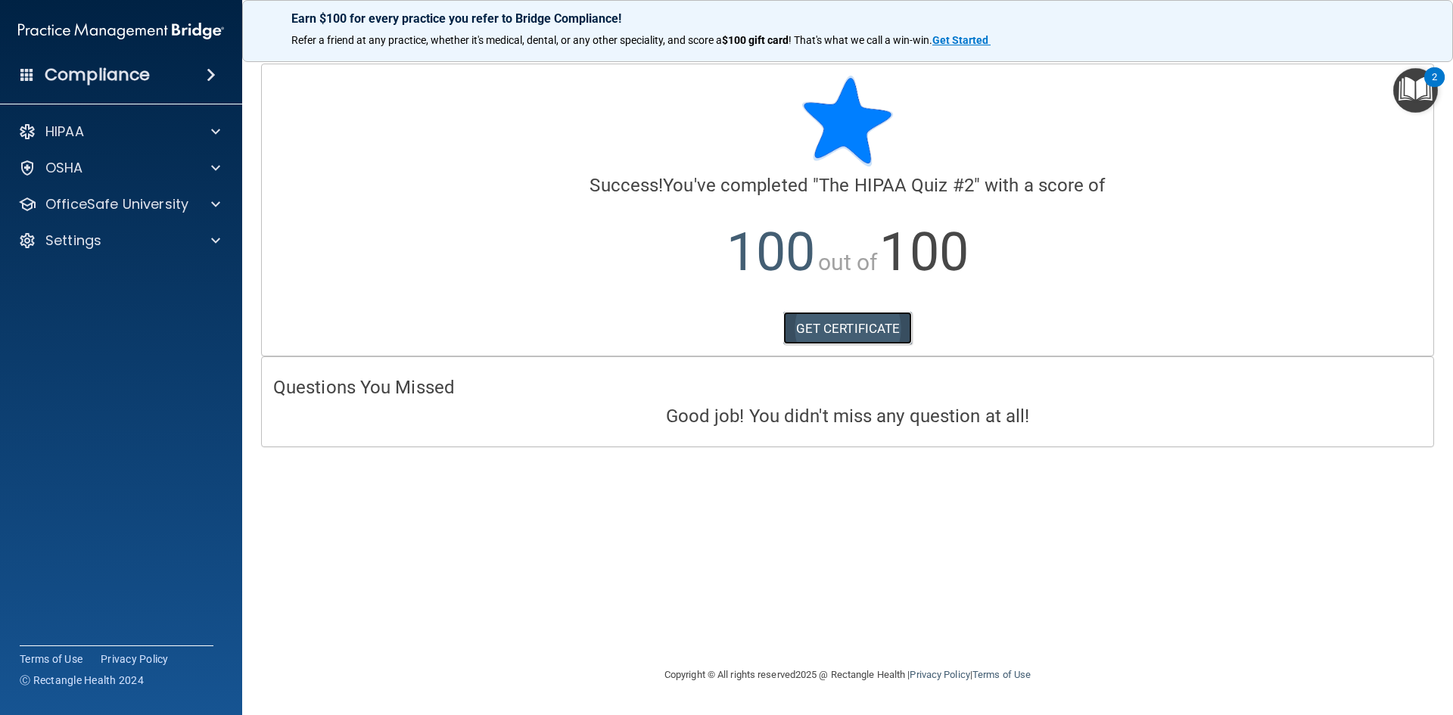
click at [847, 327] on link "GET CERTIFICATE" at bounding box center [847, 328] width 129 height 33
click at [213, 202] on span at bounding box center [215, 204] width 9 height 18
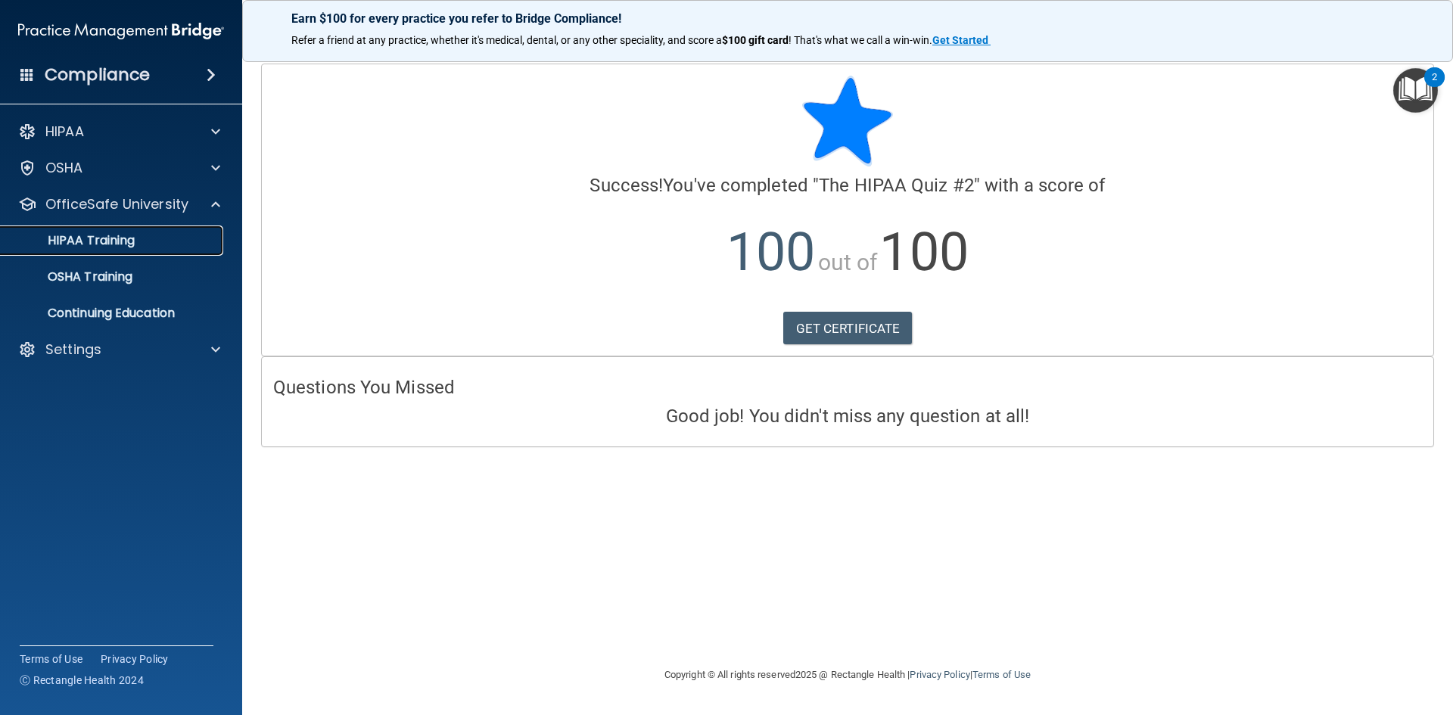
click at [143, 239] on div "HIPAA Training" at bounding box center [113, 240] width 207 height 15
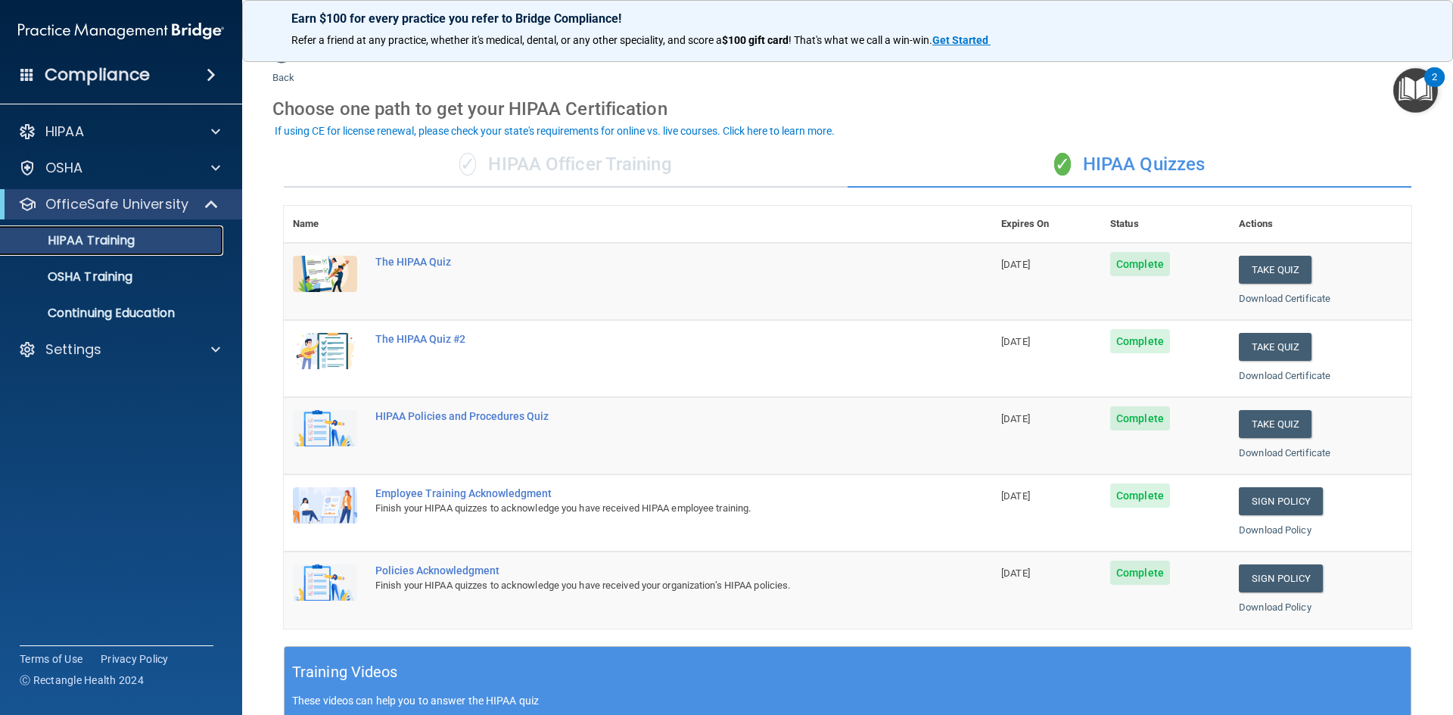
scroll to position [13, 0]
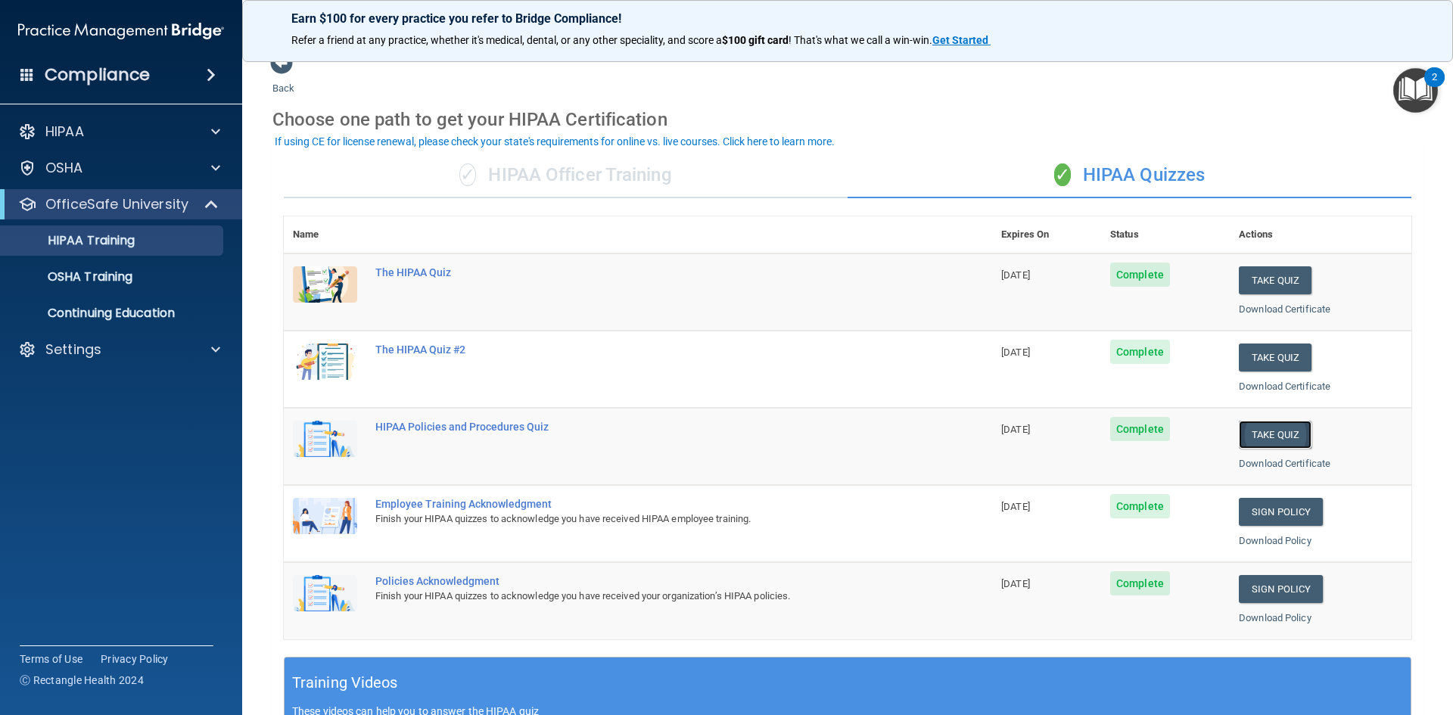
click at [1265, 437] on button "Take Quiz" at bounding box center [1274, 435] width 73 height 28
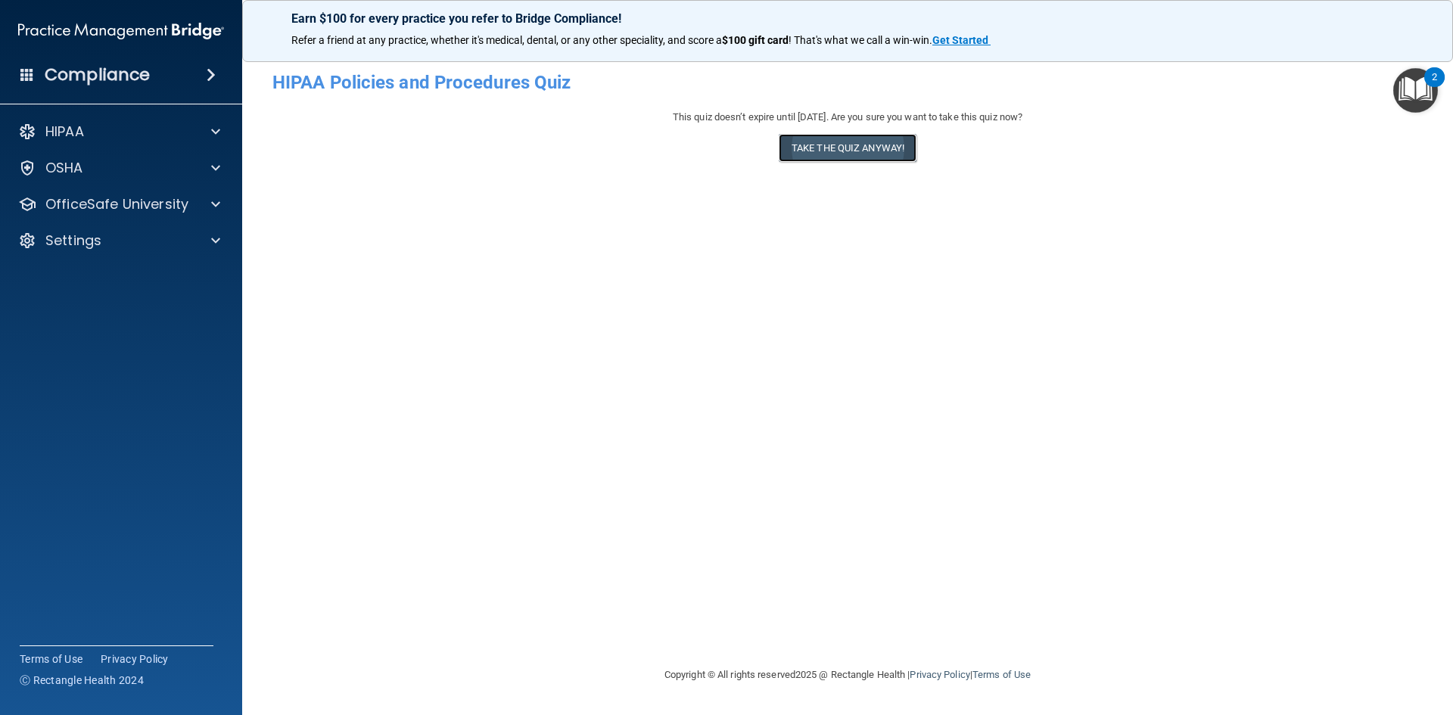
click at [846, 151] on button "Take the quiz anyway!" at bounding box center [847, 148] width 138 height 28
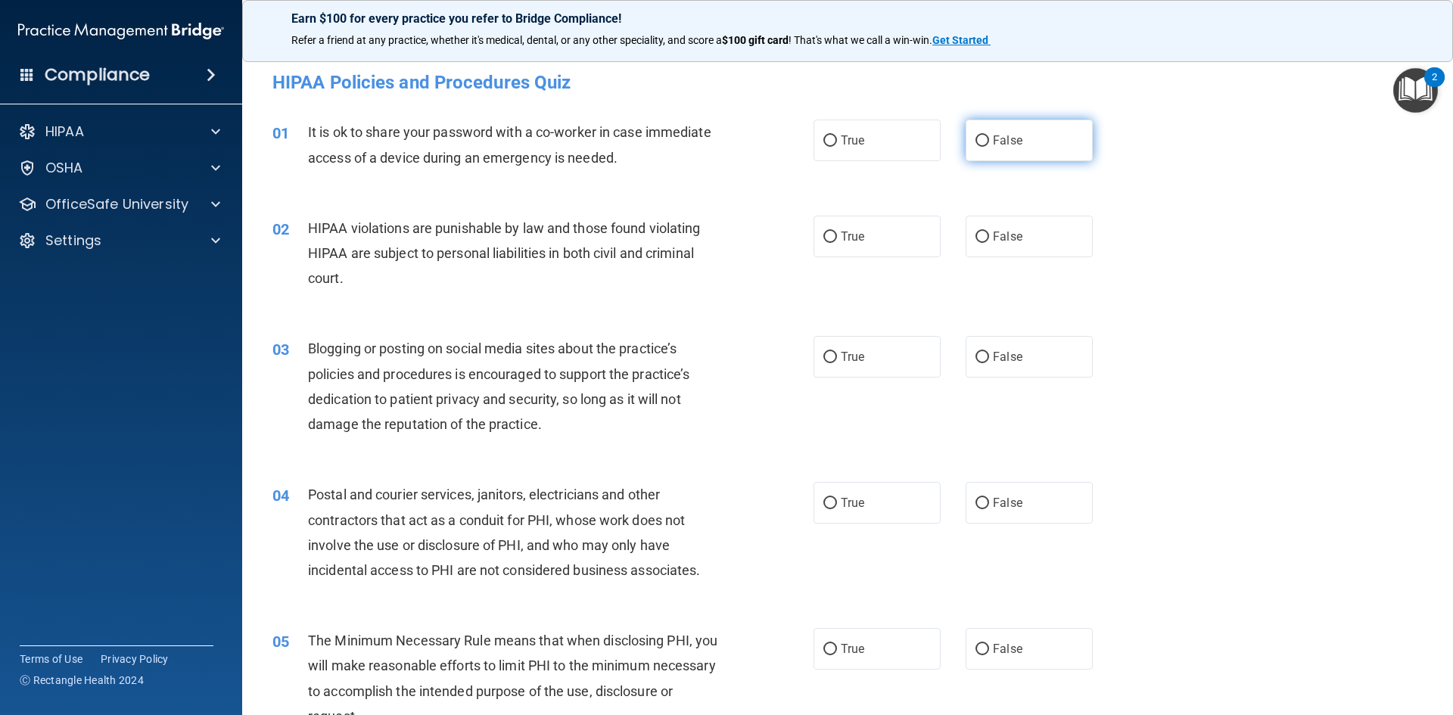
click at [982, 138] on label "False" at bounding box center [1028, 141] width 127 height 42
click at [982, 138] on input "False" at bounding box center [982, 140] width 14 height 11
radio input "true"
click at [828, 232] on input "True" at bounding box center [830, 237] width 14 height 11
radio input "true"
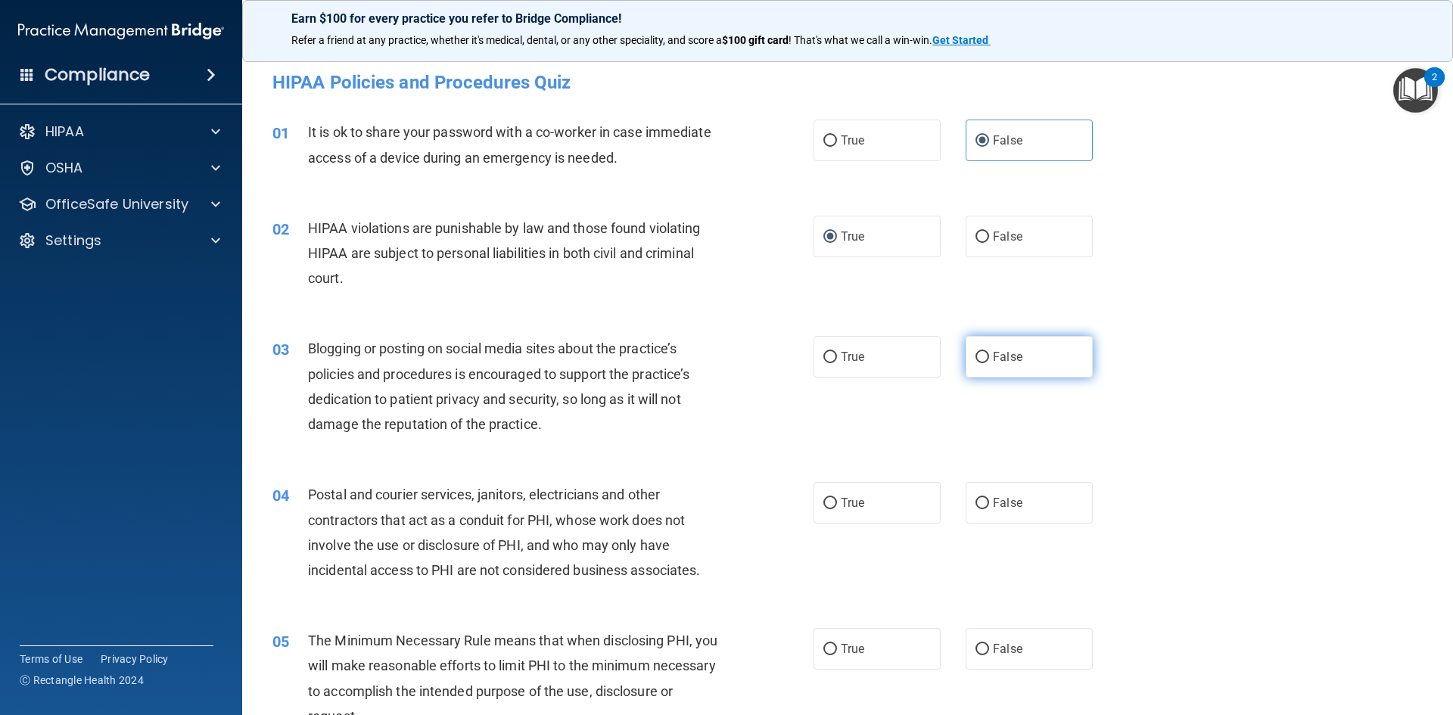
click at [993, 353] on span "False" at bounding box center [1008, 357] width 30 height 14
click at [988, 353] on input "False" at bounding box center [982, 357] width 14 height 11
radio input "true"
click at [841, 508] on span "True" at bounding box center [852, 503] width 23 height 14
click at [836, 508] on input "True" at bounding box center [830, 503] width 14 height 11
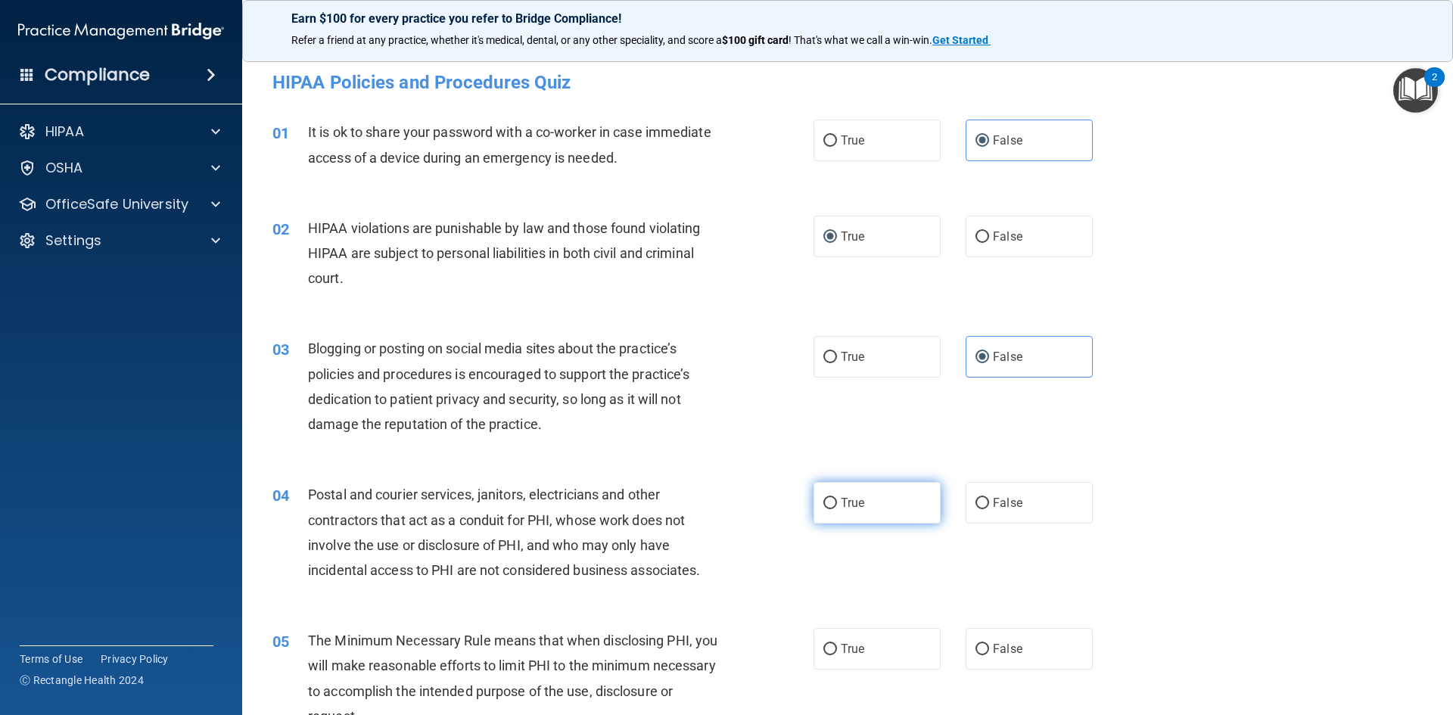
radio input "true"
click at [828, 660] on label "True" at bounding box center [876, 649] width 127 height 42
click at [828, 655] on input "True" at bounding box center [830, 649] width 14 height 11
radio input "true"
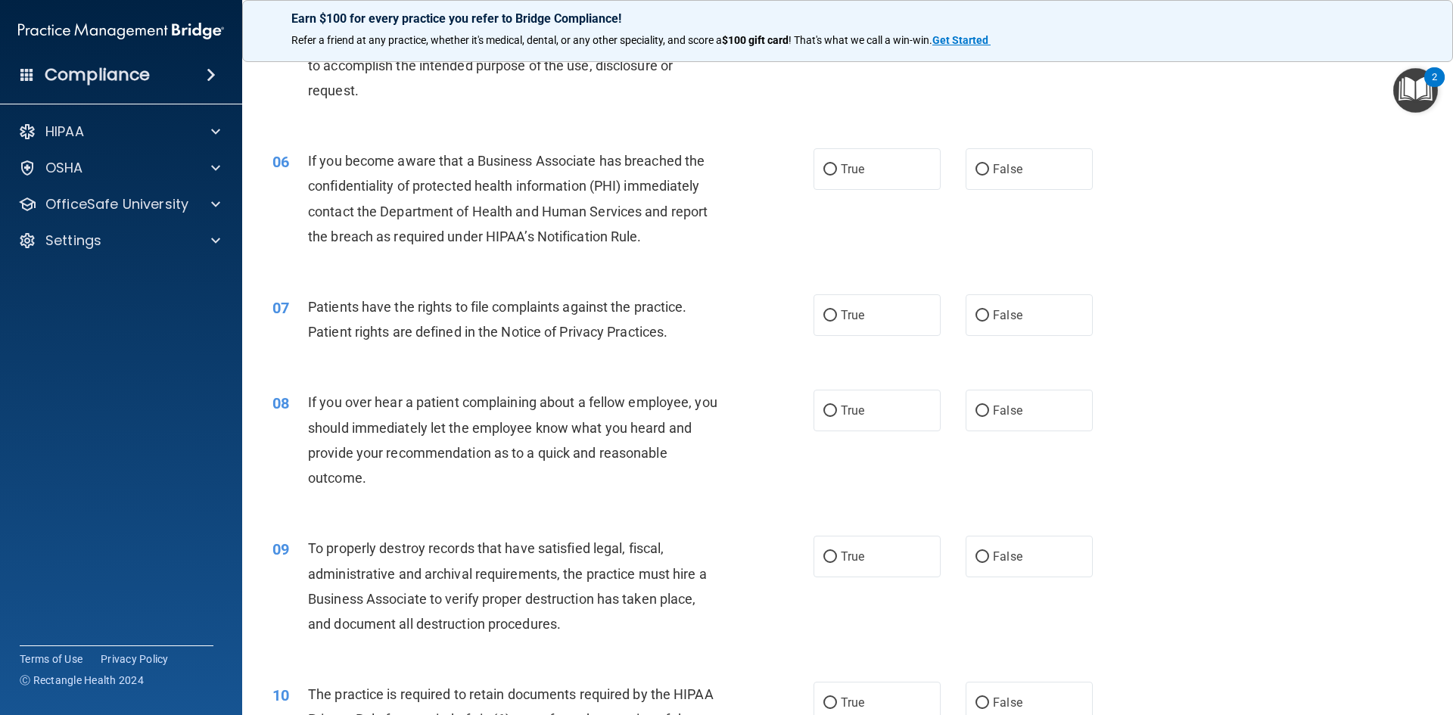
scroll to position [656, 0]
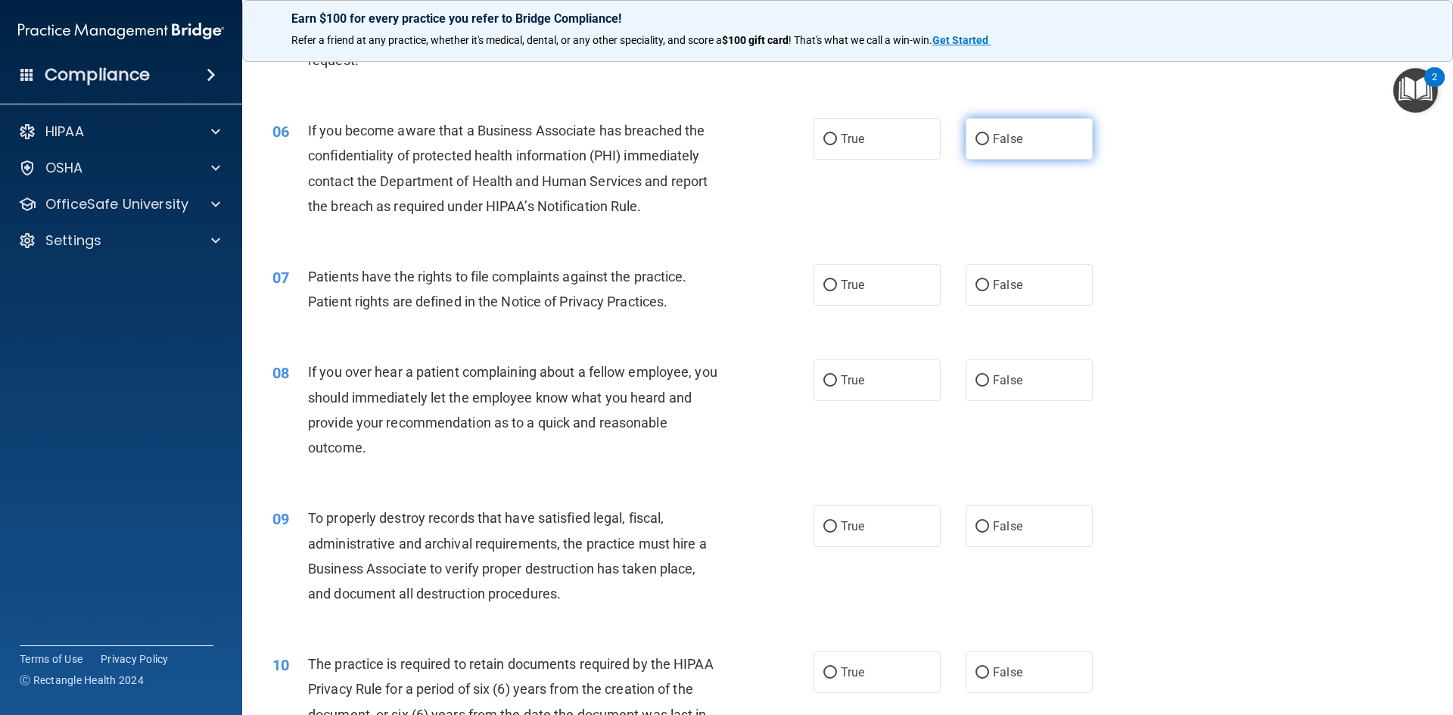
click at [975, 134] on input "False" at bounding box center [982, 139] width 14 height 11
radio input "true"
click at [975, 281] on input "False" at bounding box center [982, 285] width 14 height 11
radio input "true"
click at [976, 384] on input "False" at bounding box center [982, 380] width 14 height 11
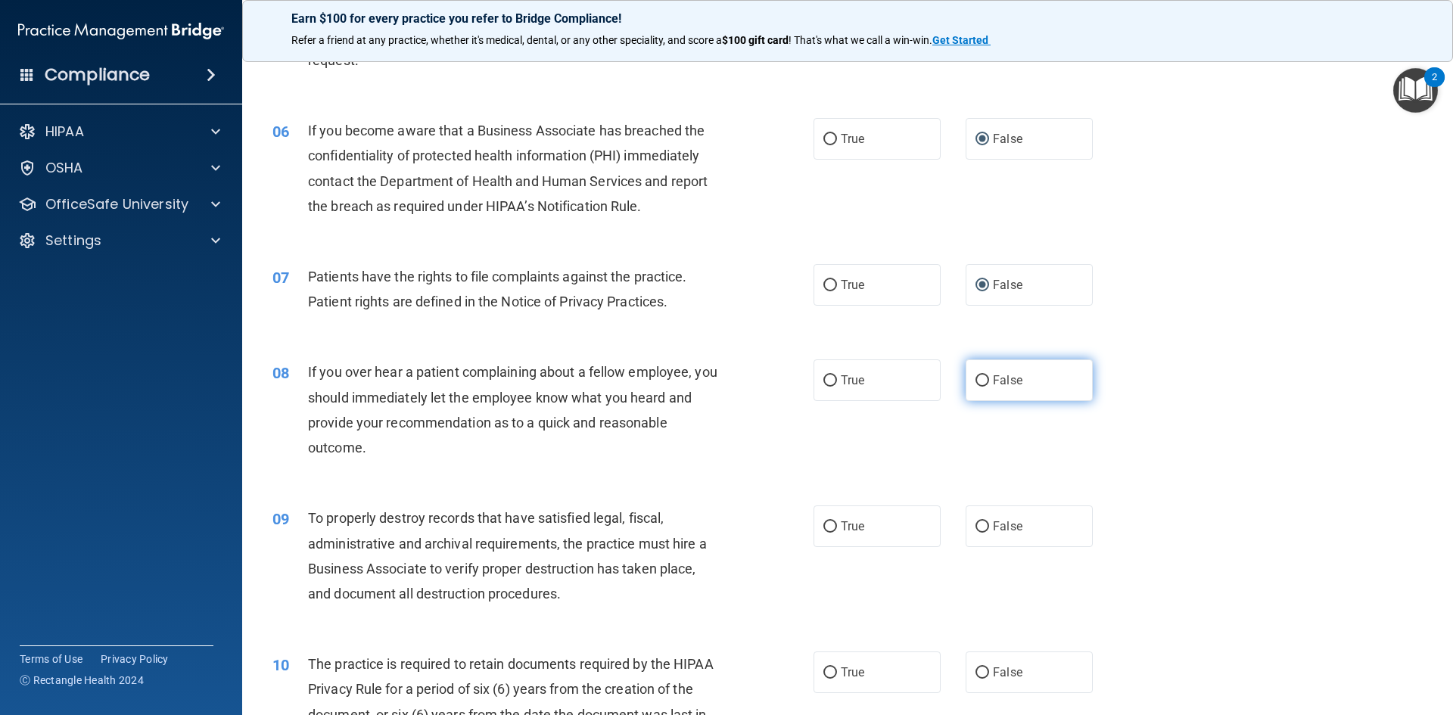
radio input "true"
click at [978, 527] on input "False" at bounding box center [982, 526] width 14 height 11
radio input "true"
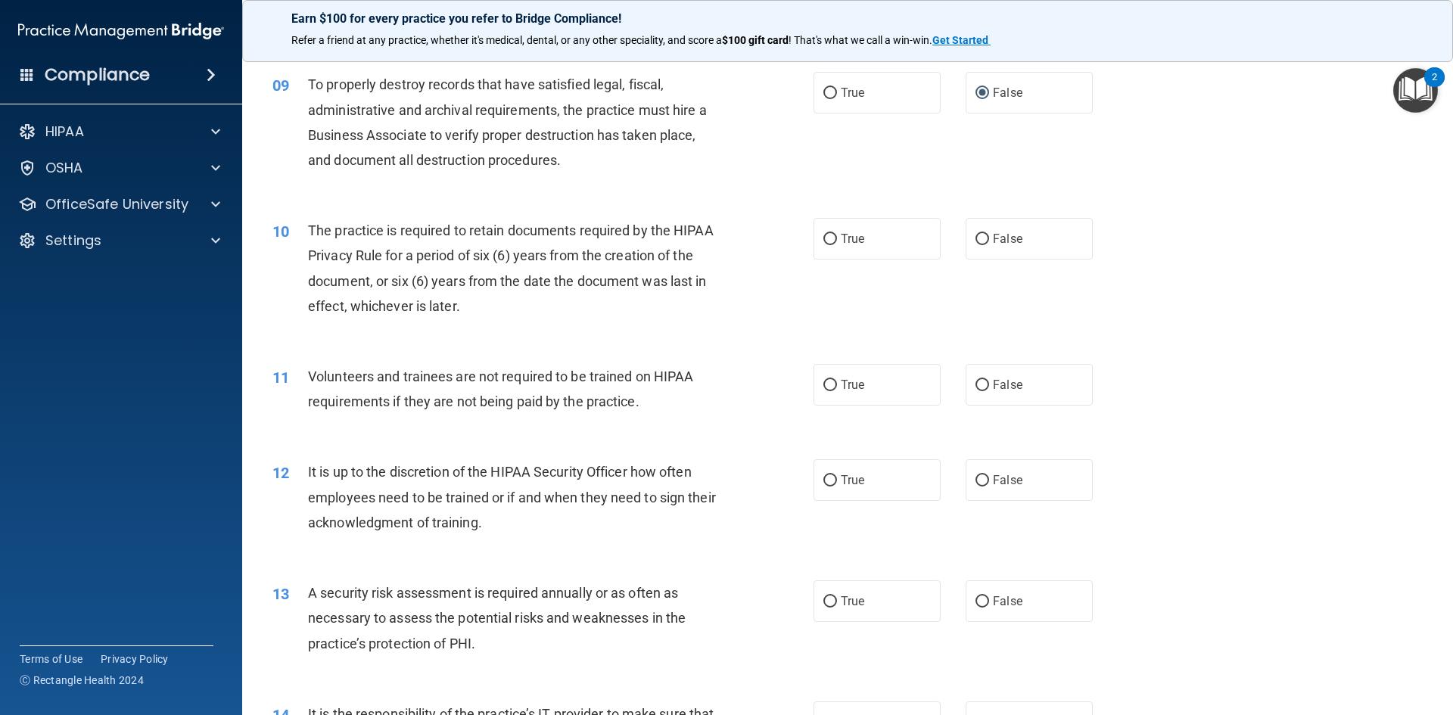
scroll to position [1130, 0]
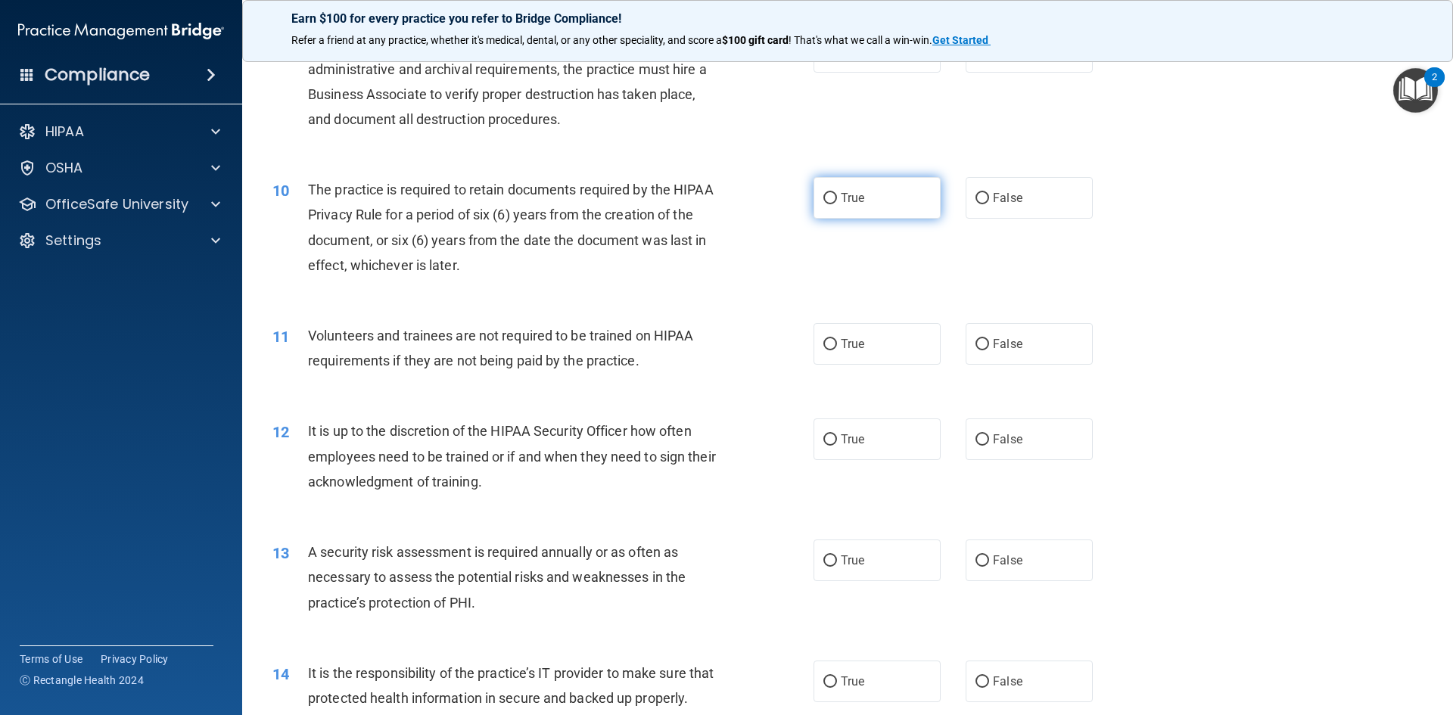
click at [823, 194] on input "True" at bounding box center [830, 198] width 14 height 11
radio input "true"
click at [825, 339] on input "True" at bounding box center [830, 344] width 14 height 11
radio input "true"
click at [823, 442] on input "True" at bounding box center [830, 439] width 14 height 11
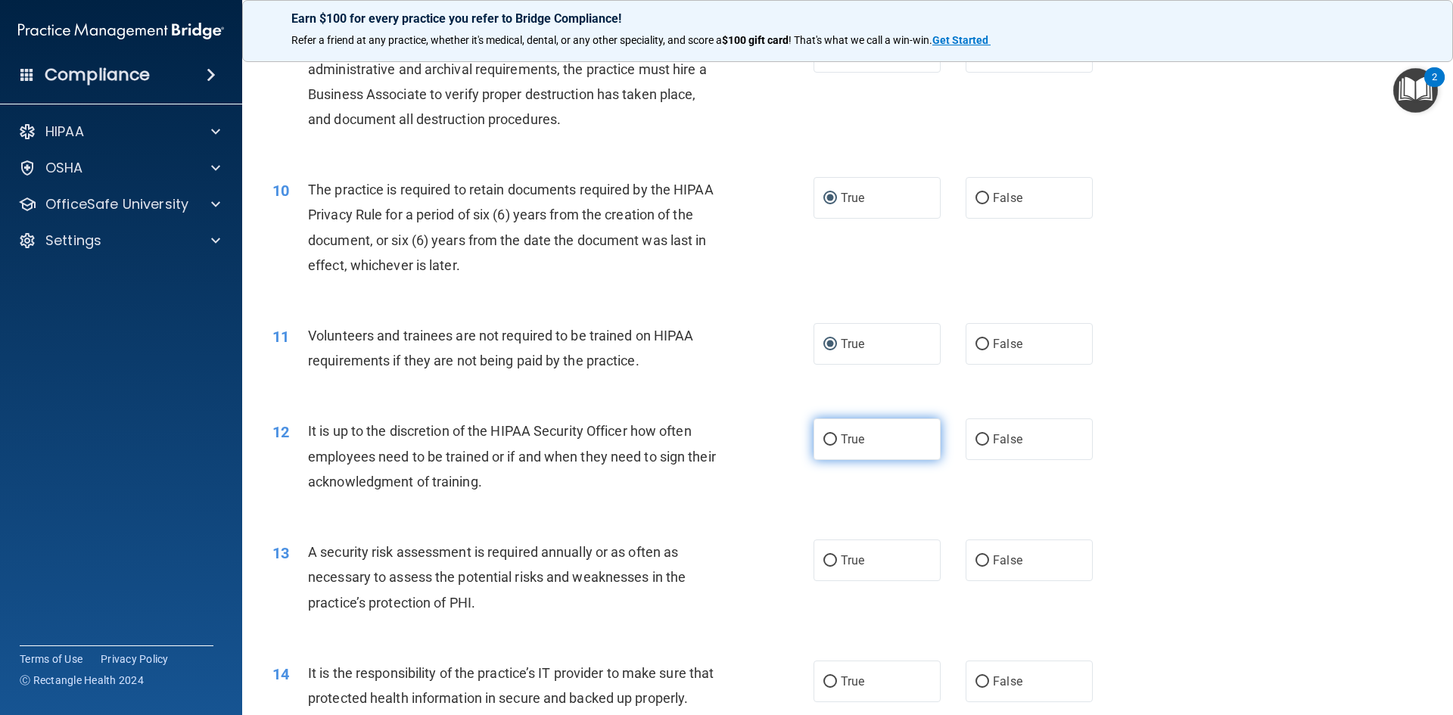
radio input "true"
click at [975, 560] on input "False" at bounding box center [982, 560] width 14 height 11
radio input "true"
click at [980, 688] on label "False" at bounding box center [1028, 681] width 127 height 42
click at [980, 688] on input "False" at bounding box center [982, 681] width 14 height 11
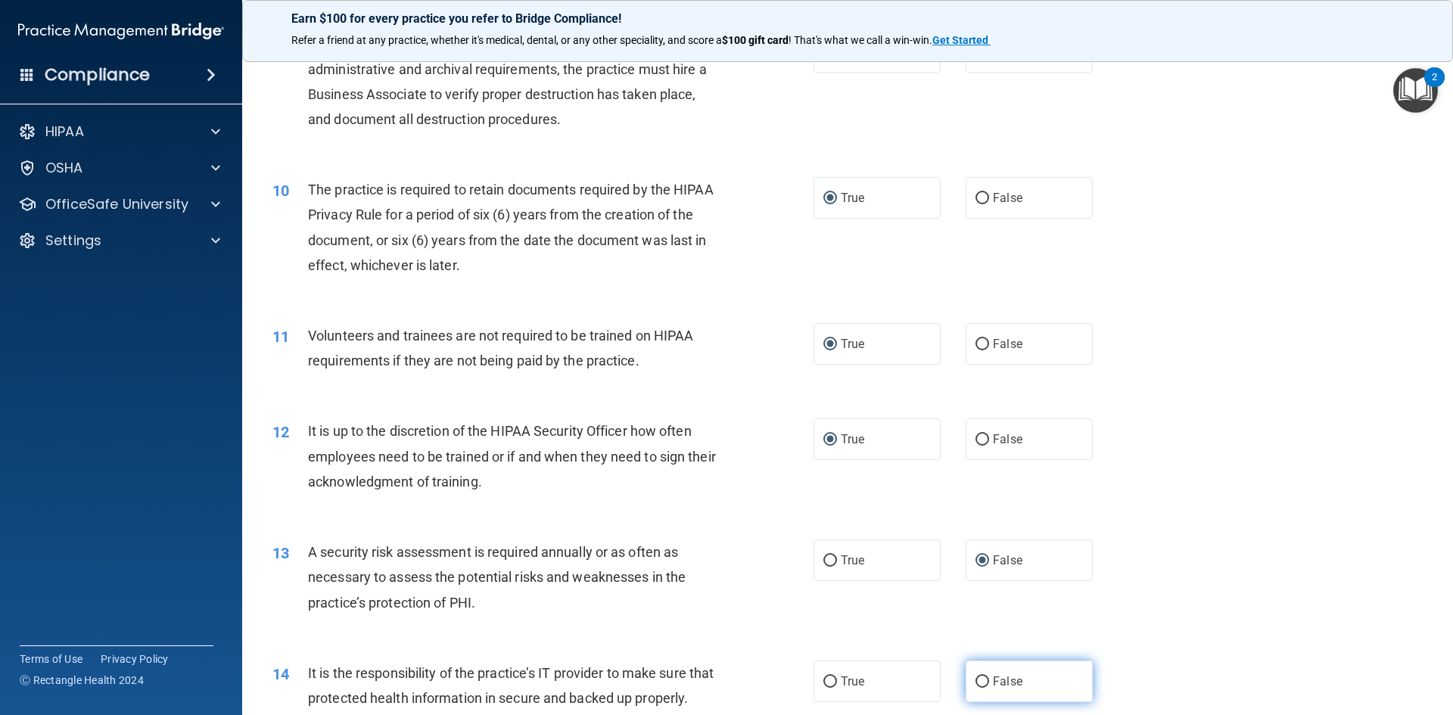
radio input "true"
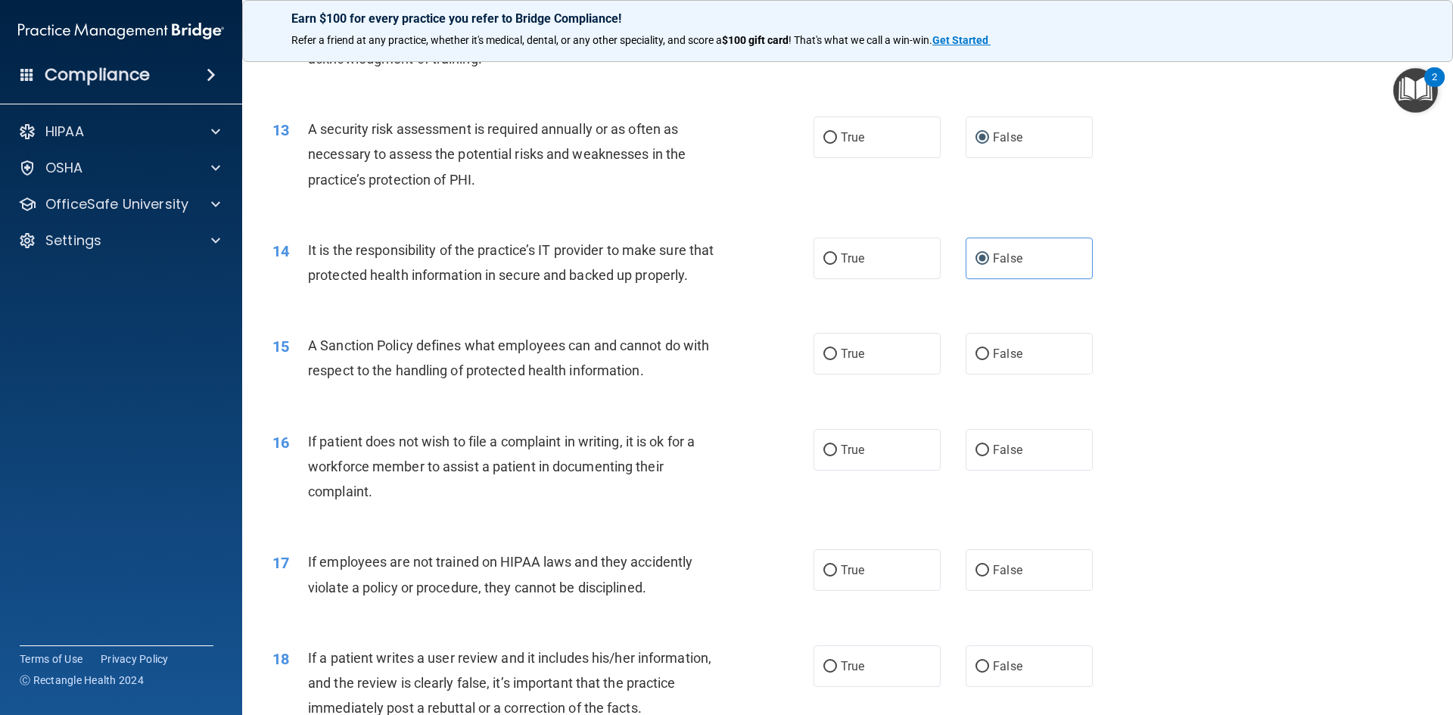
scroll to position [1624, 0]
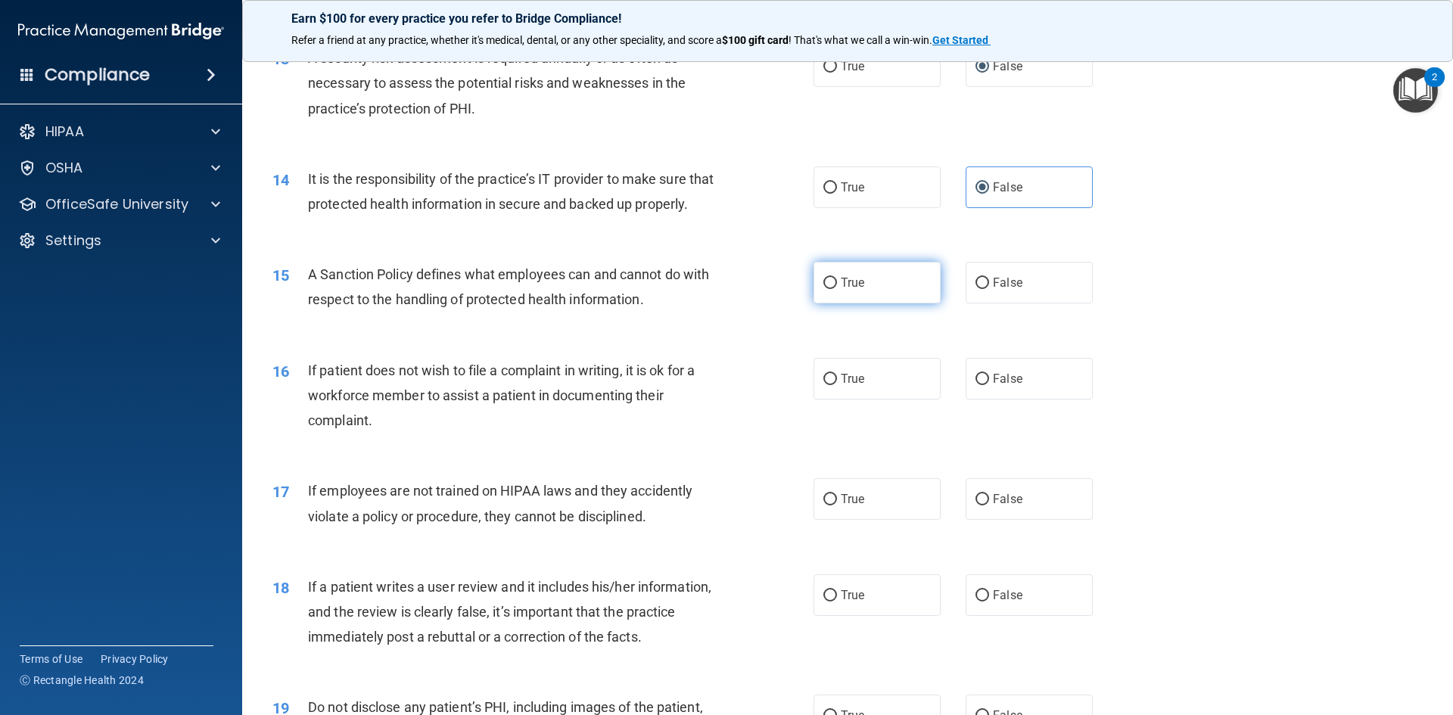
click at [824, 299] on label "True" at bounding box center [876, 283] width 127 height 42
click at [824, 289] on input "True" at bounding box center [830, 283] width 14 height 11
radio input "true"
click at [826, 399] on label "True" at bounding box center [876, 379] width 127 height 42
click at [826, 385] on input "True" at bounding box center [830, 379] width 14 height 11
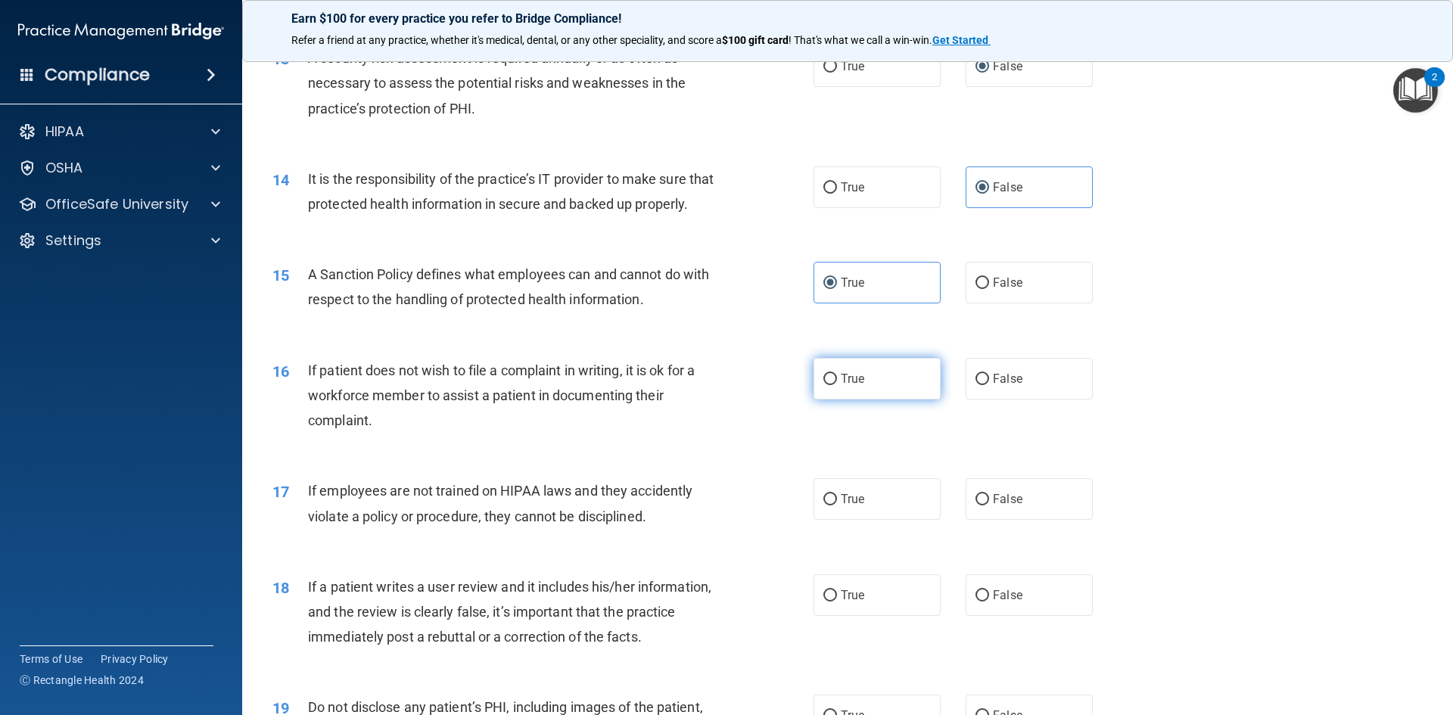
radio input "true"
click at [823, 505] on input "True" at bounding box center [830, 499] width 14 height 11
radio input "true"
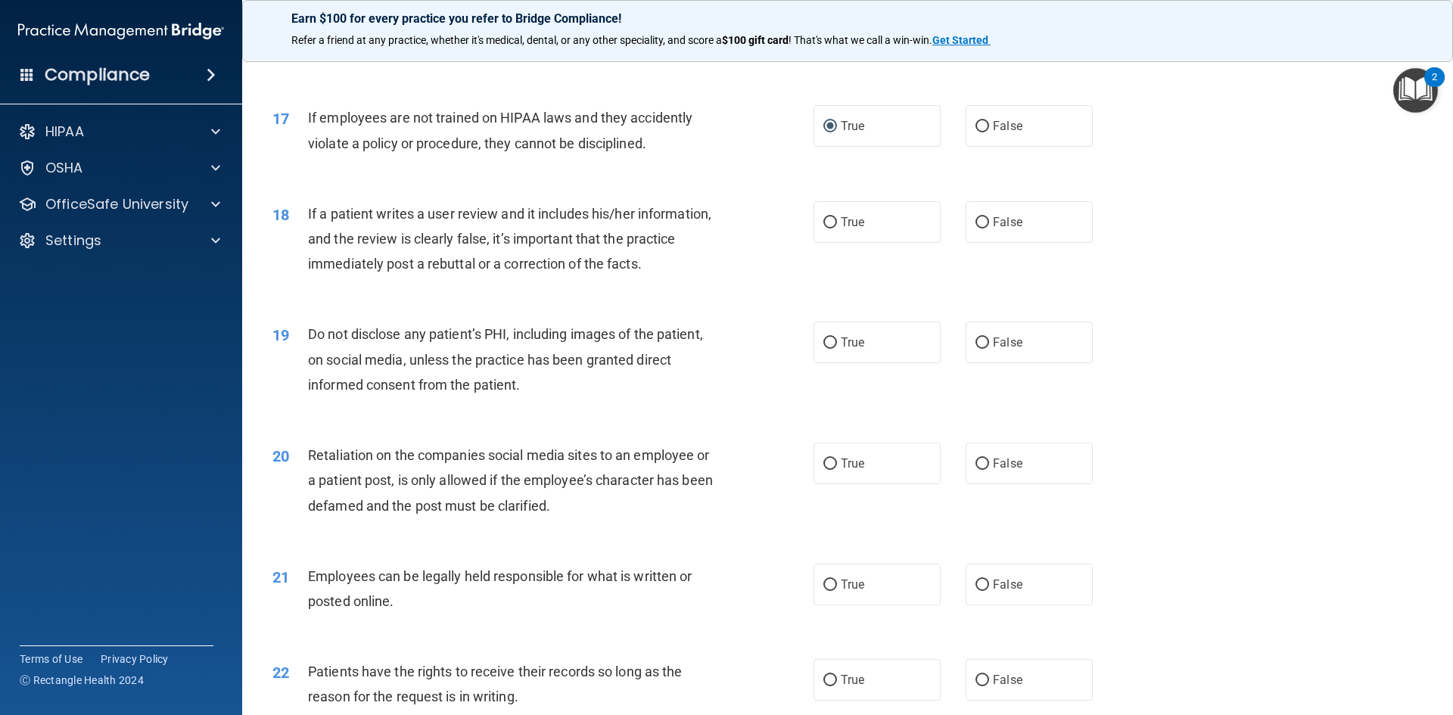
scroll to position [2038, 0]
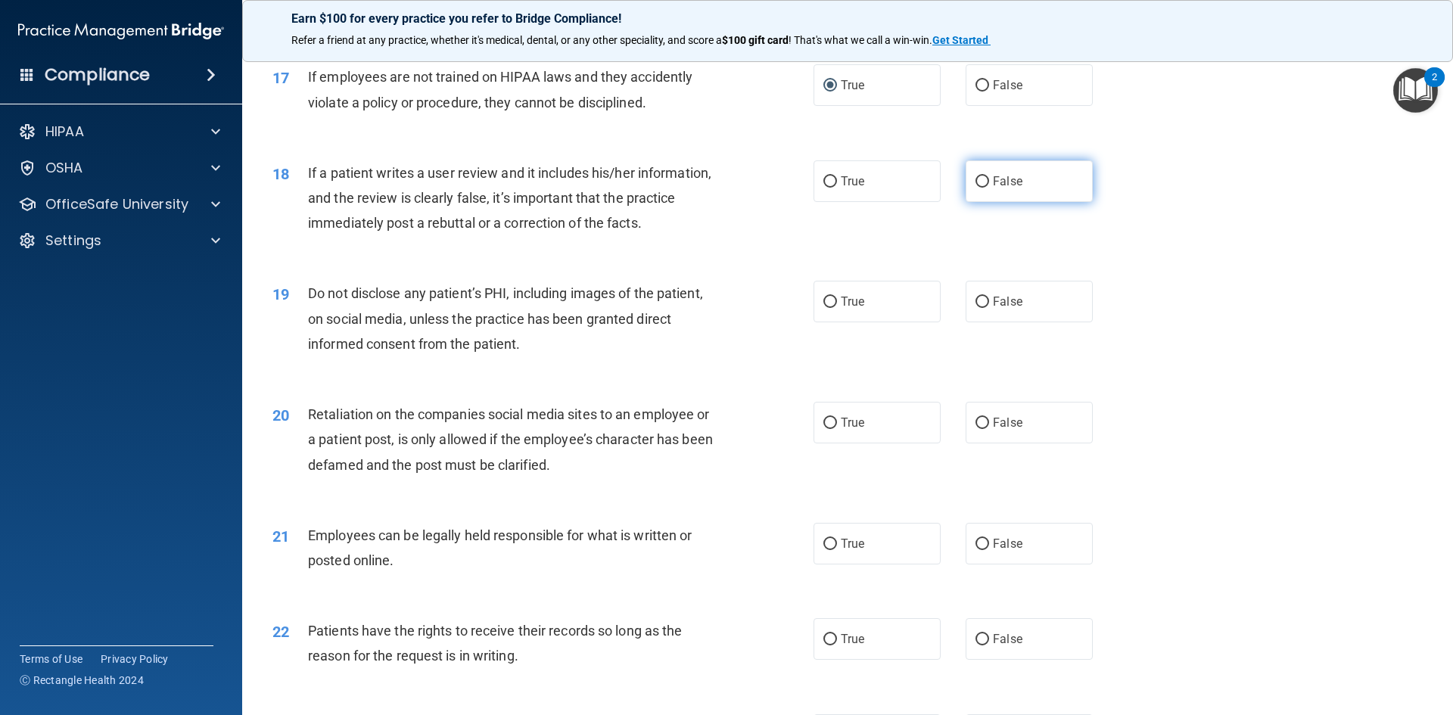
click at [979, 197] on label "False" at bounding box center [1028, 181] width 127 height 42
click at [979, 188] on input "False" at bounding box center [982, 181] width 14 height 11
radio input "true"
click at [975, 308] on input "False" at bounding box center [982, 302] width 14 height 11
radio input "true"
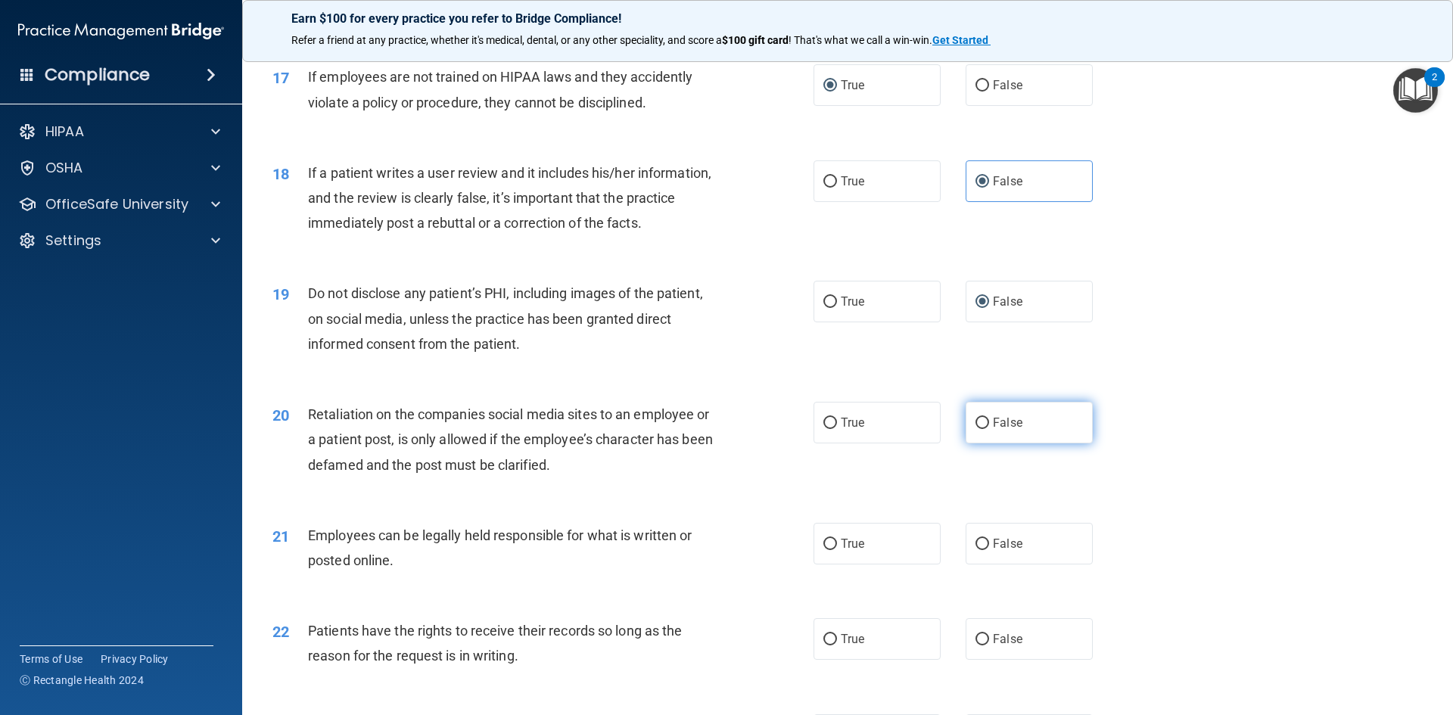
click at [980, 429] on input "False" at bounding box center [982, 423] width 14 height 11
radio input "true"
click at [828, 550] on input "True" at bounding box center [830, 544] width 14 height 11
radio input "true"
click at [831, 660] on label "True" at bounding box center [876, 639] width 127 height 42
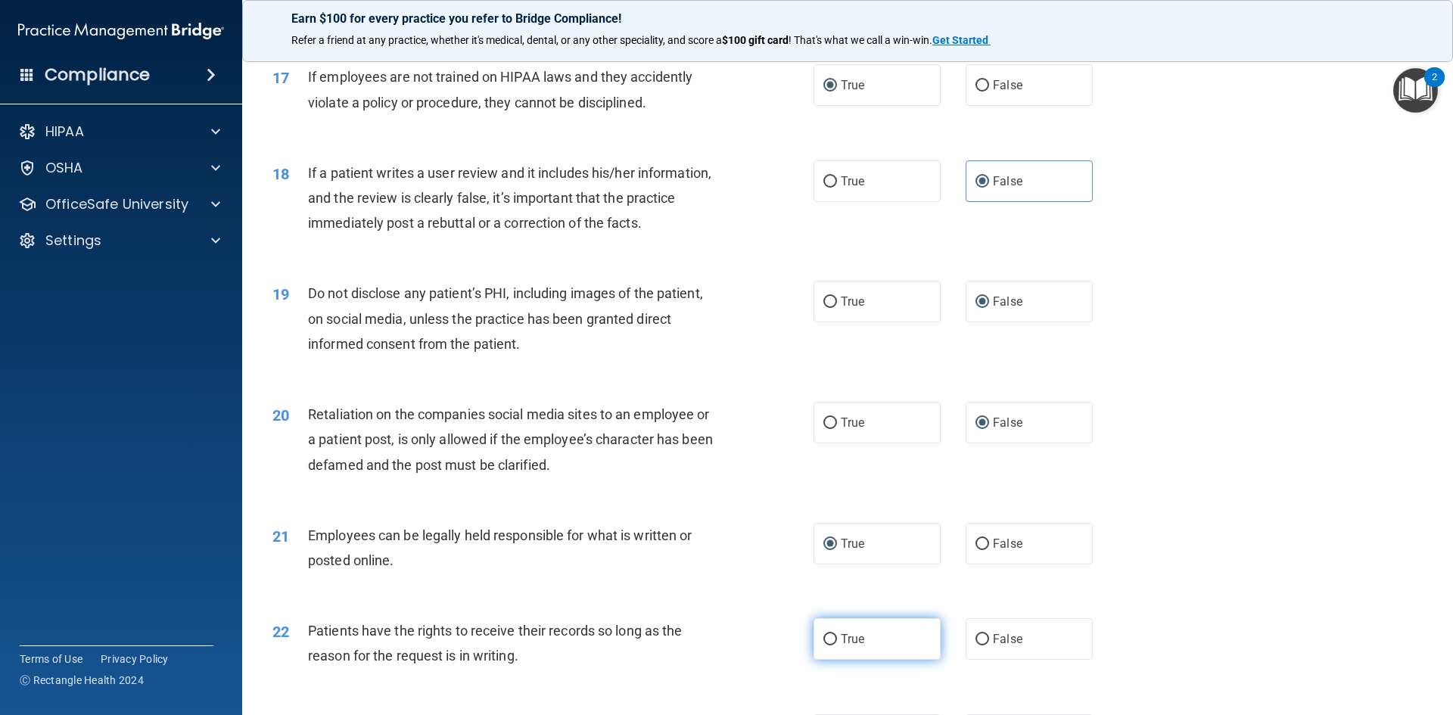
click at [831, 645] on input "True" at bounding box center [830, 639] width 14 height 11
radio input "true"
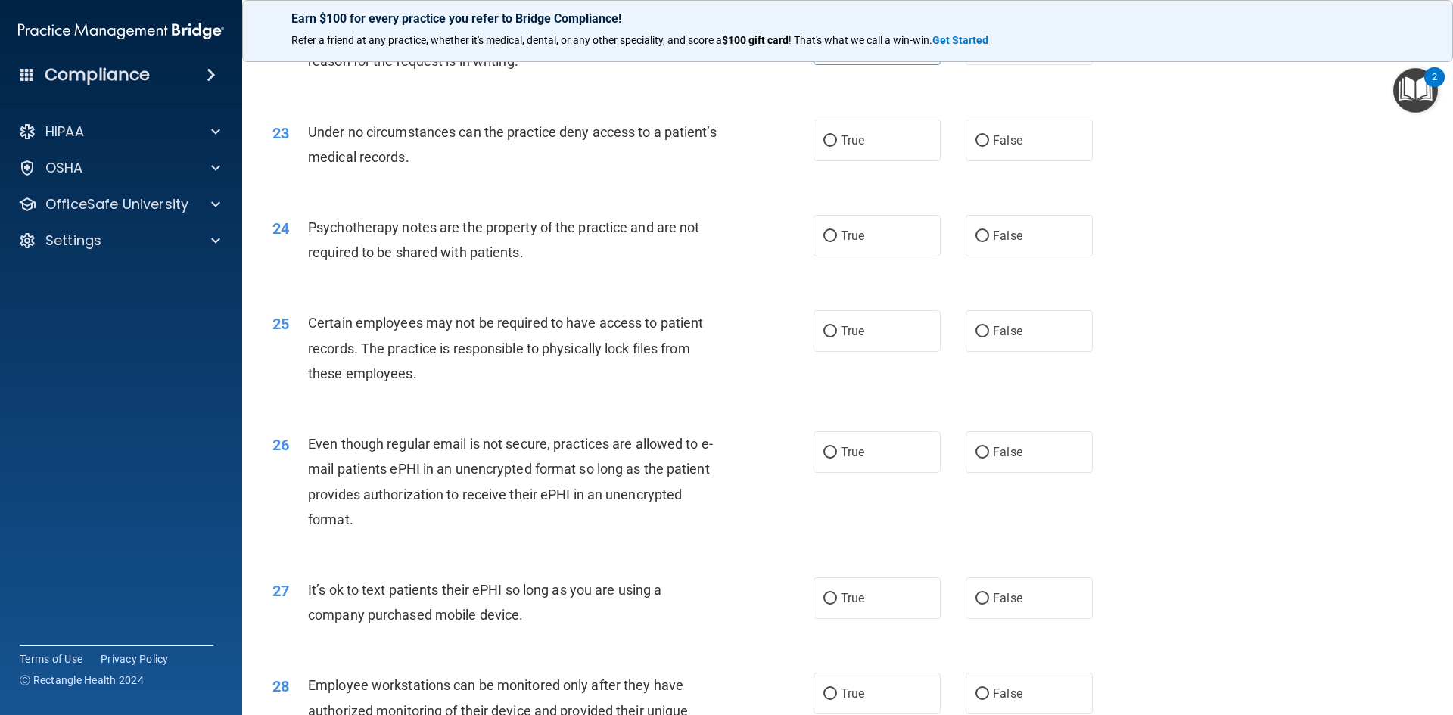
scroll to position [2653, 0]
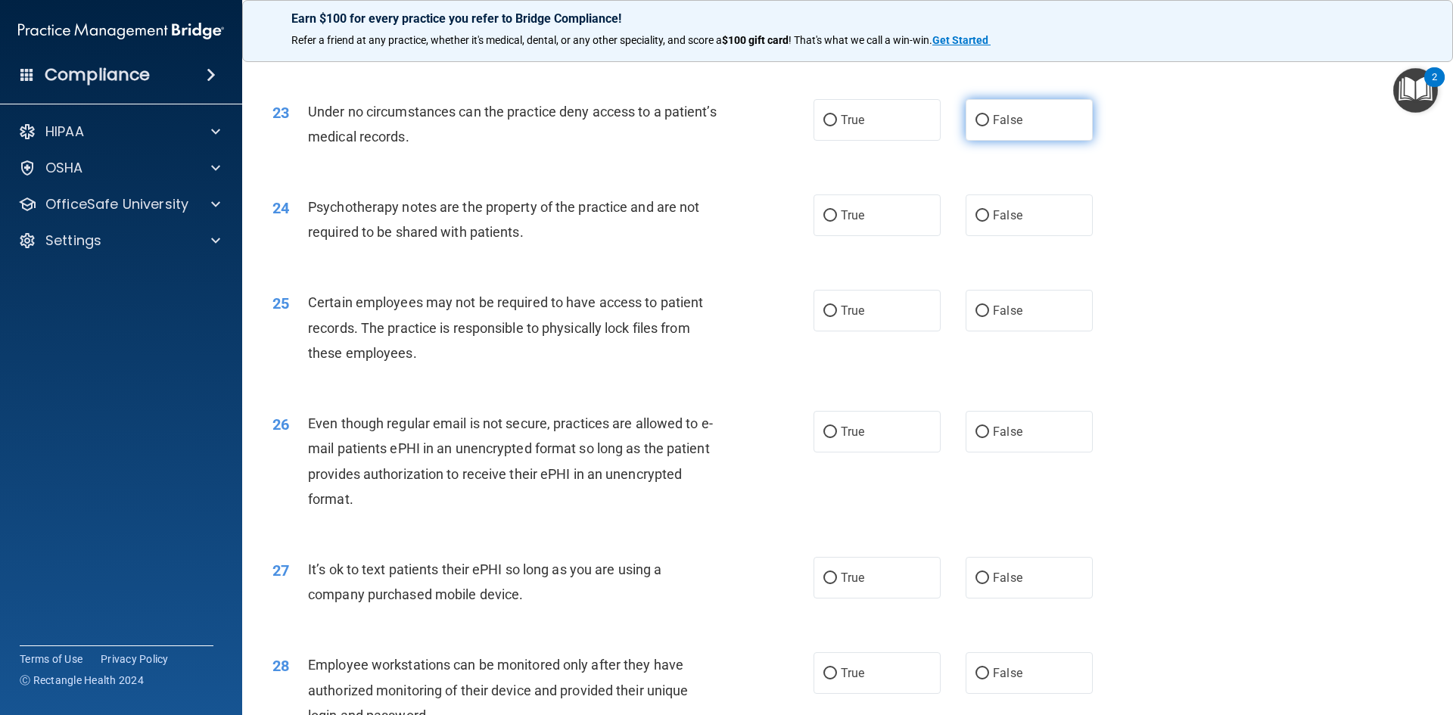
click at [975, 126] on input "False" at bounding box center [982, 120] width 14 height 11
radio input "true"
click at [980, 222] on input "False" at bounding box center [982, 215] width 14 height 11
radio input "true"
click at [826, 317] on input "True" at bounding box center [830, 311] width 14 height 11
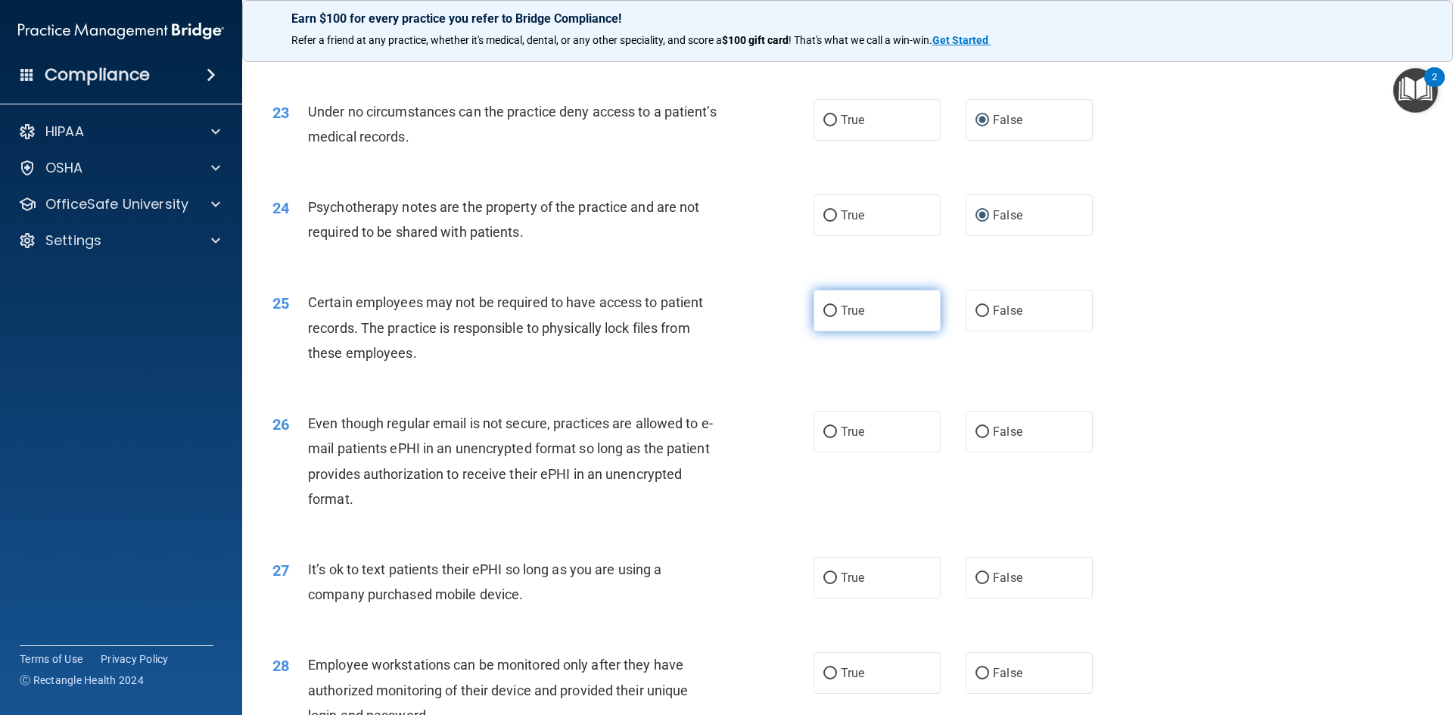
radio input "true"
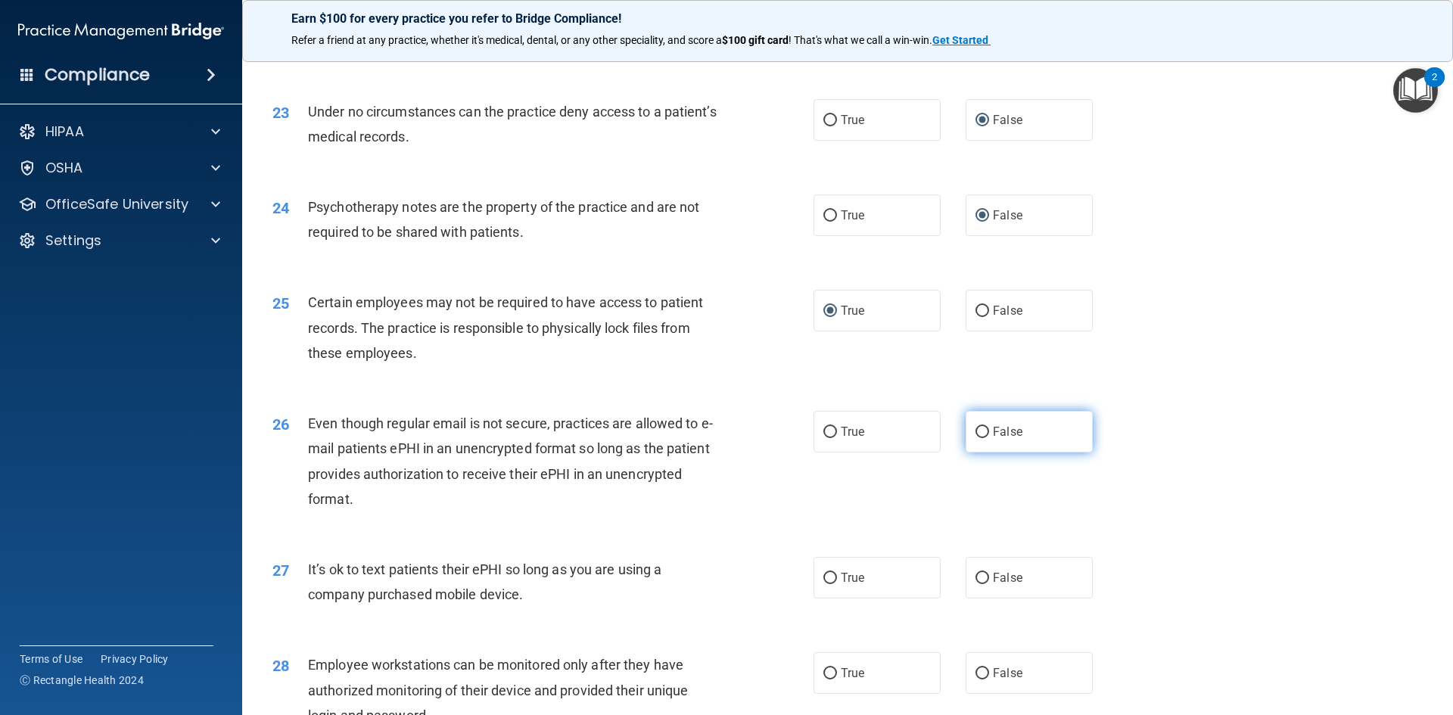
click at [977, 438] on input "False" at bounding box center [982, 432] width 14 height 11
radio input "true"
click at [981, 584] on input "False" at bounding box center [982, 578] width 14 height 11
radio input "true"
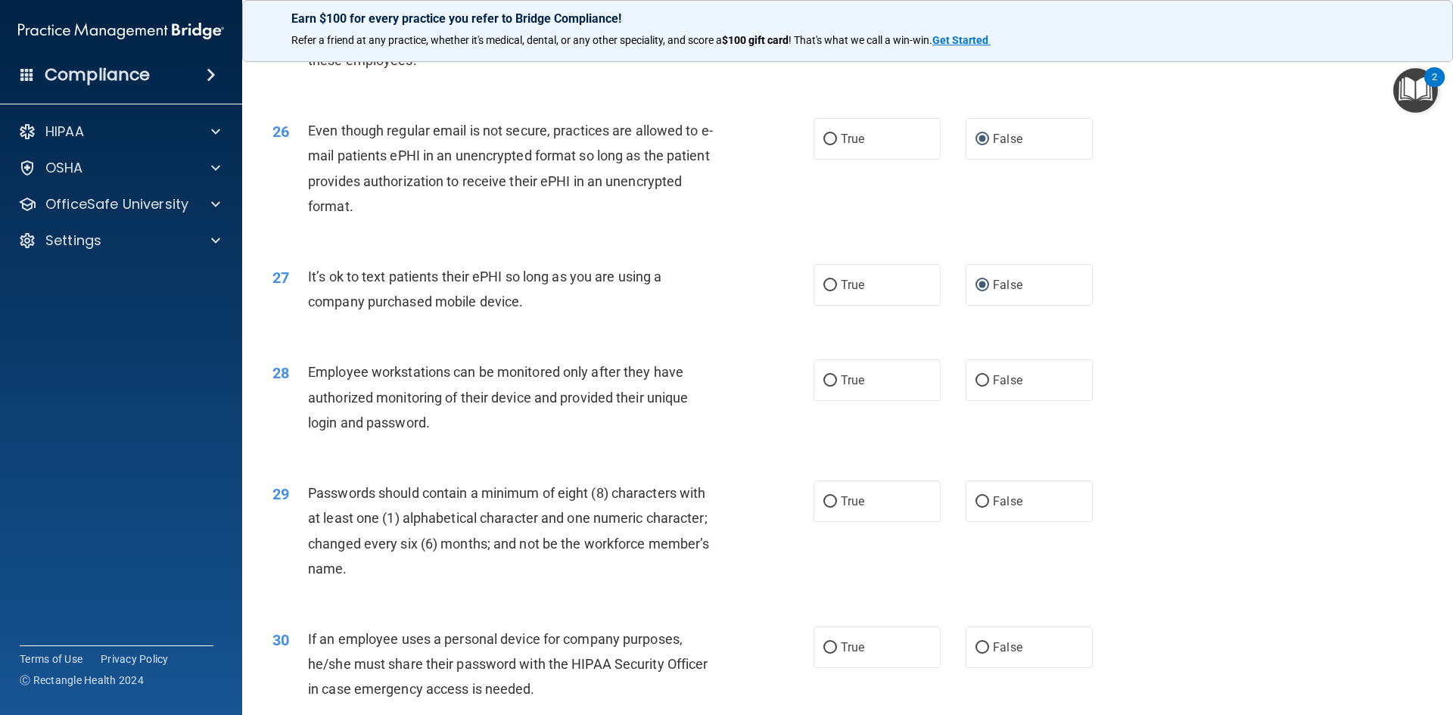
scroll to position [3026, 0]
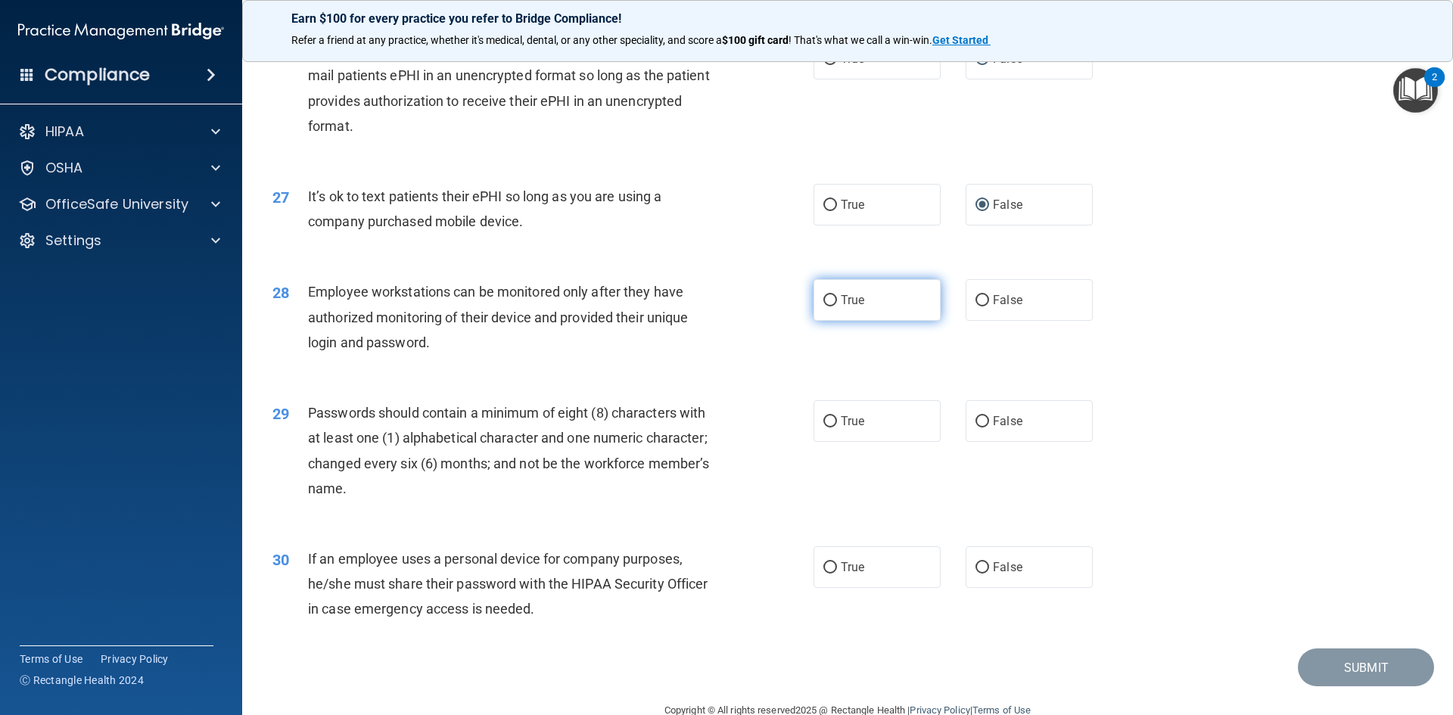
click at [828, 306] on input "True" at bounding box center [830, 300] width 14 height 11
radio input "true"
click at [823, 427] on input "True" at bounding box center [830, 421] width 14 height 11
radio input "true"
click at [834, 588] on label "True" at bounding box center [876, 567] width 127 height 42
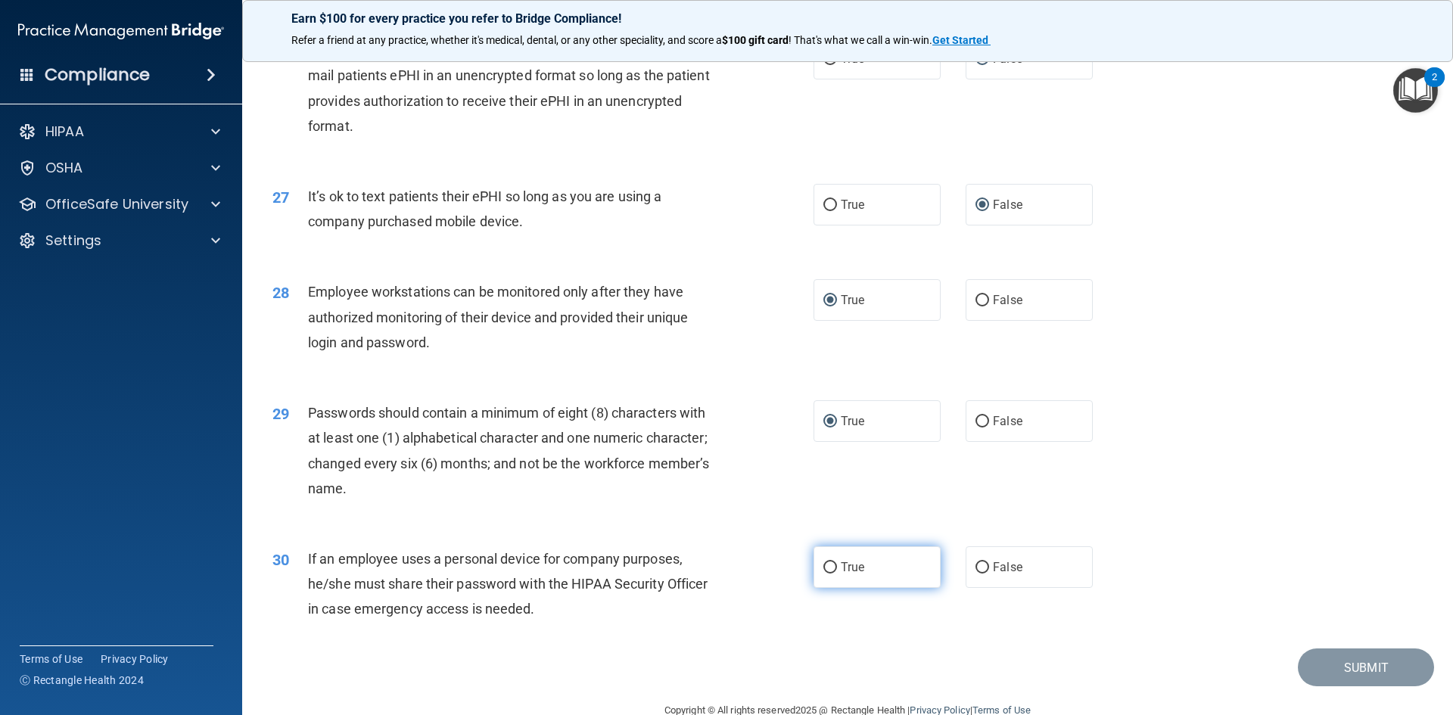
click at [834, 573] on input "True" at bounding box center [830, 567] width 14 height 11
radio input "true"
click at [1354, 687] on button "Submit" at bounding box center [1365, 667] width 136 height 39
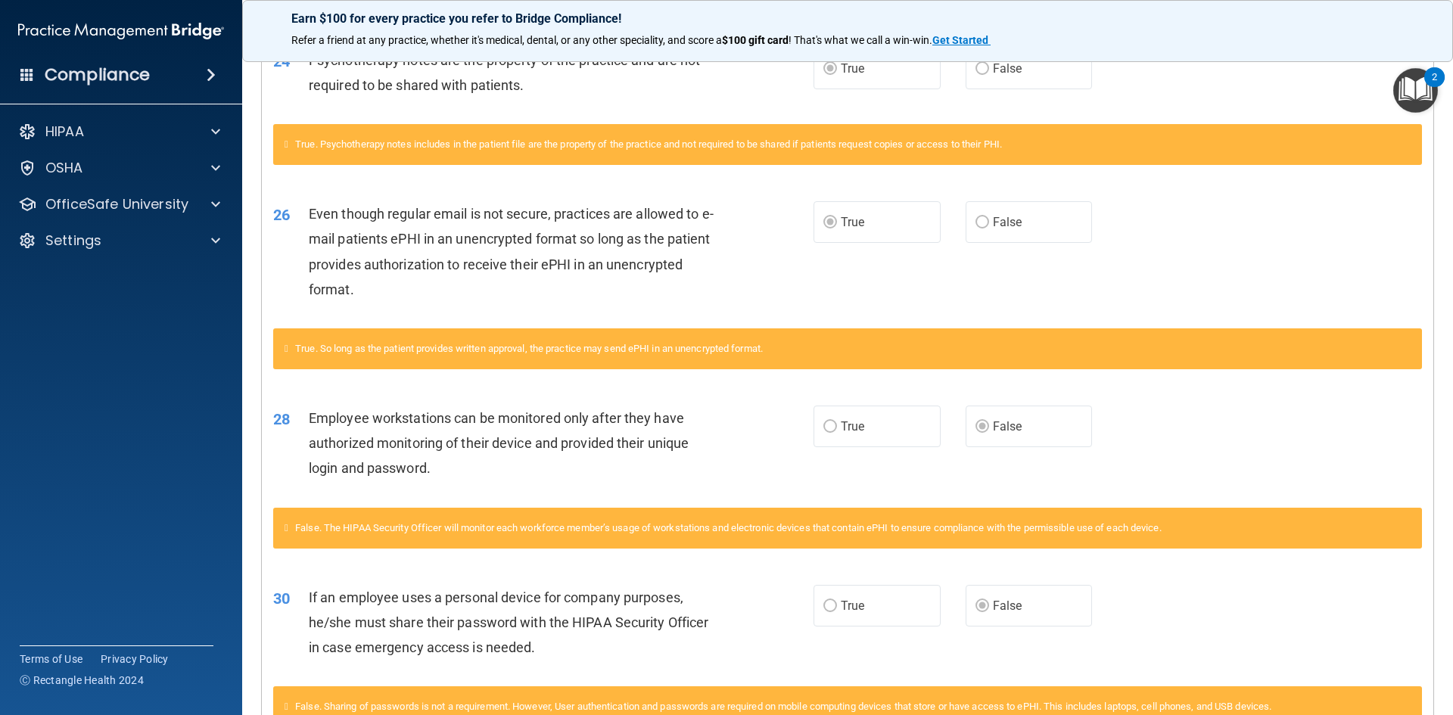
scroll to position [1735, 0]
